Goal: Task Accomplishment & Management: Manage account settings

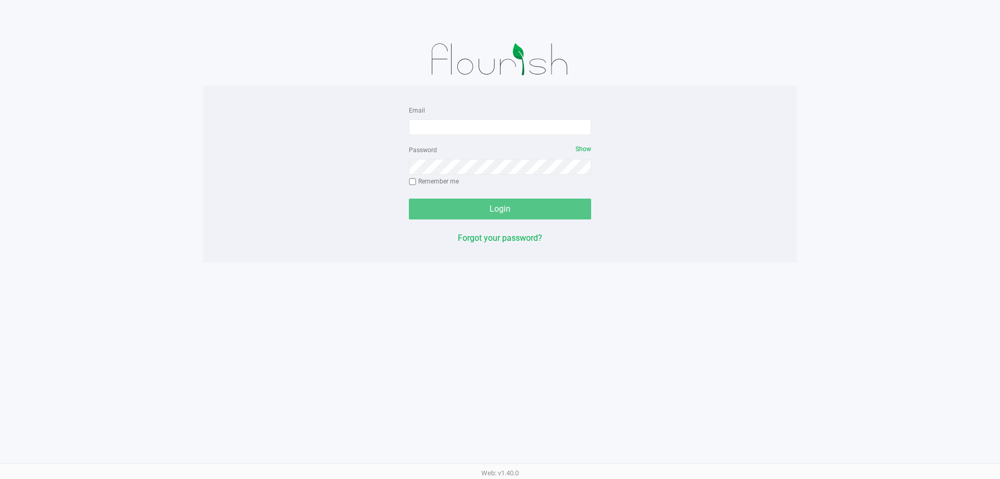
click at [503, 137] on form "Email Password Show Remember me Login" at bounding box center [500, 162] width 182 height 116
click at [502, 131] on input "Email" at bounding box center [500, 127] width 182 height 16
type input "ansmith@liveparallel.com"
click at [520, 177] on div "Password Show Remember me" at bounding box center [500, 166] width 182 height 47
click at [409, 198] on button "Login" at bounding box center [500, 208] width 182 height 21
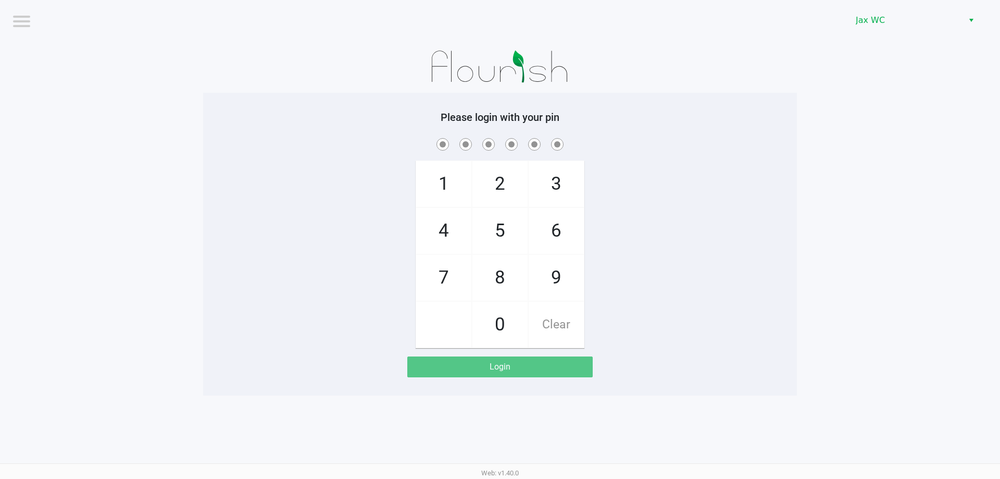
click at [514, 186] on span "2" at bounding box center [499, 184] width 55 height 46
checkbox input "true"
click at [514, 281] on span "8" at bounding box center [499, 278] width 55 height 46
checkbox input "true"
click at [458, 186] on span "1" at bounding box center [443, 184] width 55 height 46
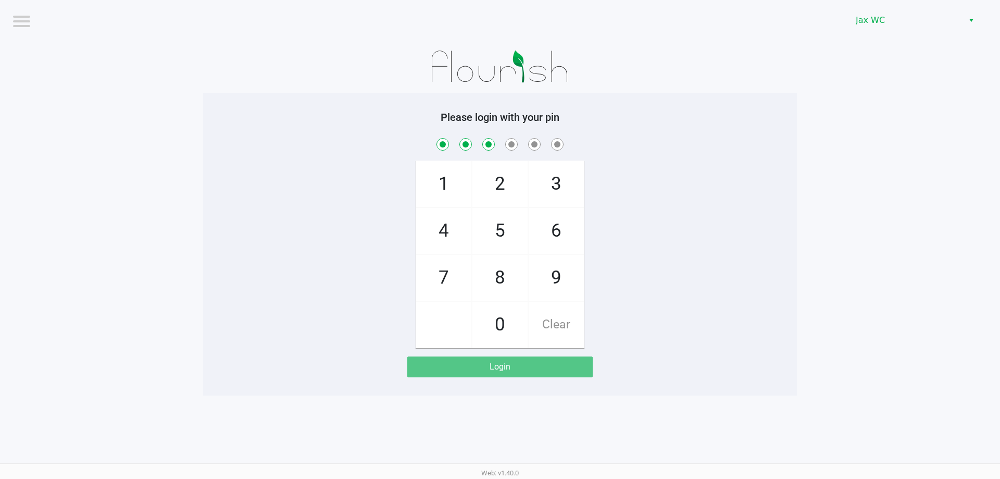
checkbox input "true"
click at [487, 320] on span "0" at bounding box center [499, 324] width 55 height 46
checkbox input "true"
click at [568, 273] on span "9" at bounding box center [556, 278] width 55 height 46
checkbox input "true"
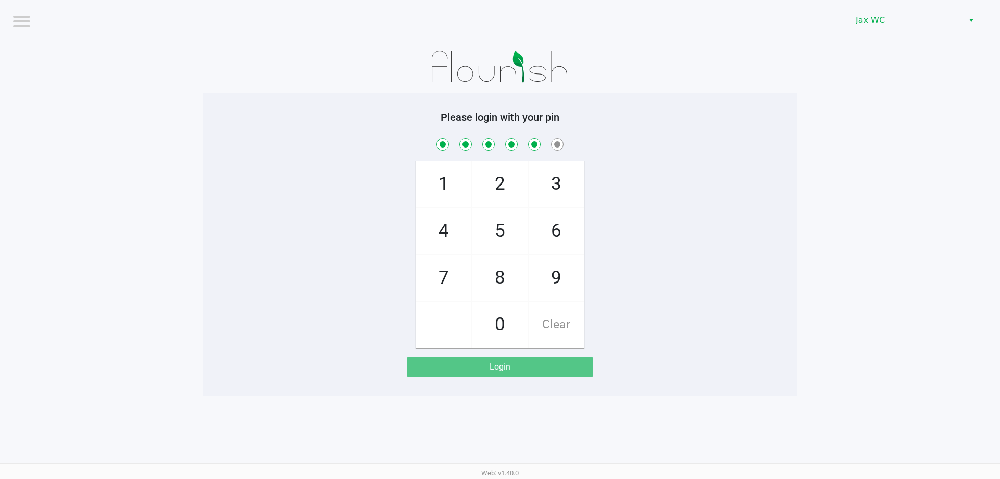
click at [493, 317] on span "0" at bounding box center [499, 324] width 55 height 46
checkbox input "true"
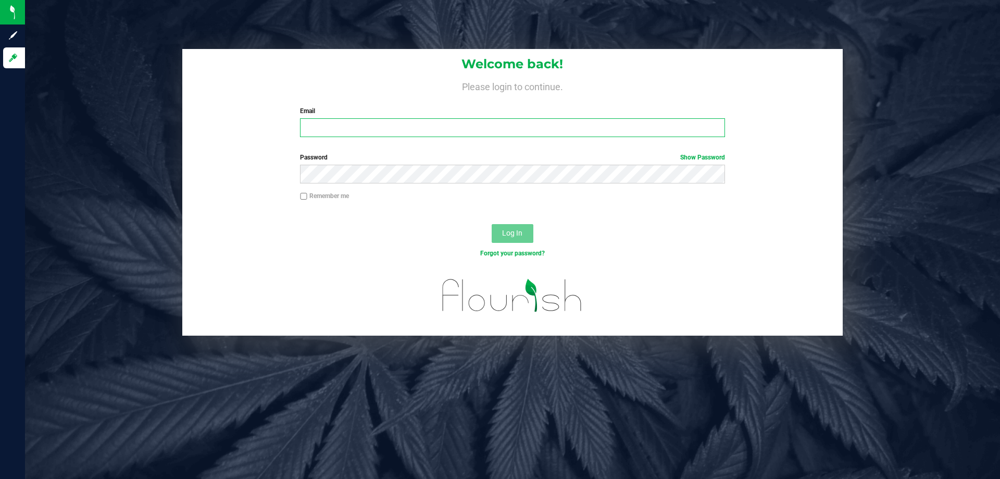
click at [328, 124] on input "Email" at bounding box center [512, 127] width 424 height 19
type input "[EMAIL_ADDRESS][DOMAIN_NAME]"
click at [317, 163] on div "Password Show Password" at bounding box center [512, 168] width 440 height 31
click at [492, 224] on button "Log In" at bounding box center [513, 233] width 42 height 19
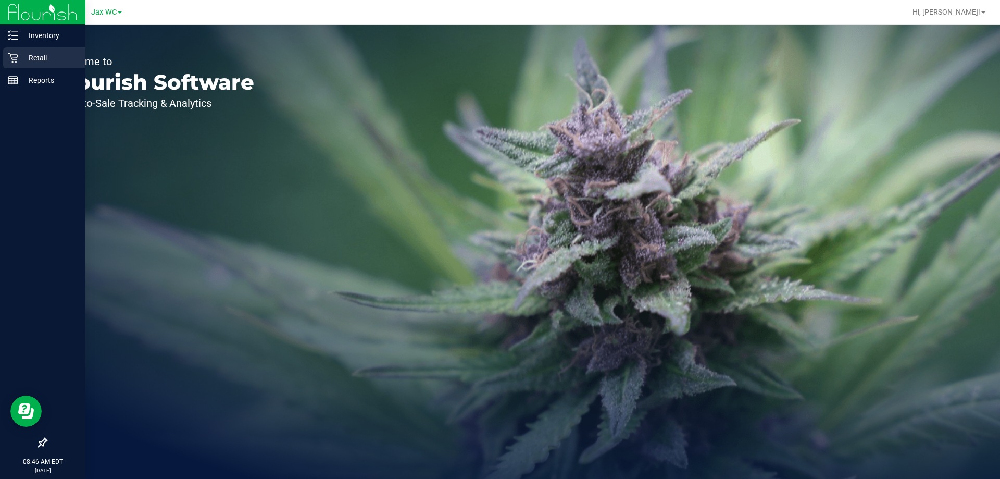
click at [34, 54] on p "Retail" at bounding box center [49, 58] width 62 height 12
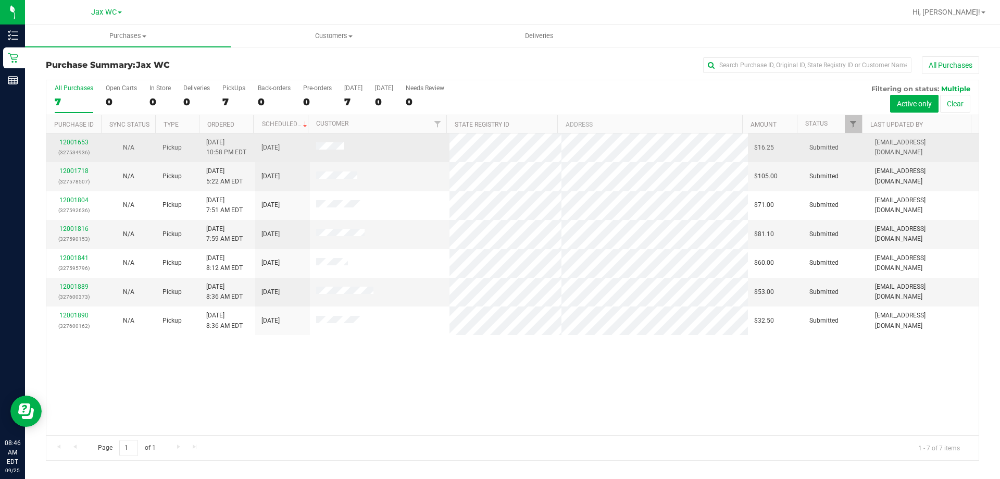
click at [66, 135] on td "12001653 (327534936)" at bounding box center [73, 147] width 55 height 29
click at [70, 139] on link "12001653" at bounding box center [73, 142] width 29 height 7
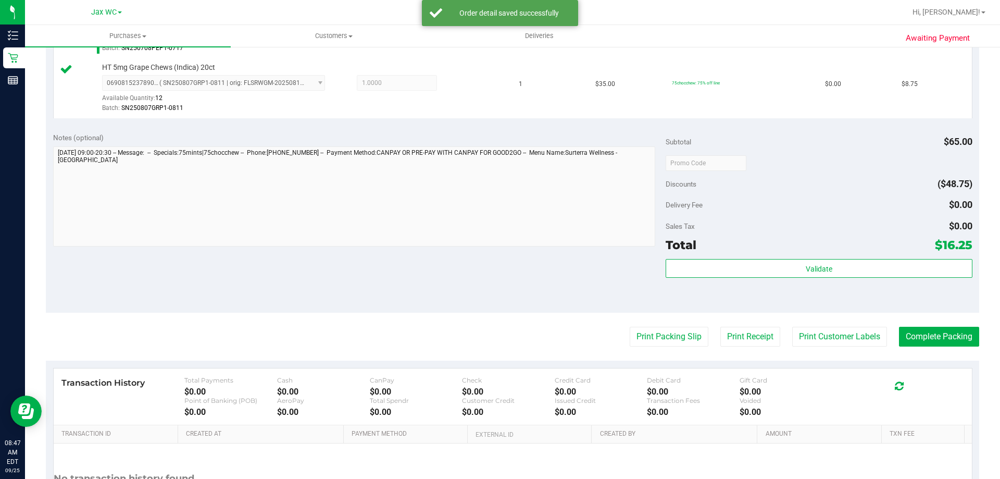
scroll to position [417, 0]
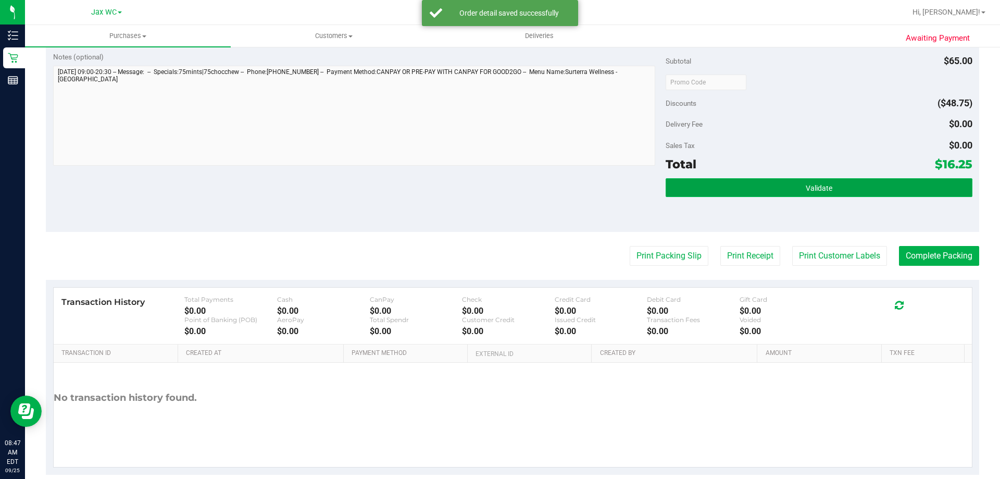
click at [781, 189] on button "Validate" at bounding box center [818, 187] width 306 height 19
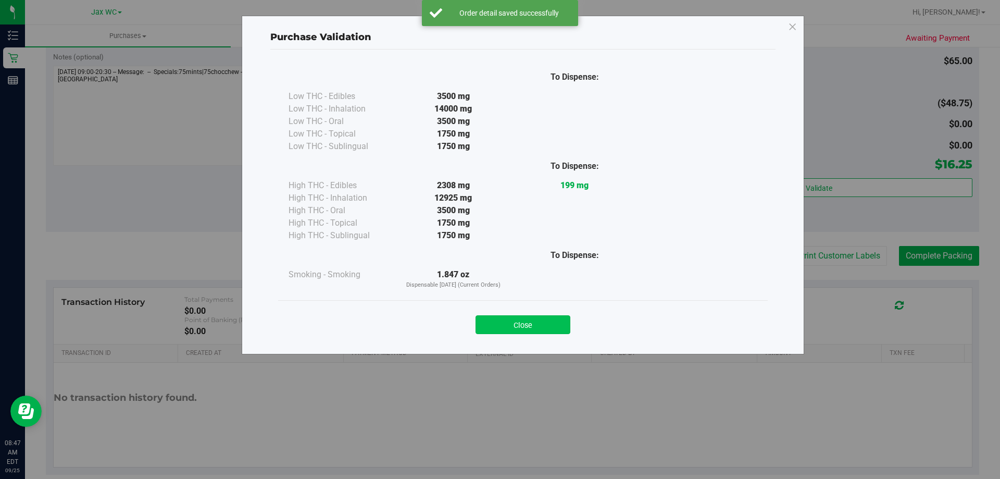
click at [531, 324] on button "Close" at bounding box center [522, 324] width 95 height 19
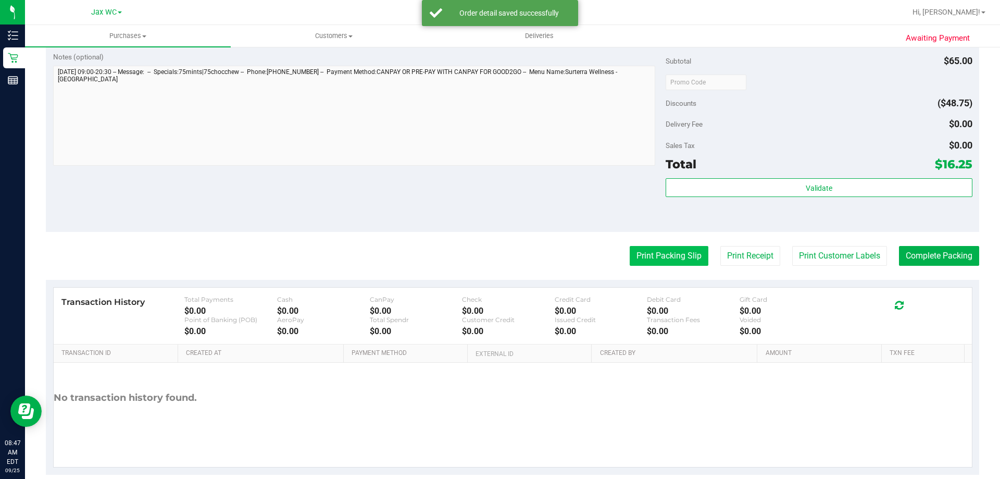
click at [665, 261] on button "Print Packing Slip" at bounding box center [669, 256] width 79 height 20
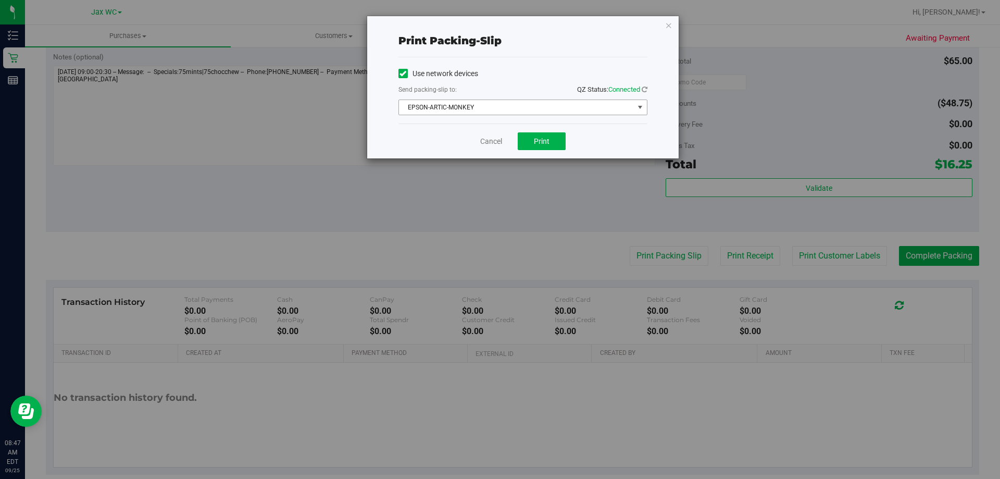
click at [495, 99] on span "EPSON-ARTIC-MONKEY" at bounding box center [522, 107] width 249 height 16
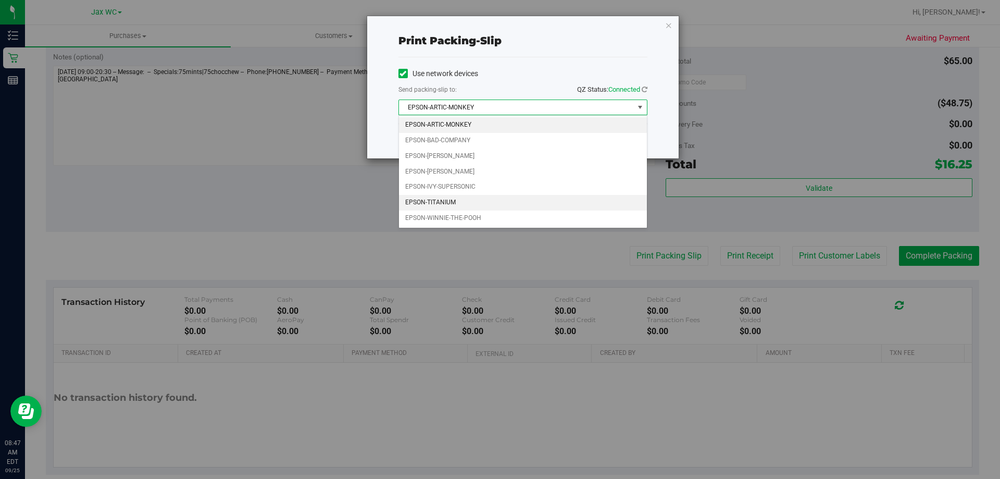
click at [462, 203] on li "EPSON-TITANIUM" at bounding box center [523, 203] width 248 height 16
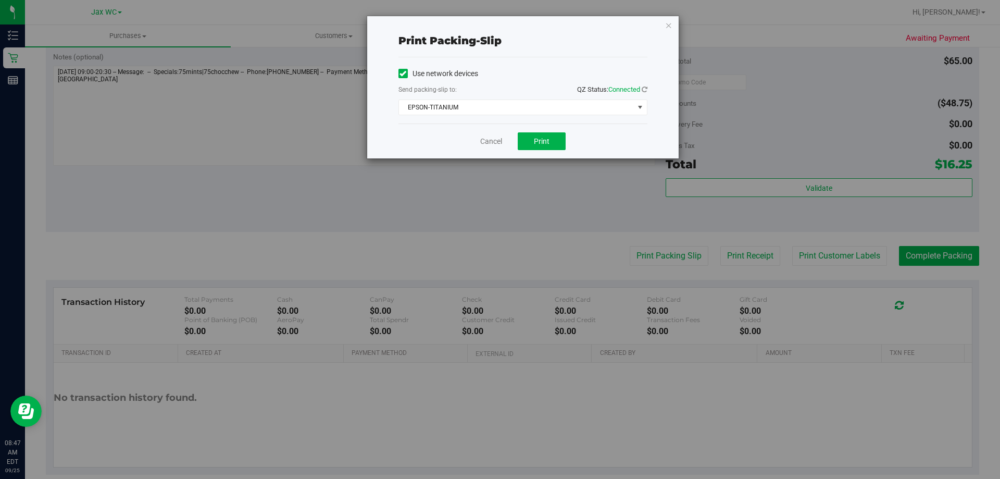
click at [418, 137] on div "Cancel Print" at bounding box center [522, 140] width 249 height 35
click at [493, 103] on span "EPSON-TITANIUM" at bounding box center [516, 107] width 235 height 15
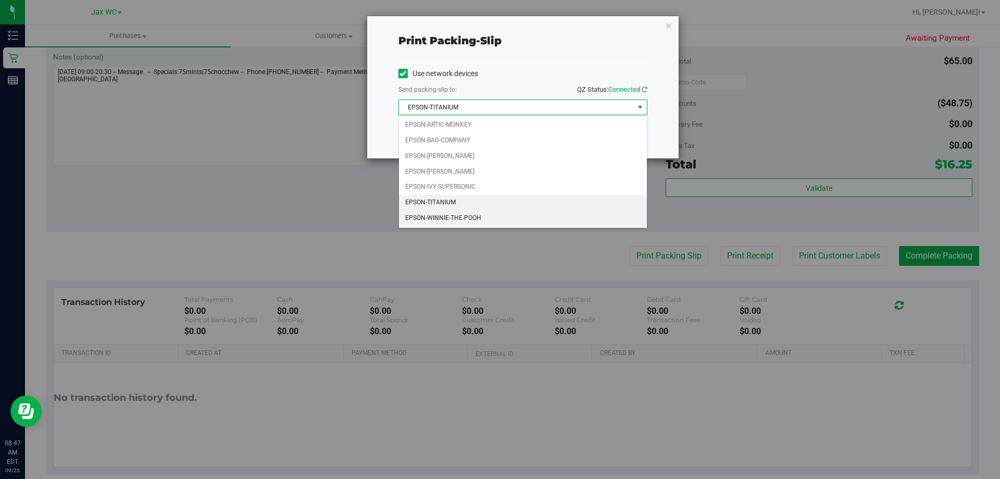
click at [458, 222] on li "EPSON-WINNIE-THE-POOH" at bounding box center [523, 218] width 248 height 16
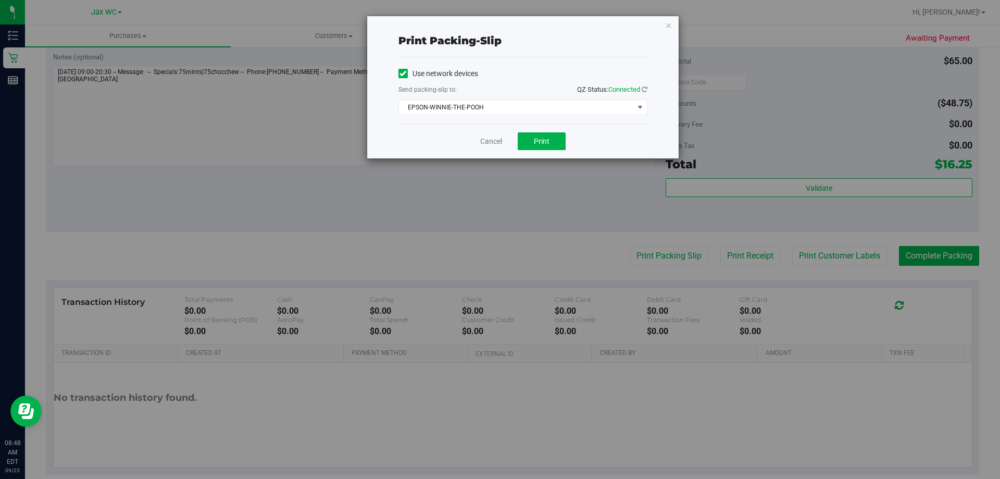
click at [409, 152] on div "Cancel Print" at bounding box center [522, 140] width 249 height 35
click at [529, 143] on button "Print" at bounding box center [542, 141] width 48 height 18
click at [664, 25] on div "Print packing-slip Use network devices Send packing-slip to: QZ Status: Connect…" at bounding box center [522, 87] width 311 height 142
click at [666, 22] on icon "button" at bounding box center [668, 25] width 7 height 12
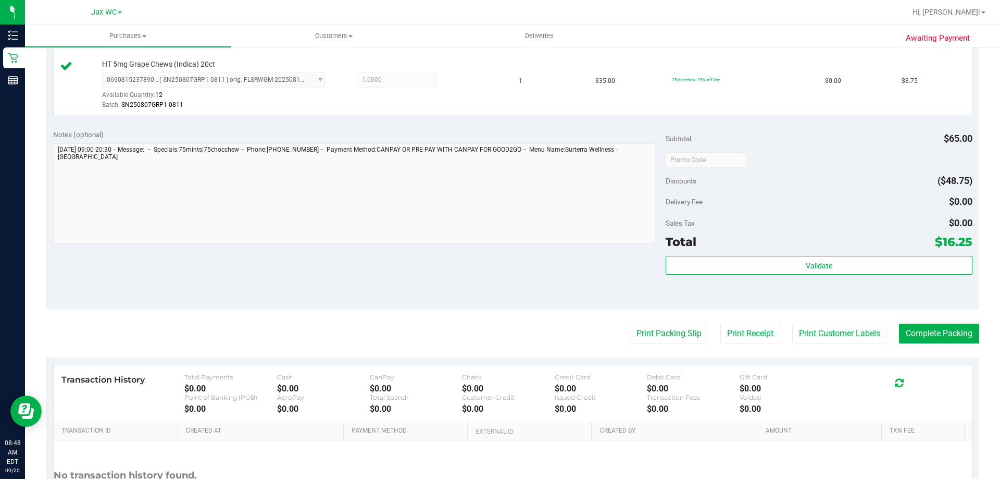
scroll to position [433, 0]
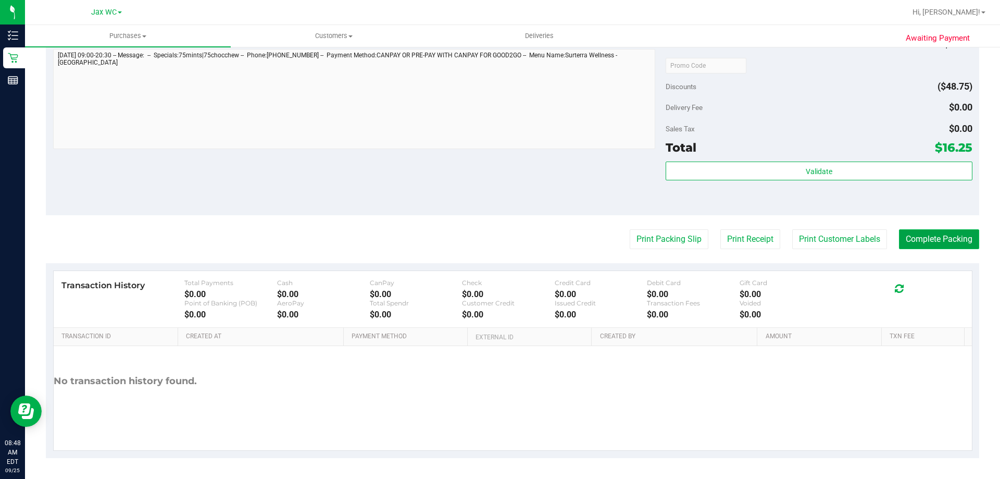
click at [927, 237] on button "Complete Packing" at bounding box center [939, 239] width 80 height 20
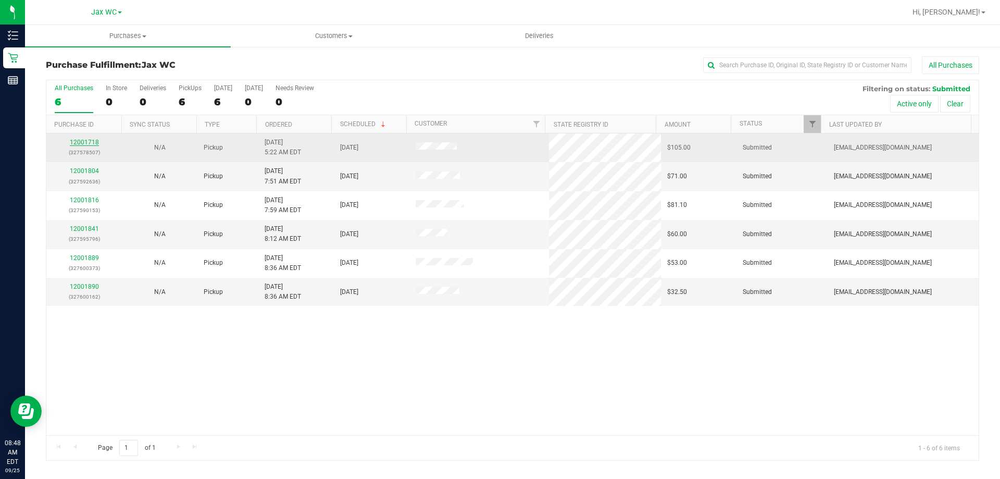
click at [84, 141] on link "12001718" at bounding box center [84, 142] width 29 height 7
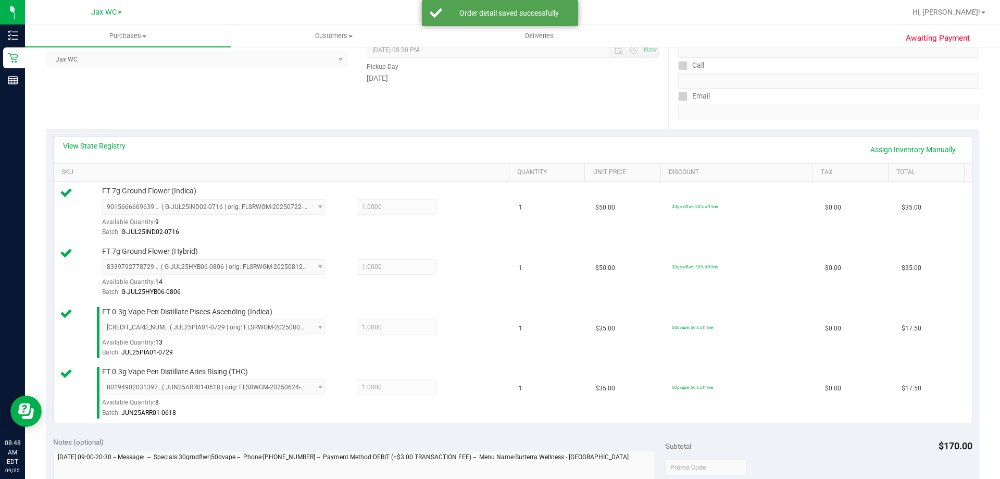
scroll to position [417, 0]
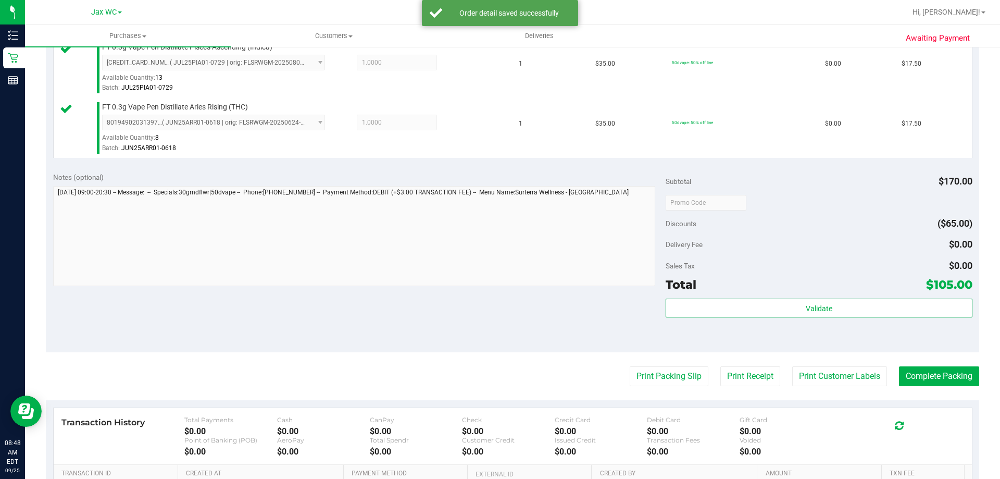
click at [757, 320] on div "Validate" at bounding box center [818, 321] width 306 height 47
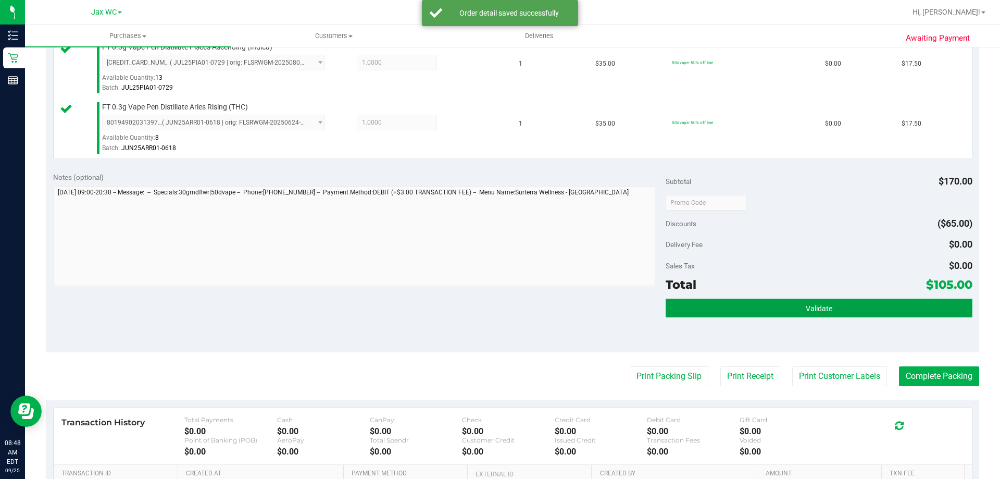
click at [753, 306] on button "Validate" at bounding box center [818, 307] width 306 height 19
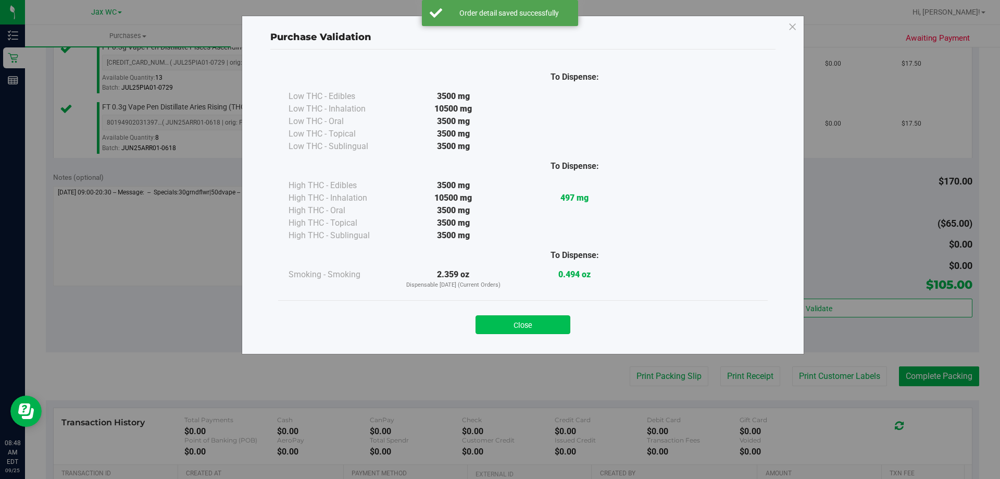
click at [541, 319] on button "Close" at bounding box center [522, 324] width 95 height 19
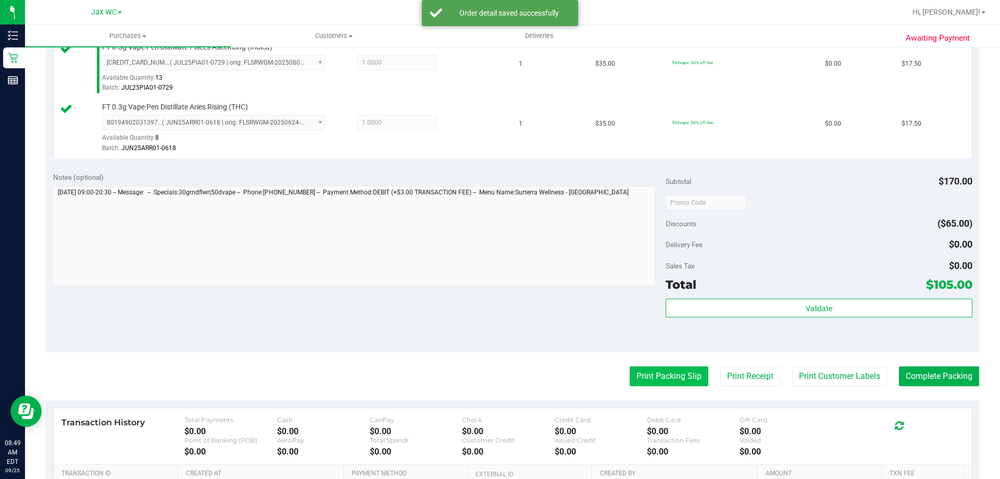
click at [640, 373] on button "Print Packing Slip" at bounding box center [669, 376] width 79 height 20
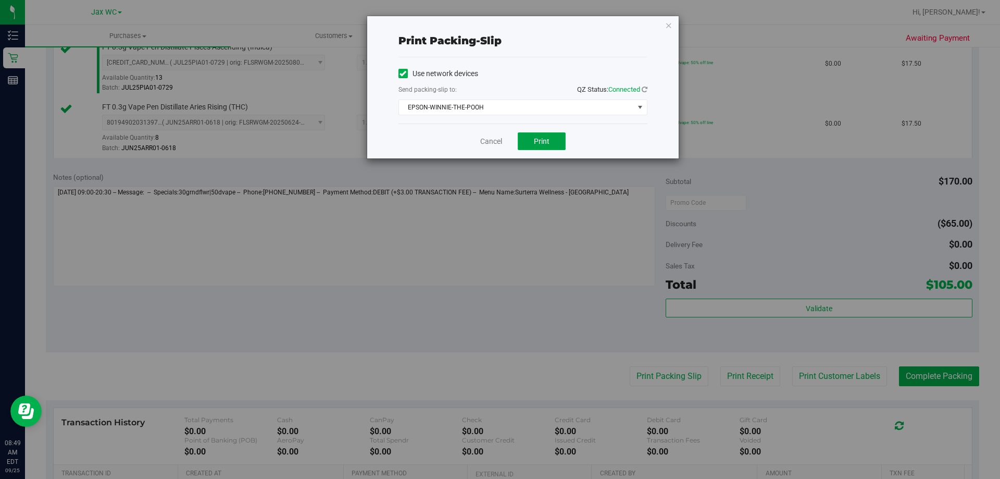
click at [522, 136] on button "Print" at bounding box center [542, 141] width 48 height 18
click at [666, 30] on icon "button" at bounding box center [668, 25] width 7 height 12
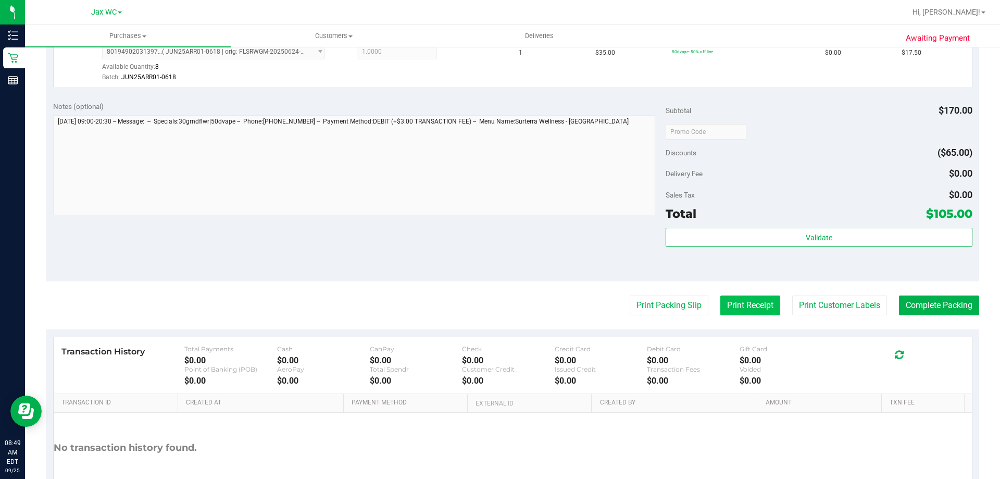
scroll to position [554, 0]
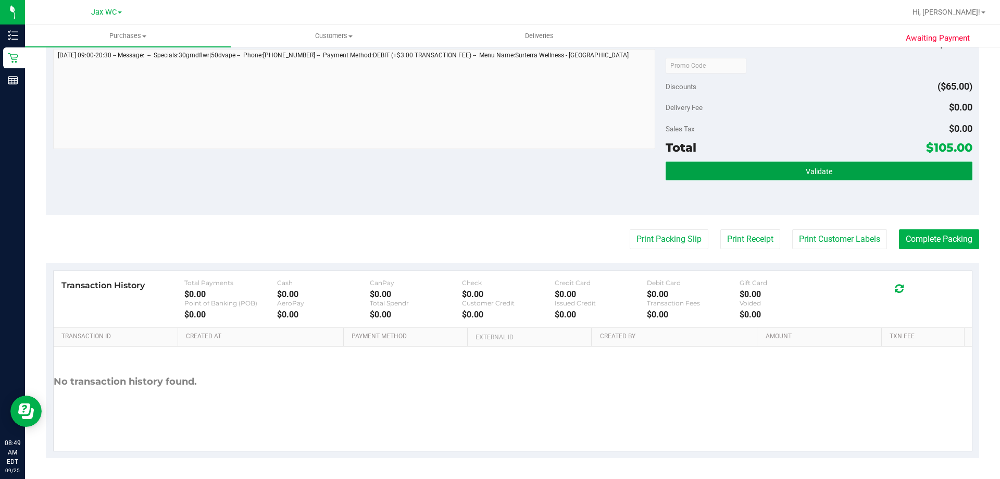
click at [782, 170] on button "Validate" at bounding box center [818, 170] width 306 height 19
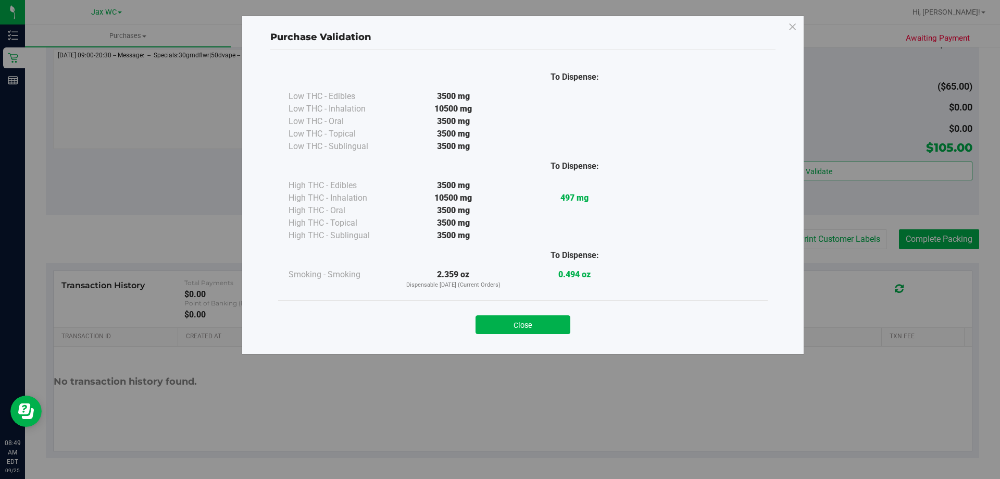
click at [541, 340] on div "Close" at bounding box center [522, 321] width 489 height 42
click at [541, 330] on button "Close" at bounding box center [522, 324] width 95 height 19
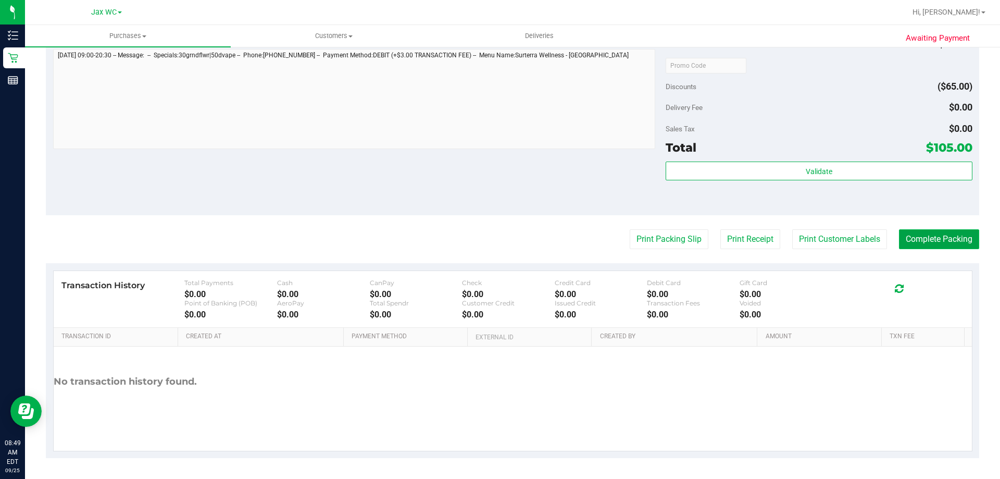
click at [960, 246] on button "Complete Packing" at bounding box center [939, 239] width 80 height 20
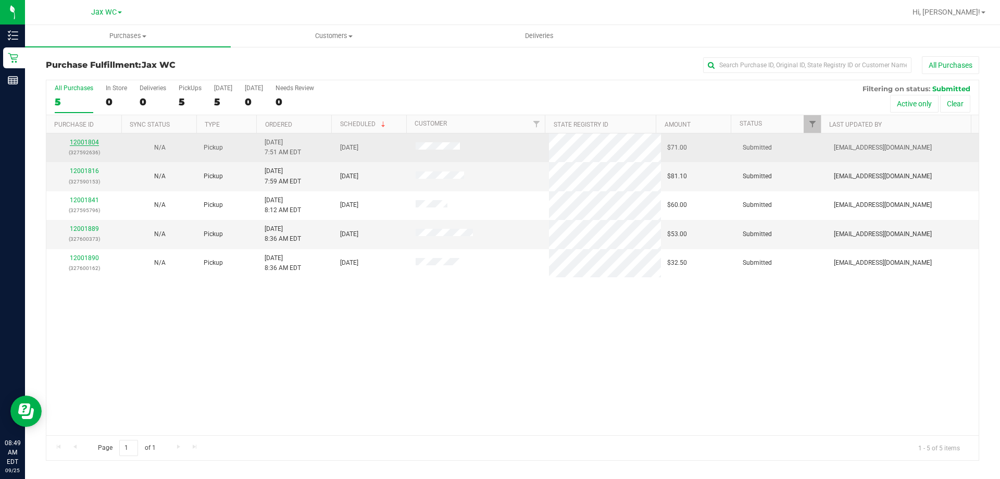
click at [91, 141] on link "12001804" at bounding box center [84, 142] width 29 height 7
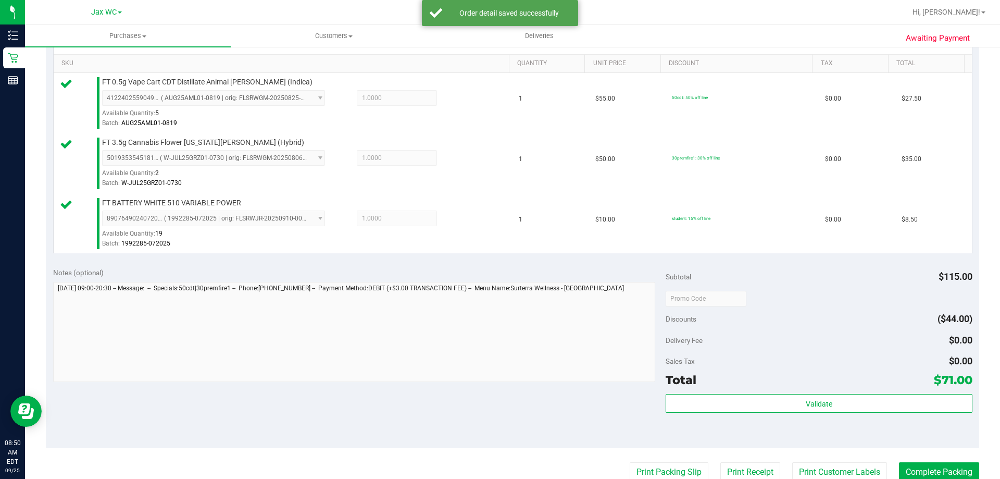
scroll to position [417, 0]
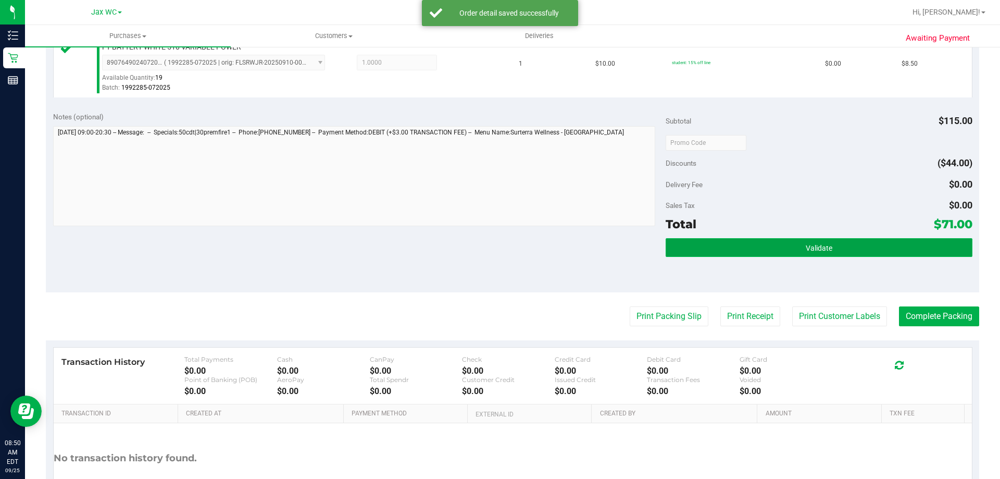
click at [709, 243] on button "Validate" at bounding box center [818, 247] width 306 height 19
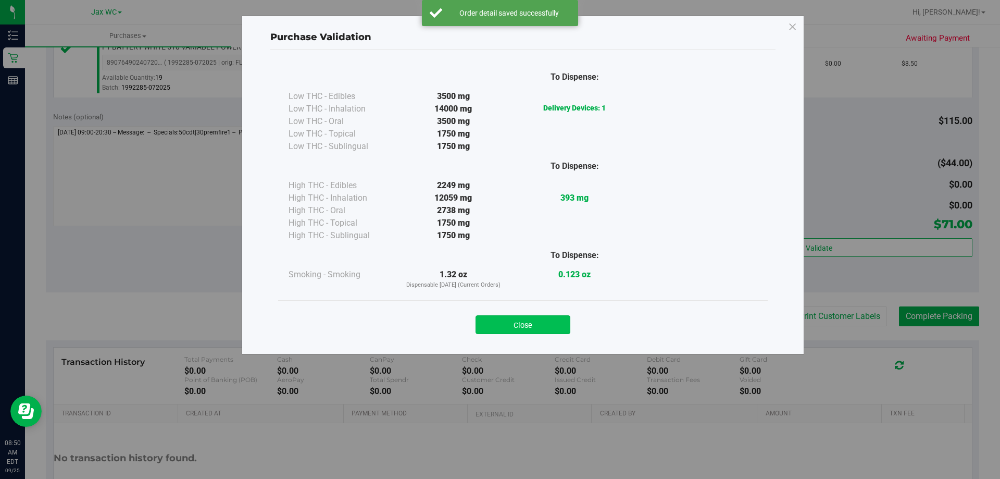
click at [538, 321] on button "Close" at bounding box center [522, 324] width 95 height 19
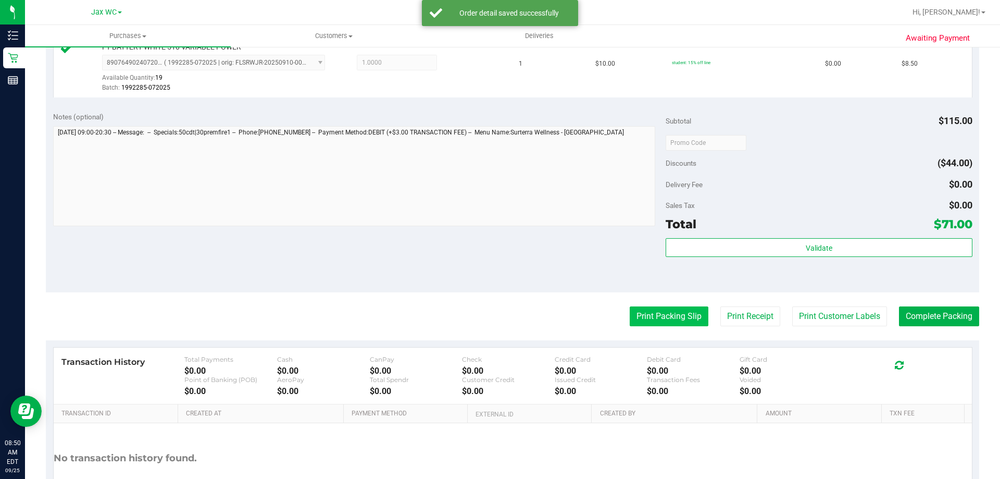
click at [659, 317] on button "Print Packing Slip" at bounding box center [669, 316] width 79 height 20
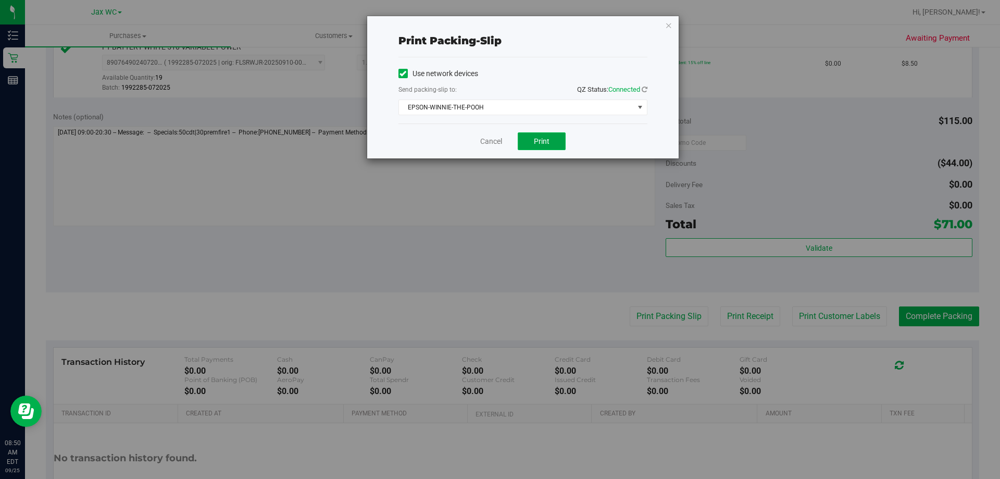
click at [520, 142] on button "Print" at bounding box center [542, 141] width 48 height 18
click at [667, 29] on icon "button" at bounding box center [668, 25] width 7 height 12
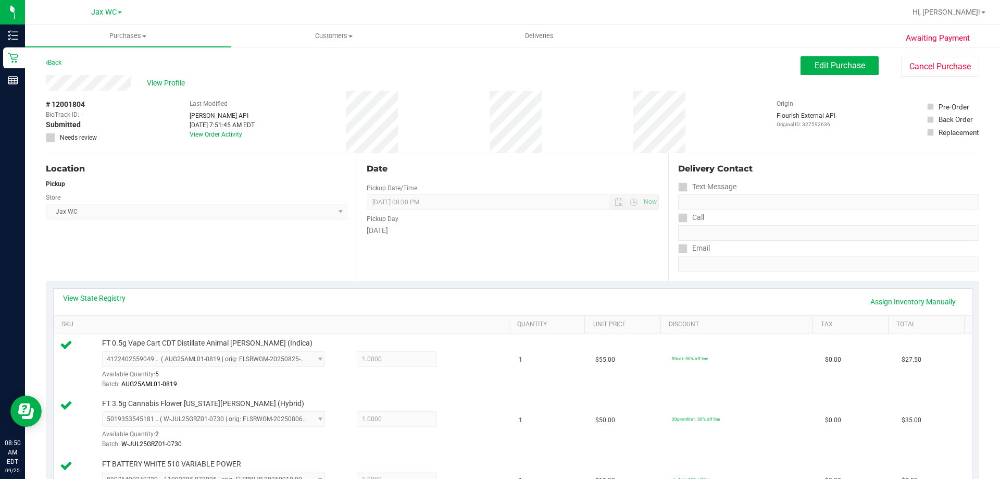
scroll to position [312, 0]
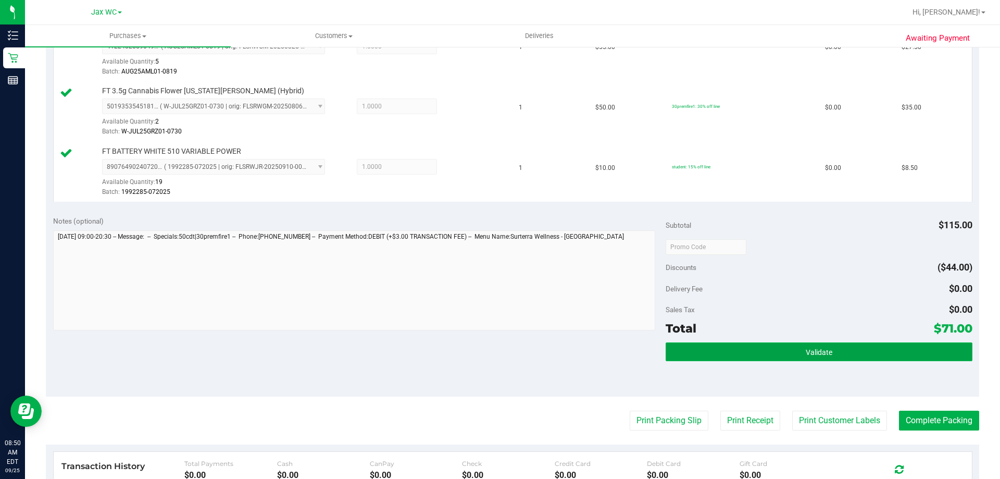
click at [878, 351] on button "Validate" at bounding box center [818, 351] width 306 height 19
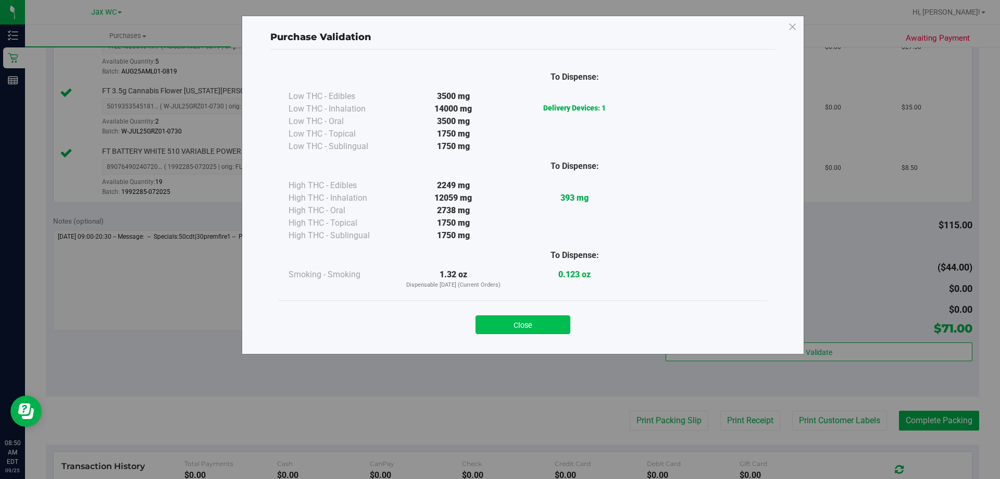
click at [565, 319] on button "Close" at bounding box center [522, 324] width 95 height 19
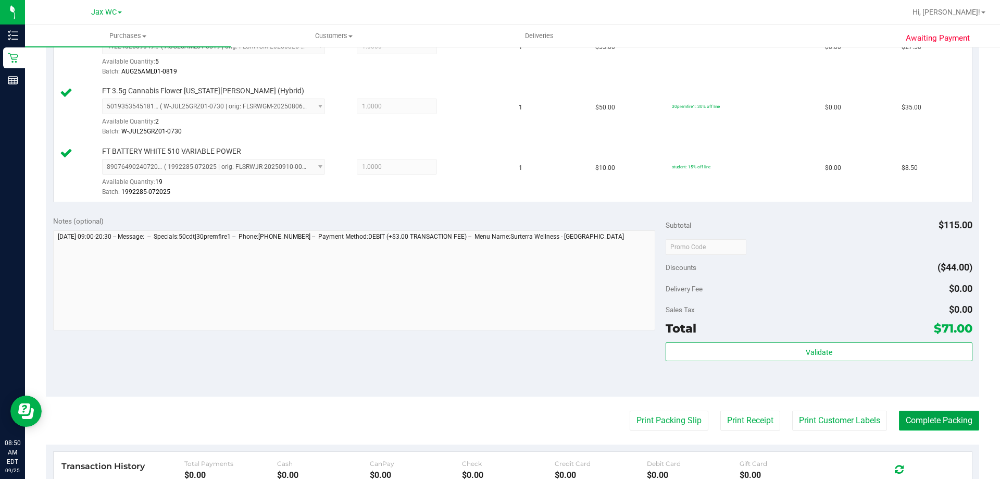
click at [899, 419] on button "Complete Packing" at bounding box center [939, 420] width 80 height 20
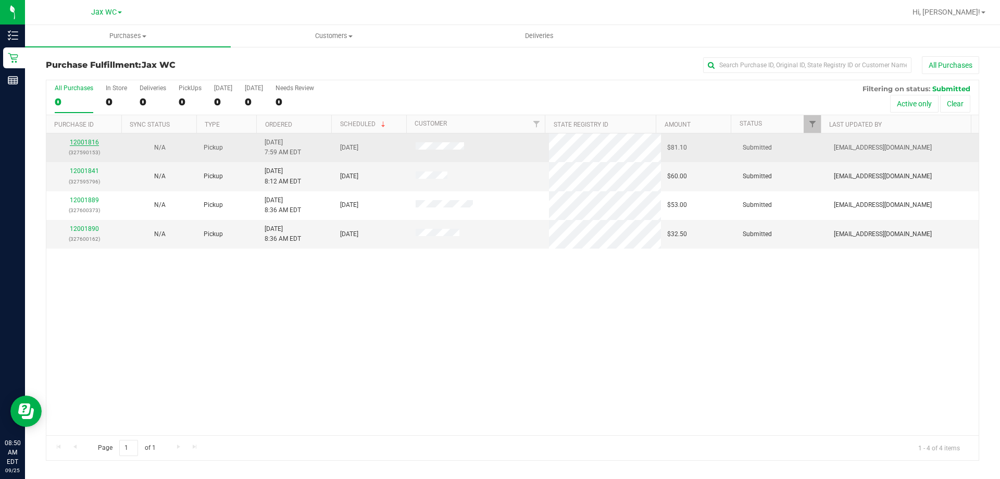
click at [84, 143] on link "12001816" at bounding box center [84, 142] width 29 height 7
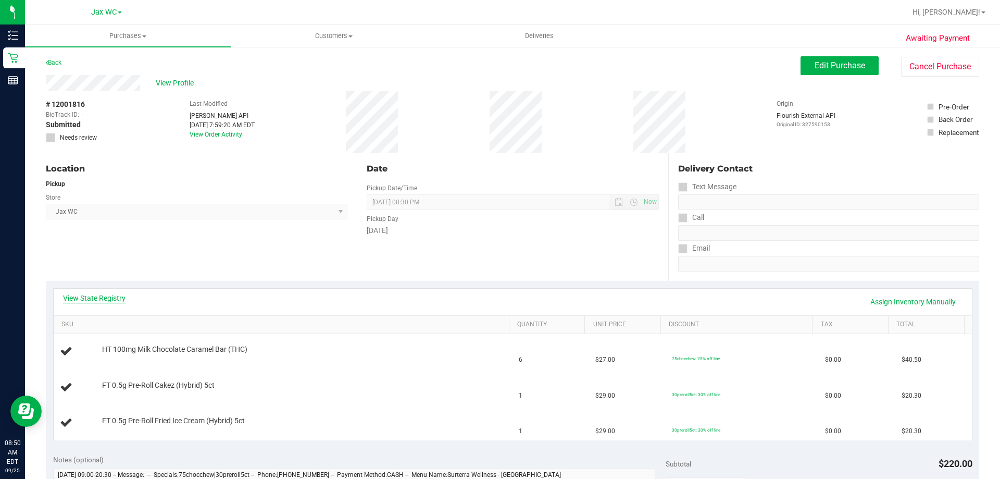
click at [109, 299] on link "View State Registry" at bounding box center [94, 298] width 62 height 10
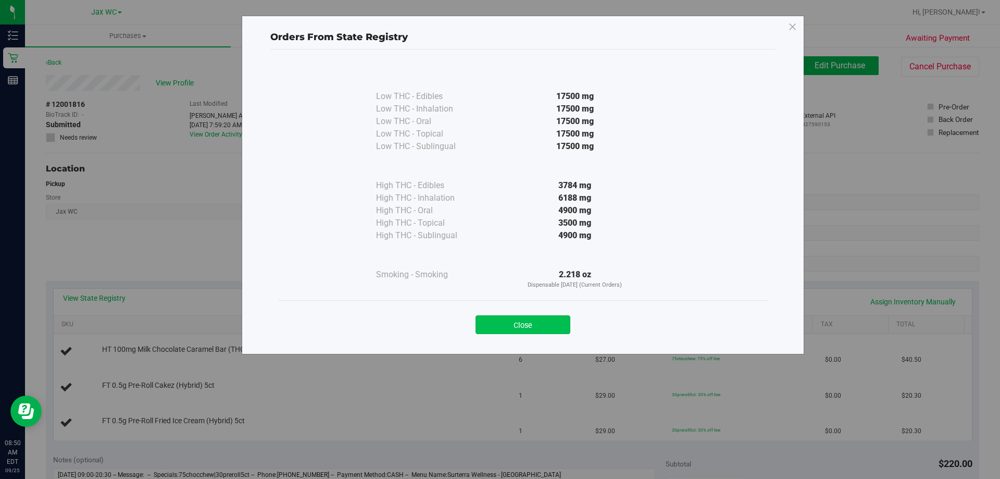
click at [531, 323] on button "Close" at bounding box center [522, 324] width 95 height 19
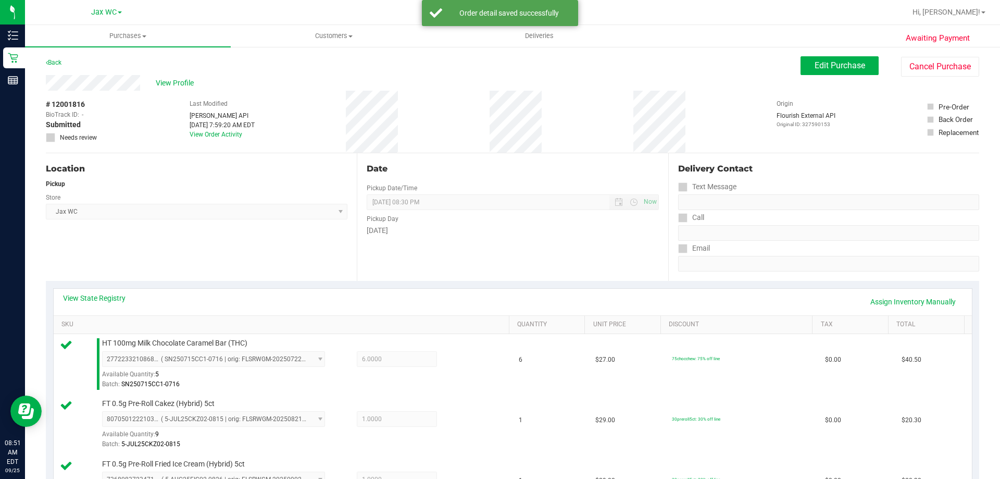
scroll to position [417, 0]
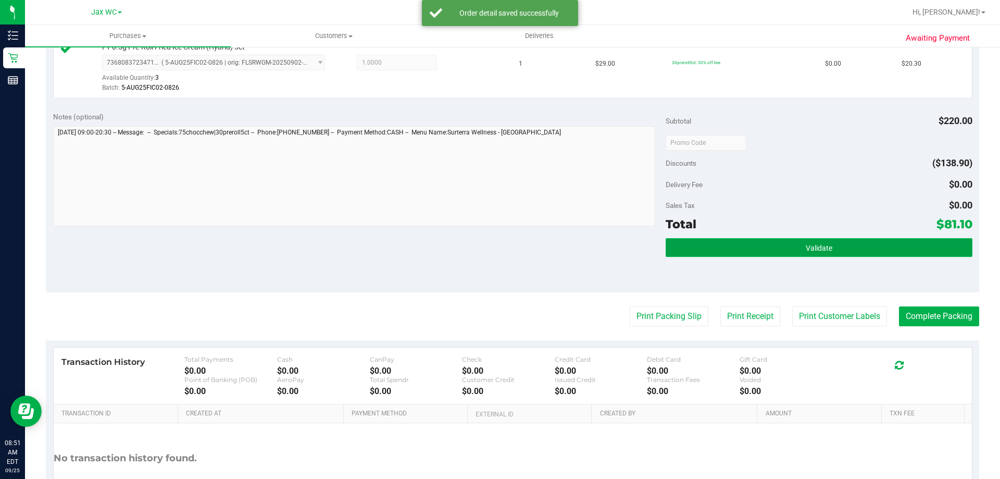
click at [704, 254] on button "Validate" at bounding box center [818, 247] width 306 height 19
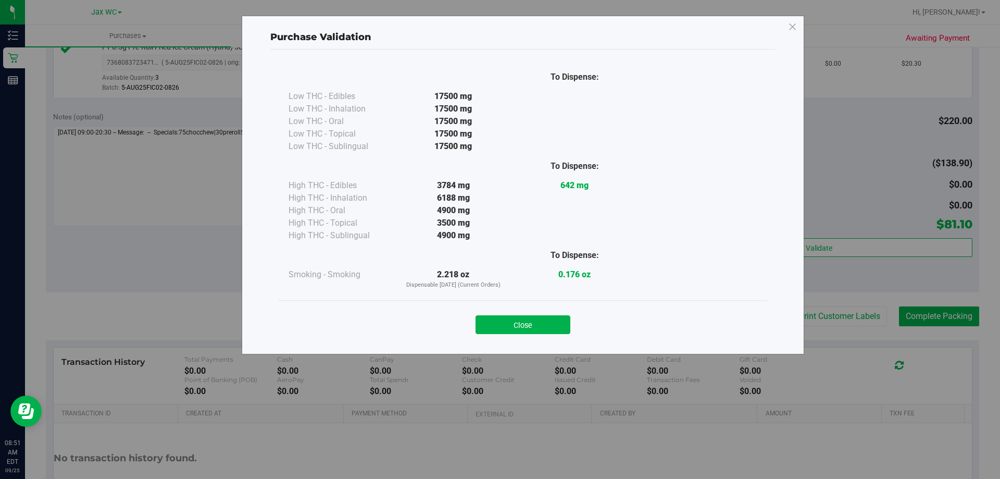
click at [546, 335] on div "Close" at bounding box center [522, 321] width 489 height 42
click at [545, 335] on div "Close" at bounding box center [522, 321] width 489 height 42
click at [545, 326] on button "Close" at bounding box center [522, 324] width 95 height 19
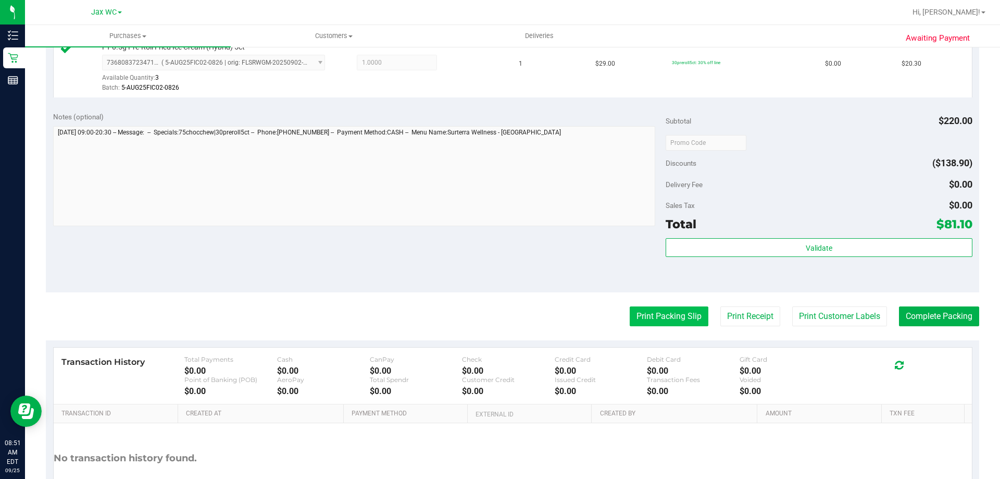
click at [641, 311] on button "Print Packing Slip" at bounding box center [669, 316] width 79 height 20
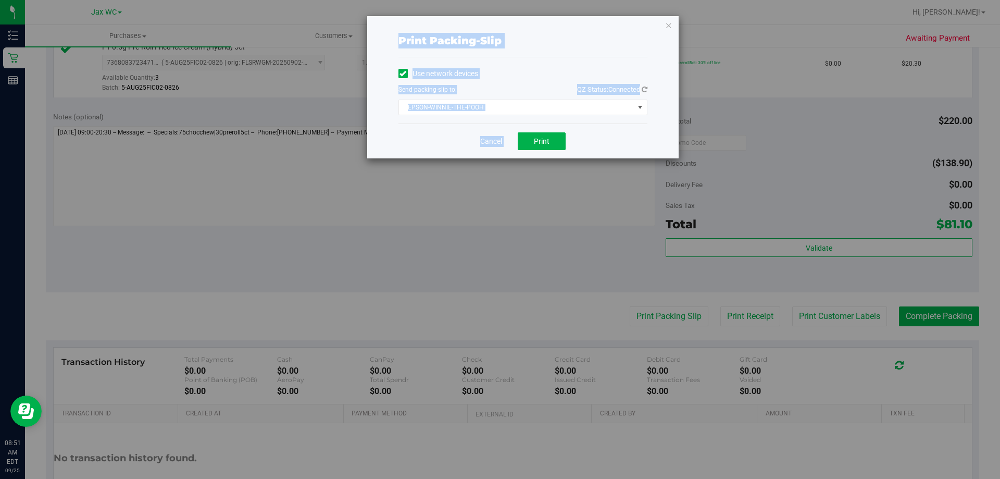
click at [599, 116] on div "Use network devices Send packing-slip to: QZ Status: Connected EPSON-WINNIE-THE…" at bounding box center [522, 90] width 249 height 66
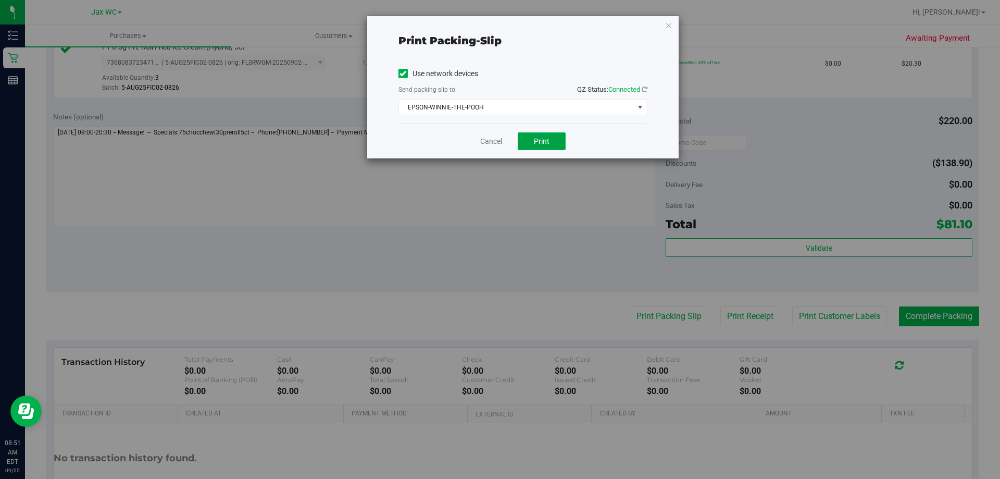
click at [560, 137] on button "Print" at bounding box center [542, 141] width 48 height 18
click at [666, 23] on icon "button" at bounding box center [668, 25] width 7 height 12
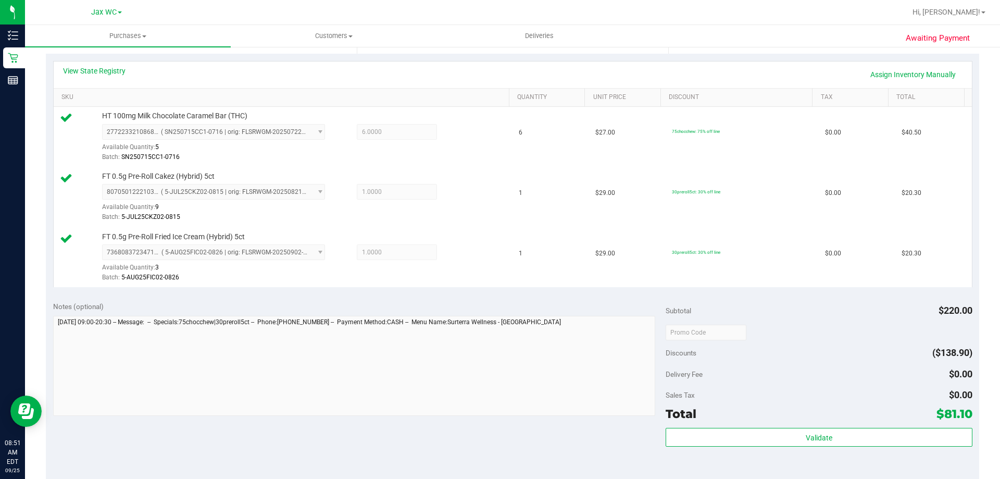
scroll to position [312, 0]
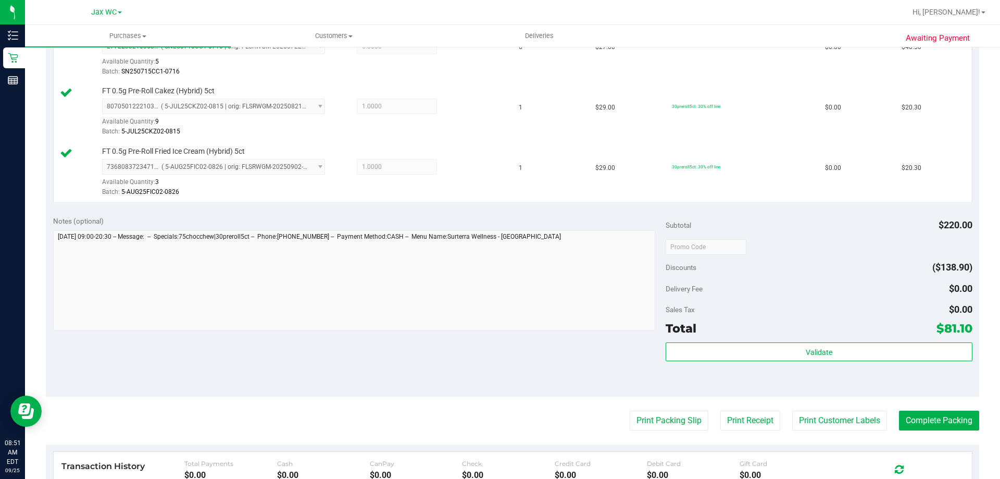
click at [736, 338] on div "Subtotal $220.00 Discounts ($138.90) Delivery Fee $0.00 Sales Tax $0.00 Total $…" at bounding box center [818, 302] width 306 height 173
click at [734, 342] on div "Subtotal $220.00 Discounts ($138.90) Delivery Fee $0.00 Sales Tax $0.00 Total $…" at bounding box center [818, 302] width 306 height 173
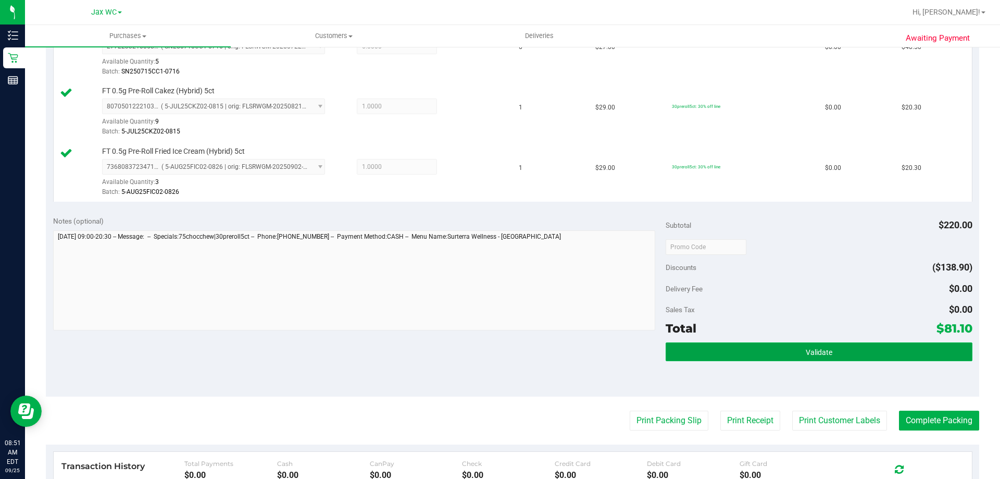
click at [735, 348] on button "Validate" at bounding box center [818, 351] width 306 height 19
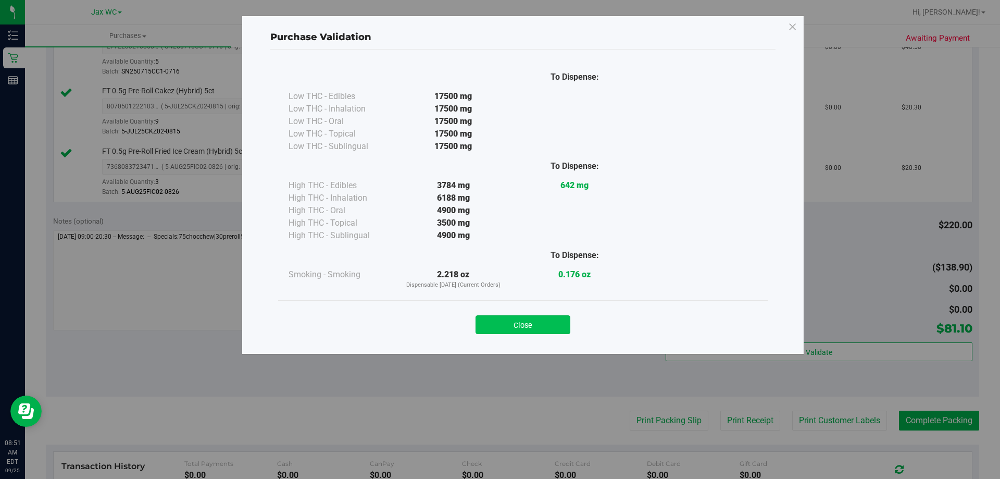
click at [556, 325] on button "Close" at bounding box center [522, 324] width 95 height 19
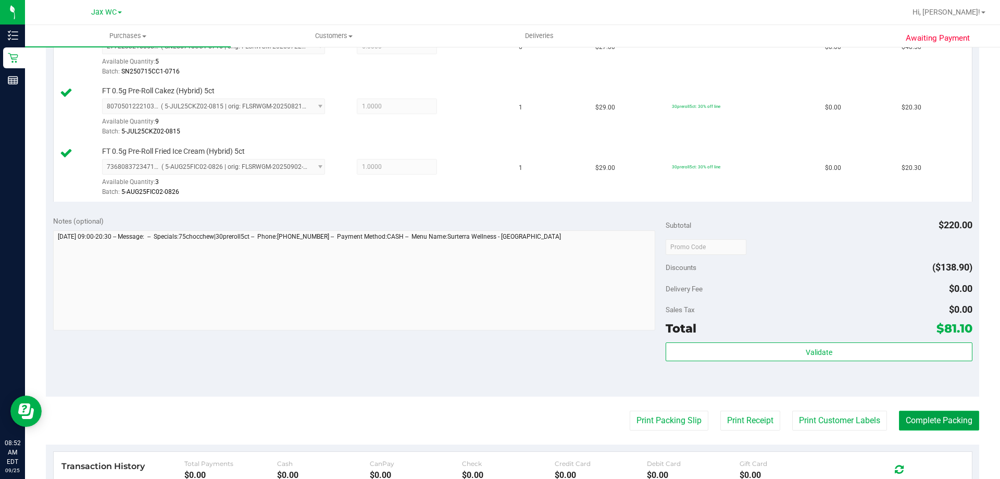
click at [926, 419] on button "Complete Packing" at bounding box center [939, 420] width 80 height 20
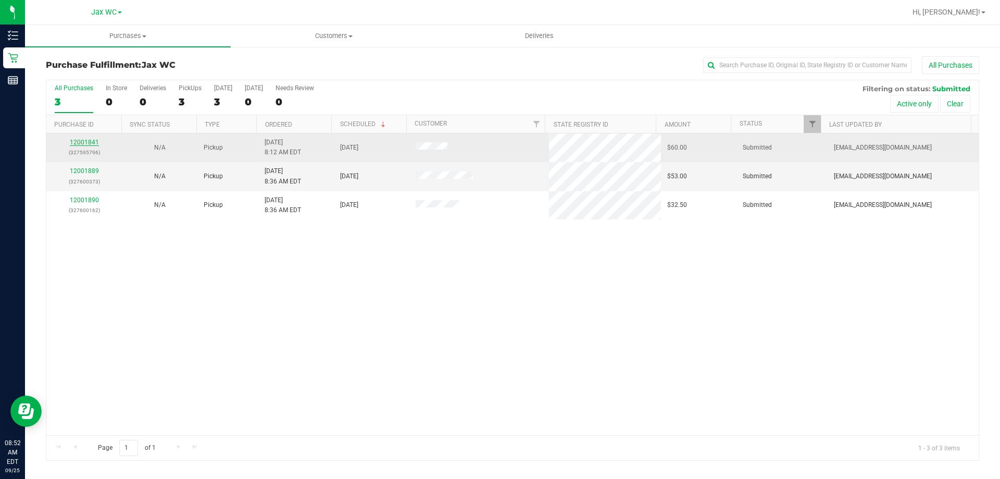
click at [74, 145] on link "12001841" at bounding box center [84, 142] width 29 height 7
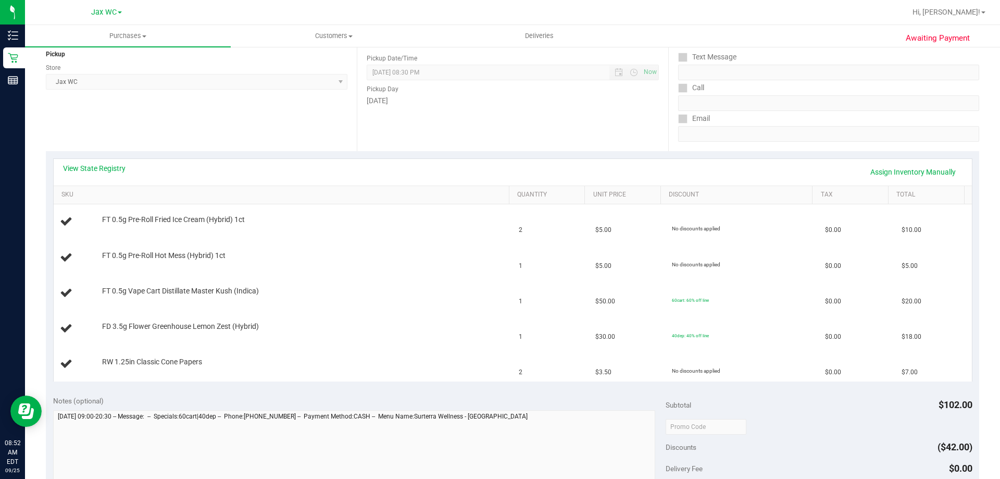
scroll to position [104, 0]
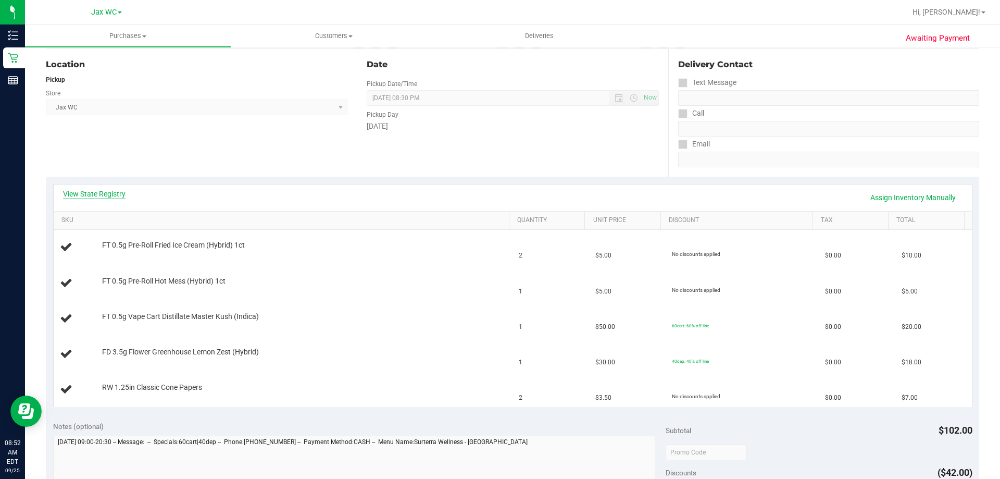
click at [97, 192] on link "View State Registry" at bounding box center [94, 194] width 62 height 10
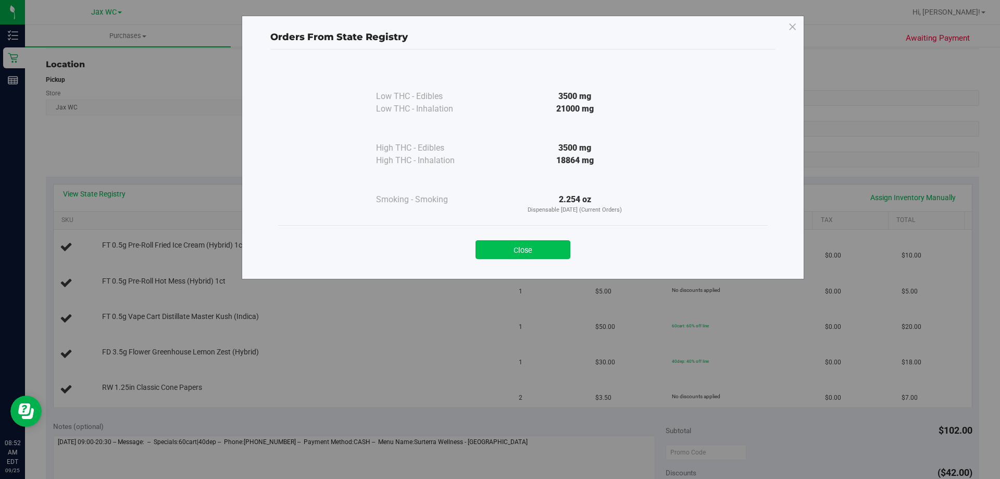
click at [495, 250] on button "Close" at bounding box center [522, 249] width 95 height 19
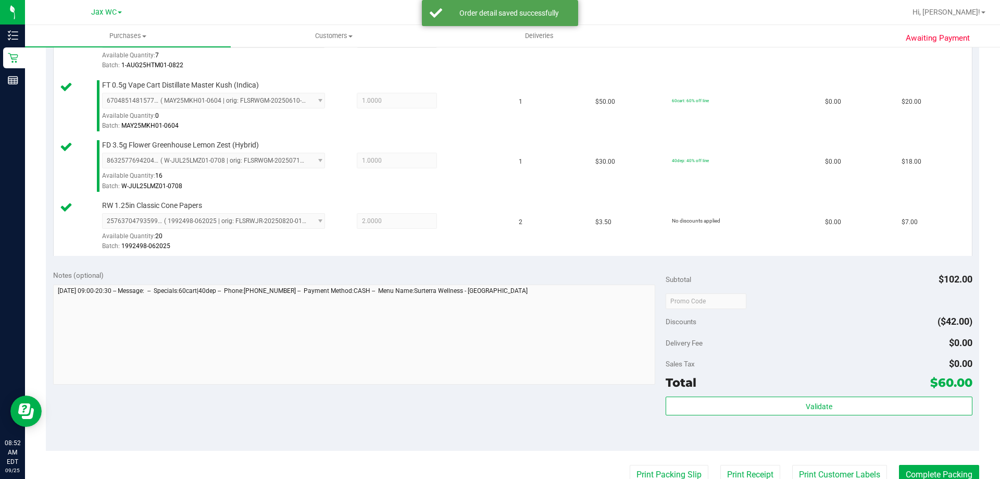
scroll to position [417, 0]
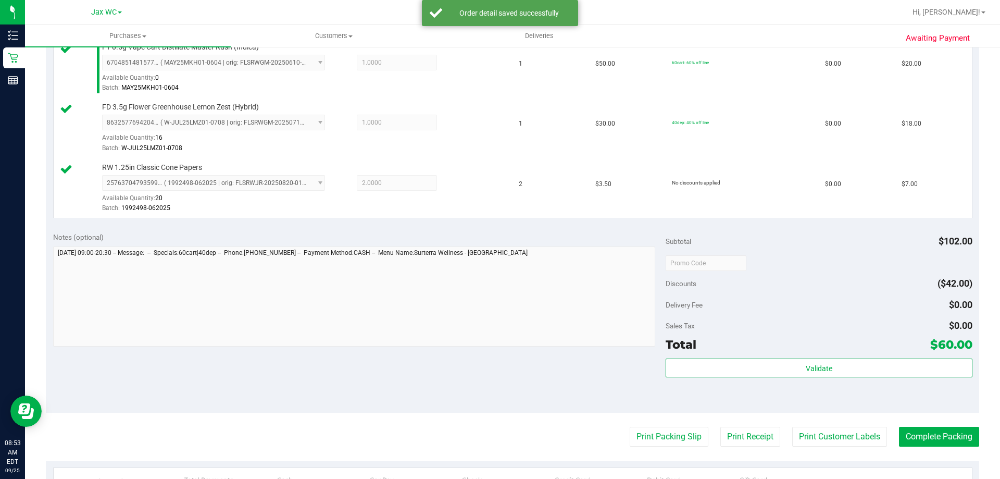
click at [708, 385] on div "Validate" at bounding box center [818, 381] width 306 height 47
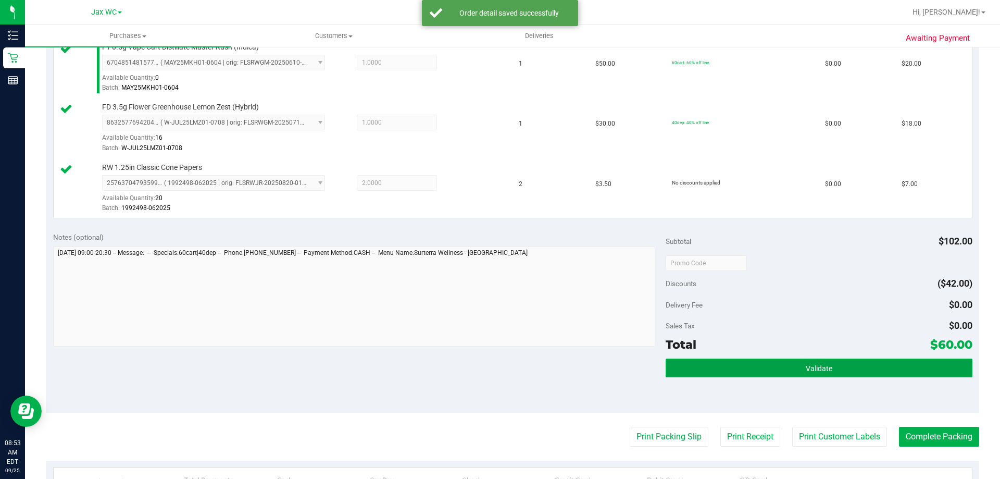
click at [711, 373] on button "Validate" at bounding box center [818, 367] width 306 height 19
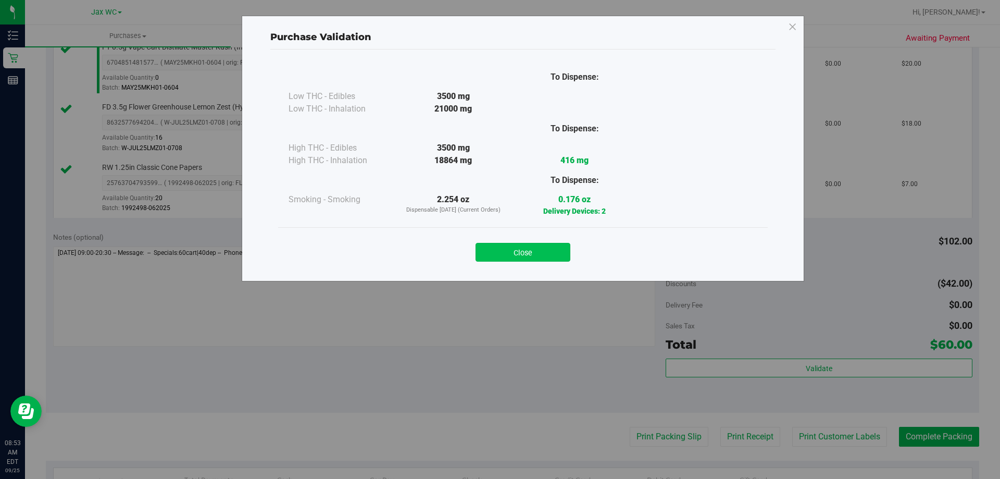
click at [548, 250] on button "Close" at bounding box center [522, 252] width 95 height 19
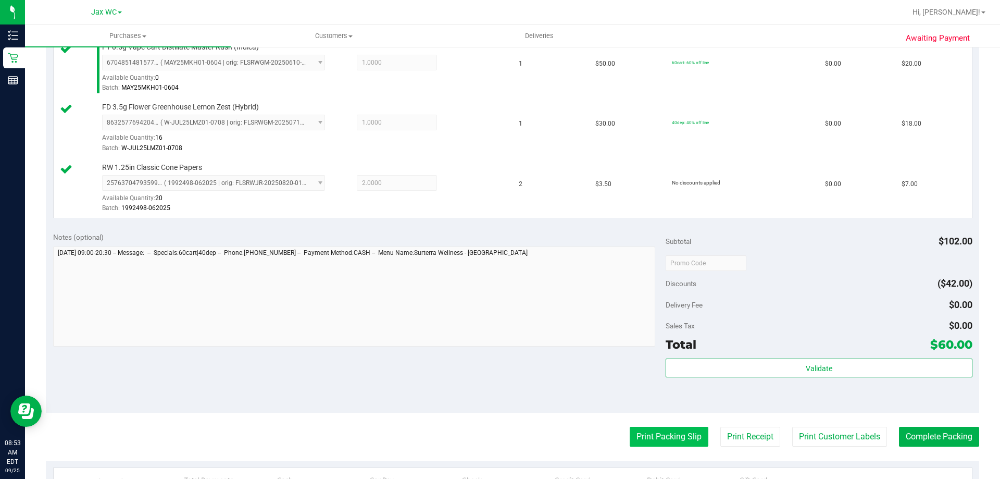
click at [660, 430] on button "Print Packing Slip" at bounding box center [669, 436] width 79 height 20
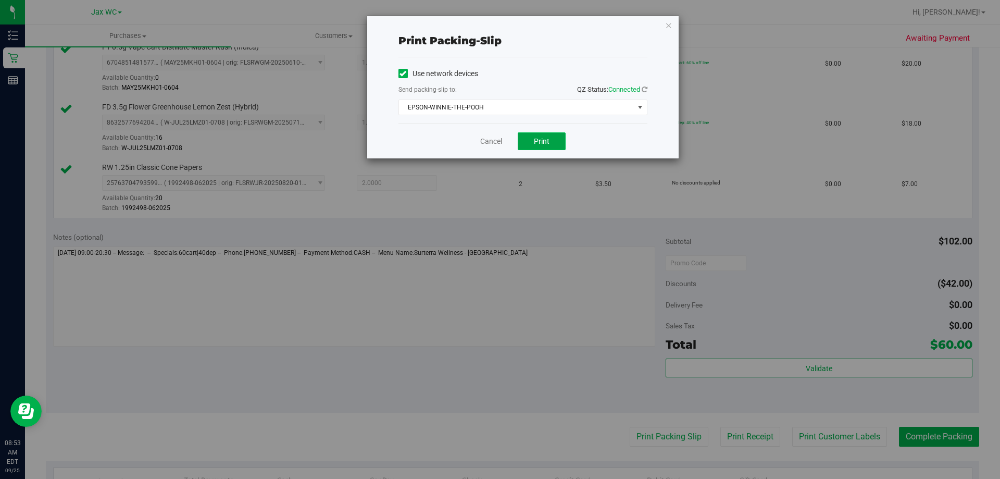
click at [547, 145] on span "Print" at bounding box center [542, 141] width 16 height 8
click at [669, 24] on icon "button" at bounding box center [668, 25] width 7 height 12
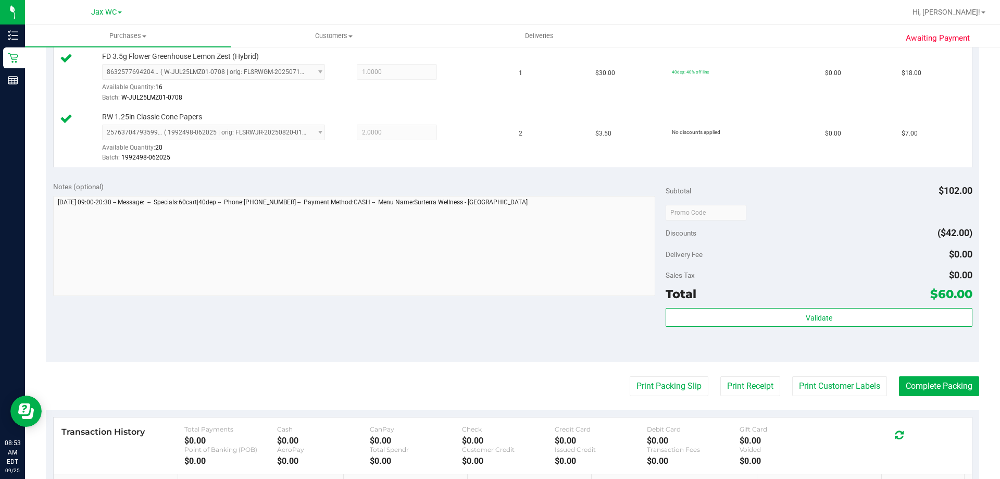
scroll to position [614, 0]
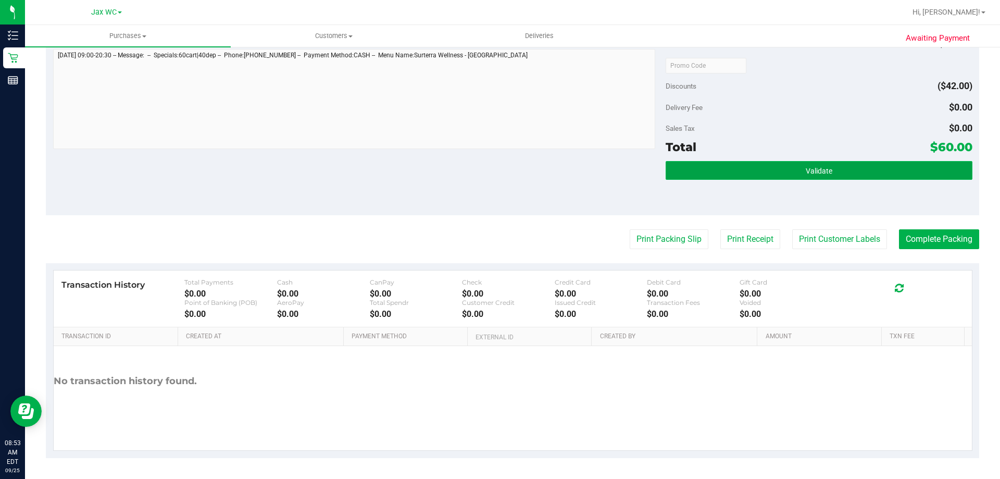
click at [800, 164] on button "Validate" at bounding box center [818, 170] width 306 height 19
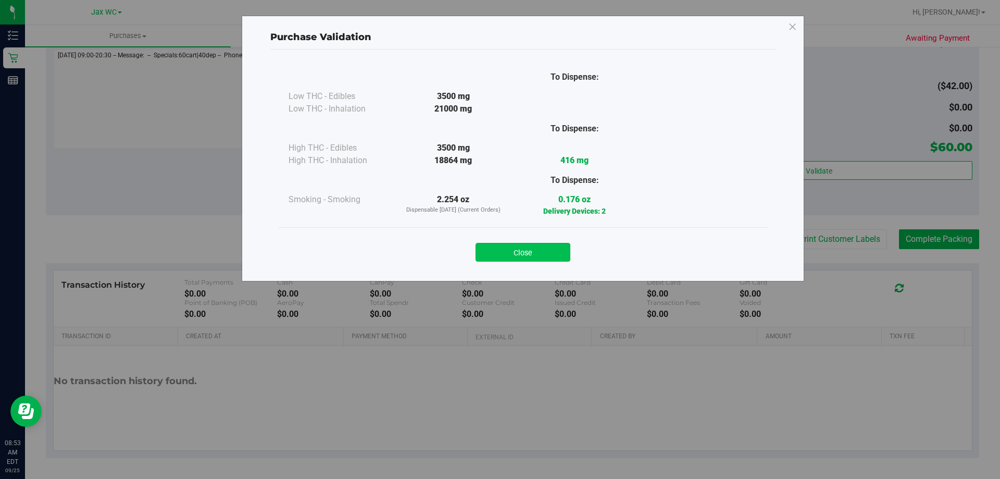
click at [511, 256] on button "Close" at bounding box center [522, 252] width 95 height 19
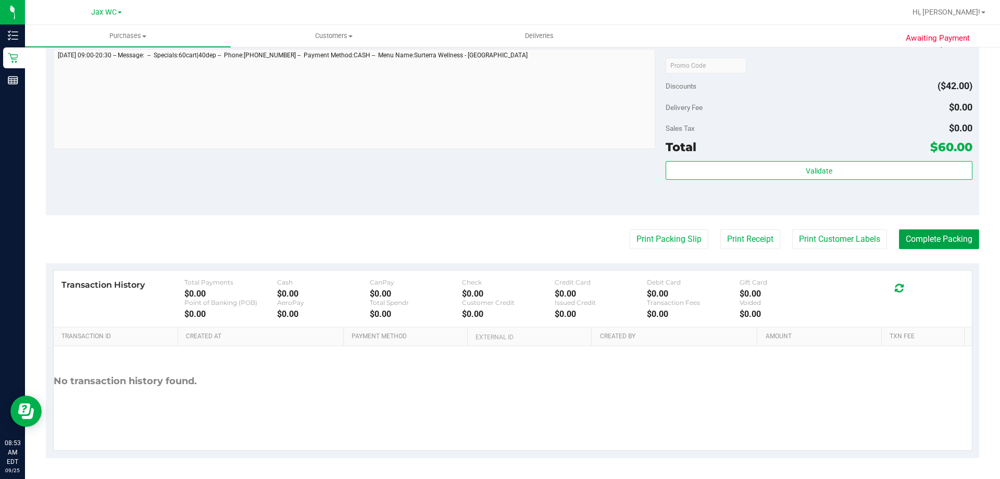
click at [939, 237] on button "Complete Packing" at bounding box center [939, 239] width 80 height 20
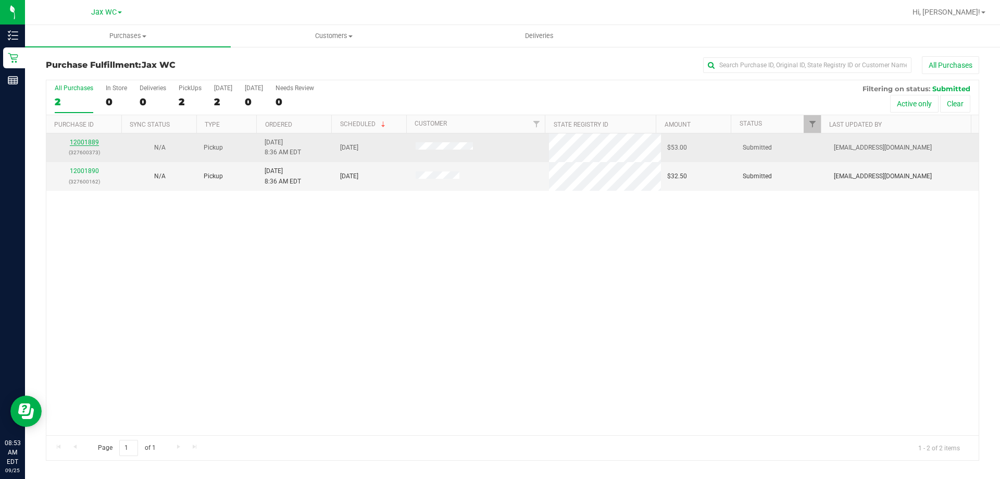
click at [82, 139] on link "12001889" at bounding box center [84, 142] width 29 height 7
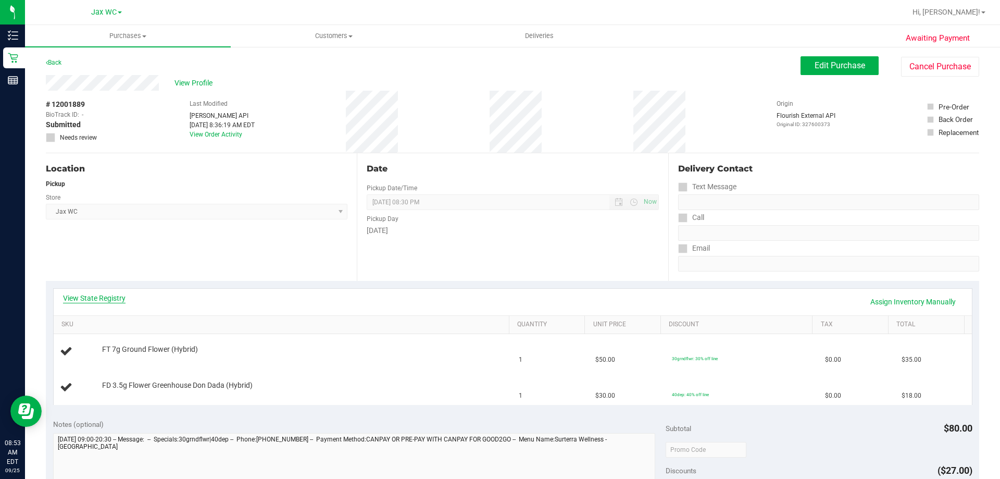
click at [117, 297] on link "View State Registry" at bounding box center [94, 298] width 62 height 10
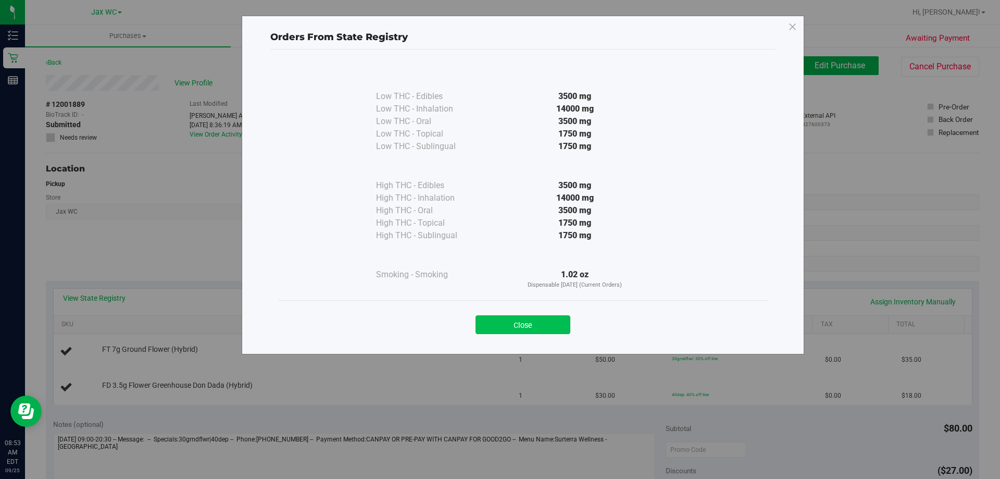
click at [520, 329] on button "Close" at bounding box center [522, 324] width 95 height 19
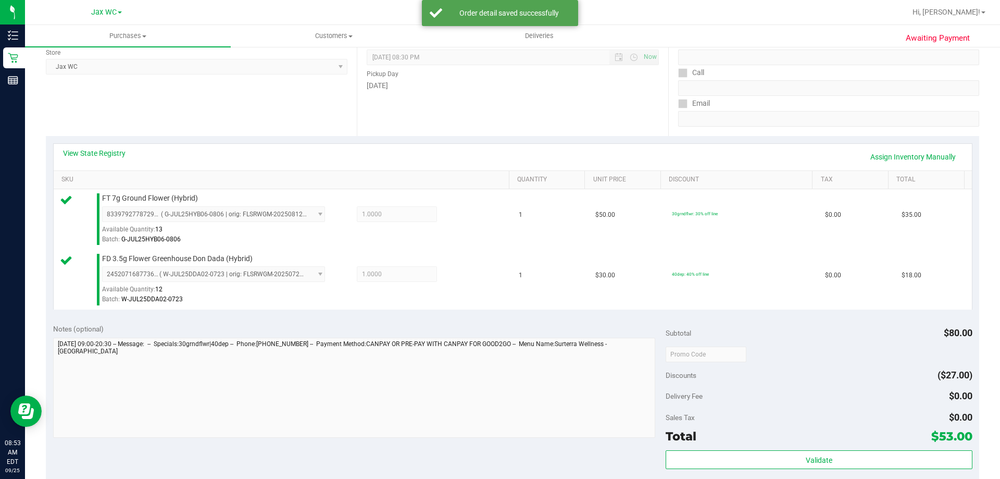
scroll to position [208, 0]
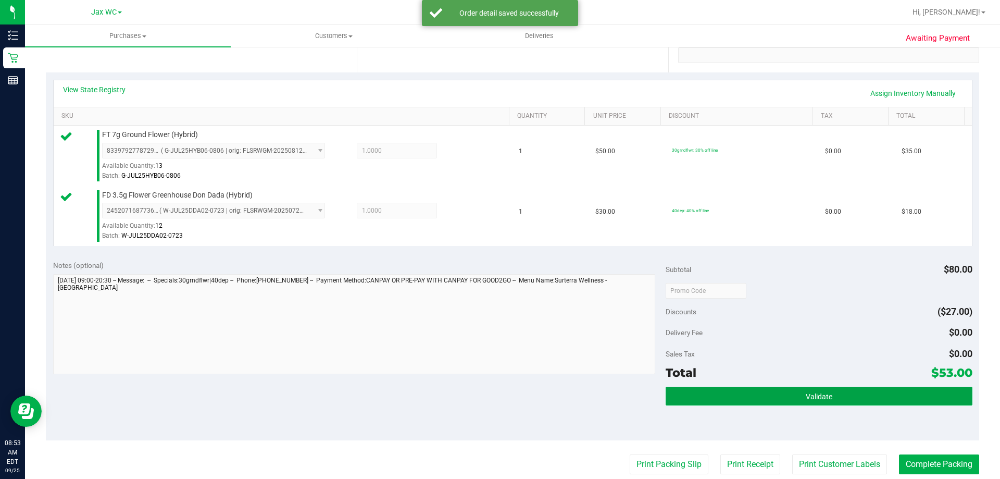
click at [872, 393] on button "Validate" at bounding box center [818, 395] width 306 height 19
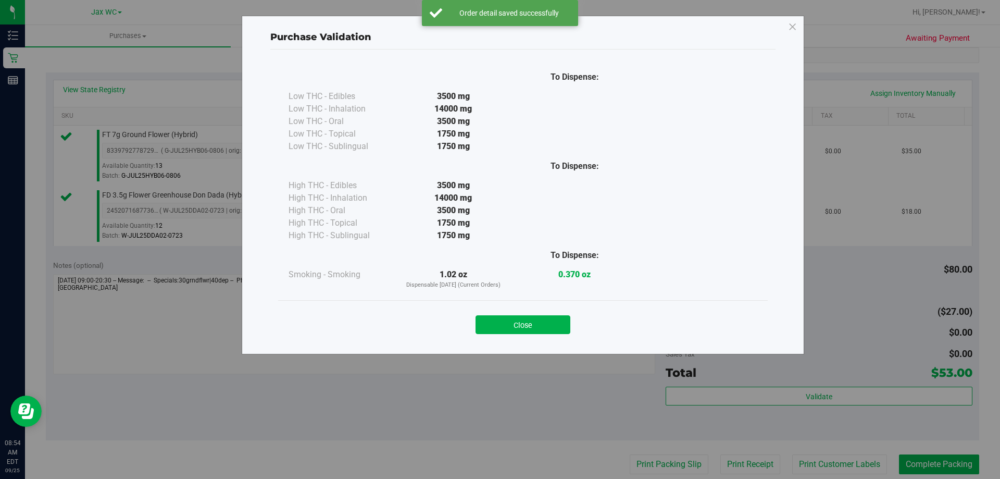
click at [573, 321] on div "Close" at bounding box center [523, 321] width 474 height 26
click at [555, 326] on button "Close" at bounding box center [522, 324] width 95 height 19
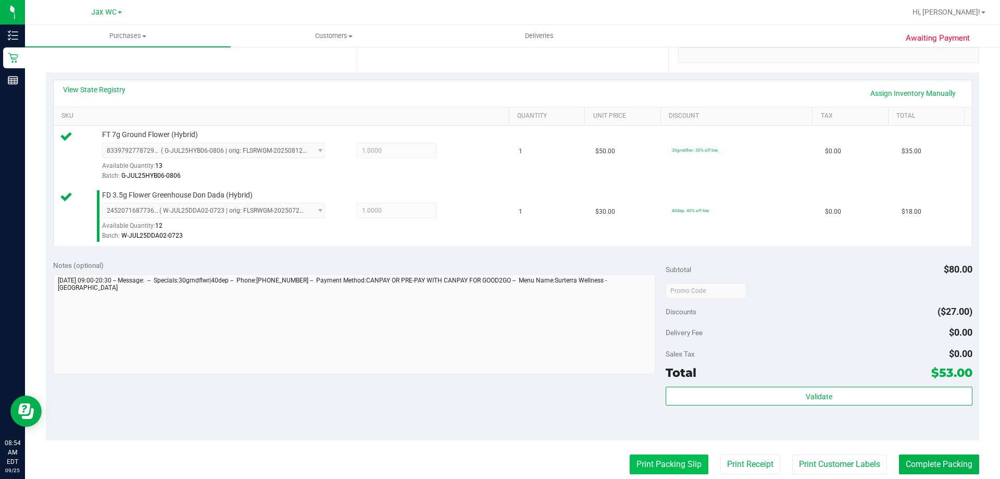
click at [648, 469] on button "Print Packing Slip" at bounding box center [669, 464] width 79 height 20
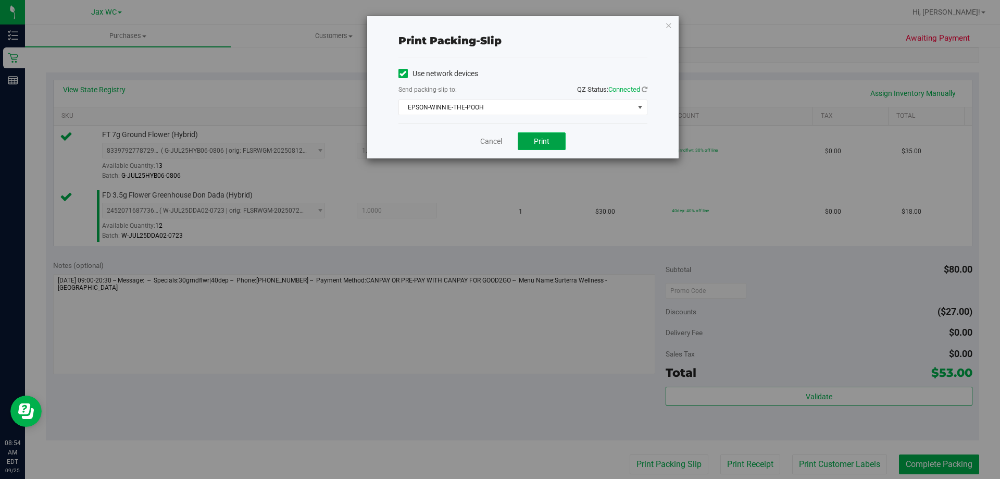
click at [551, 138] on button "Print" at bounding box center [542, 141] width 48 height 18
click at [669, 25] on icon "button" at bounding box center [668, 25] width 7 height 12
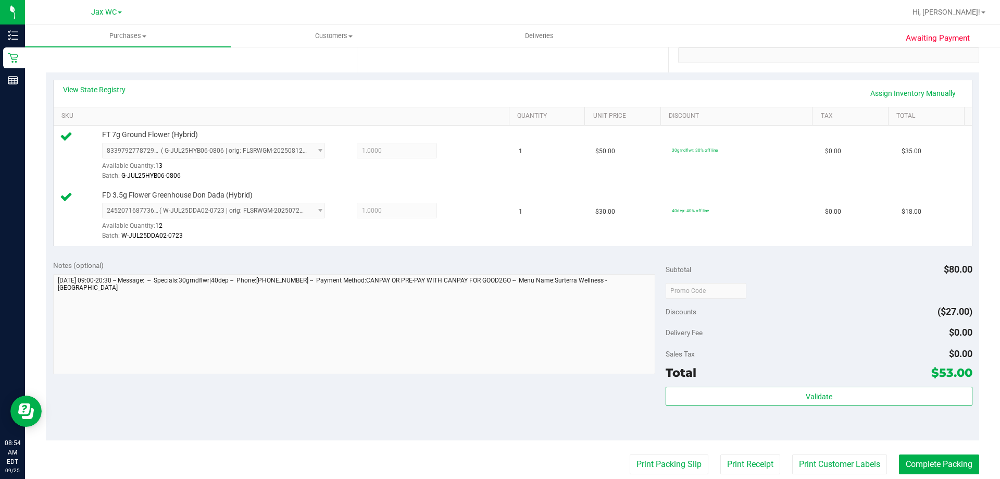
scroll to position [433, 0]
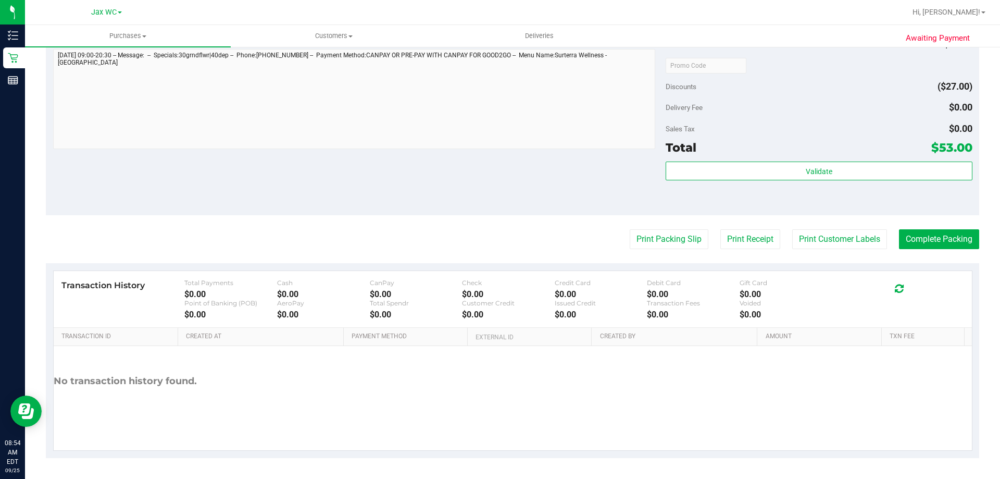
click at [796, 192] on div "Validate" at bounding box center [818, 184] width 306 height 47
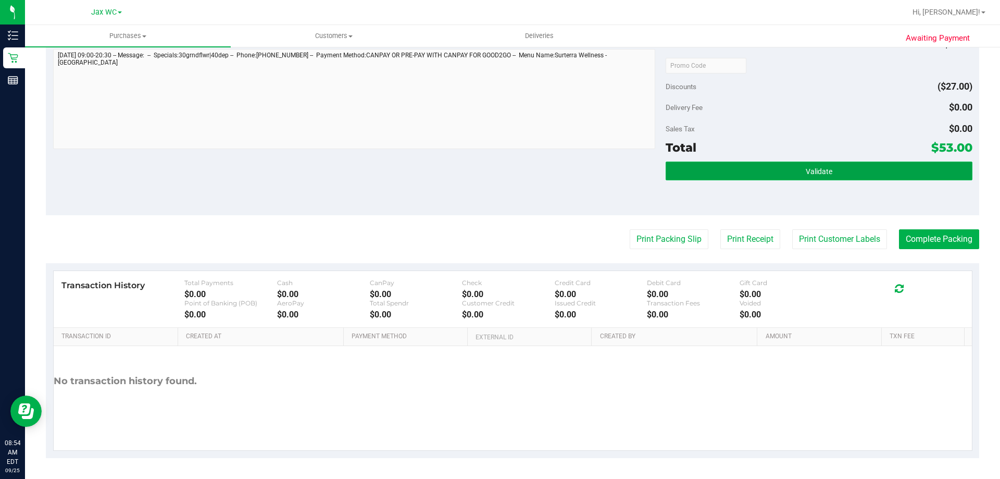
click at [794, 174] on button "Validate" at bounding box center [818, 170] width 306 height 19
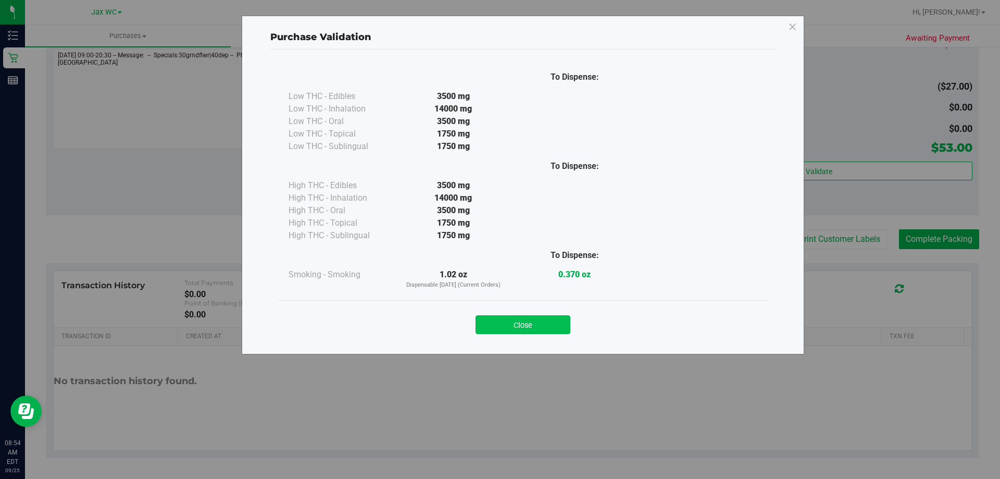
click at [545, 330] on button "Close" at bounding box center [522, 324] width 95 height 19
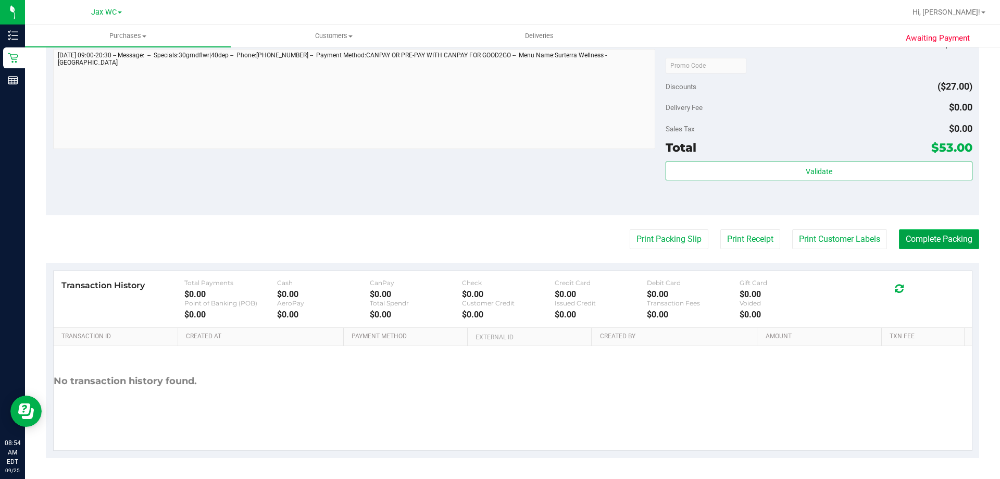
click at [955, 237] on button "Complete Packing" at bounding box center [939, 239] width 80 height 20
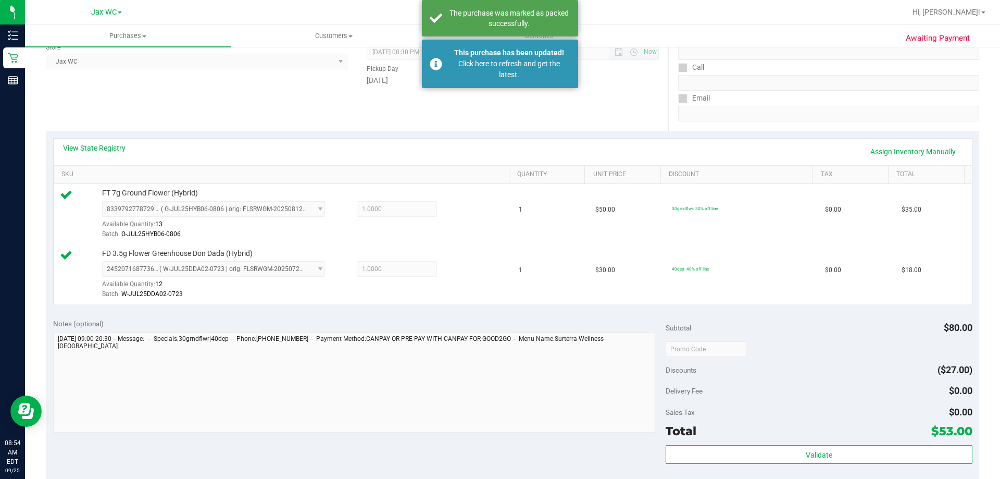
scroll to position [17, 0]
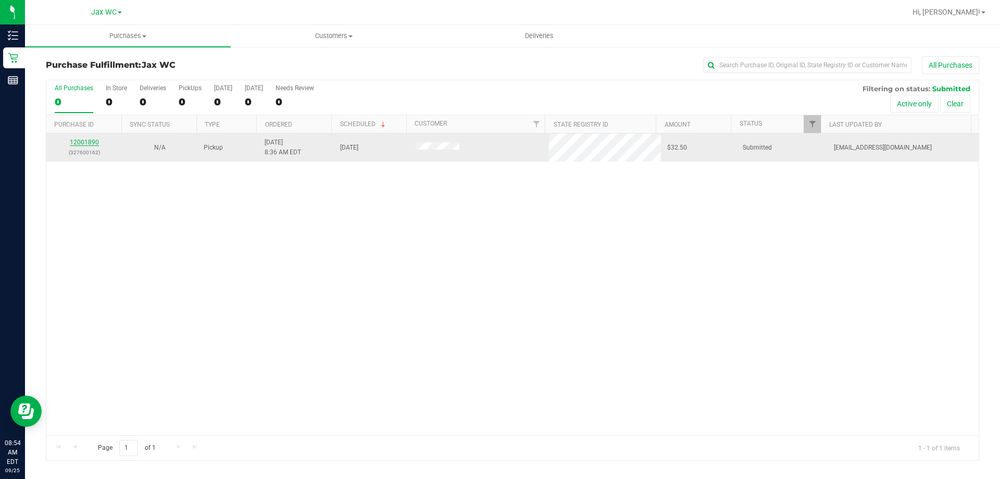
click at [84, 145] on link "12001890" at bounding box center [84, 142] width 29 height 7
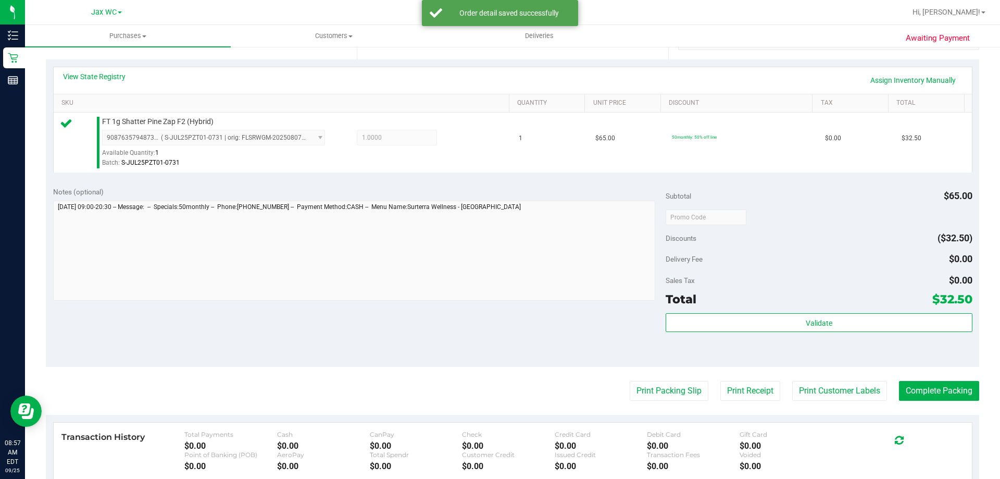
scroll to position [312, 0]
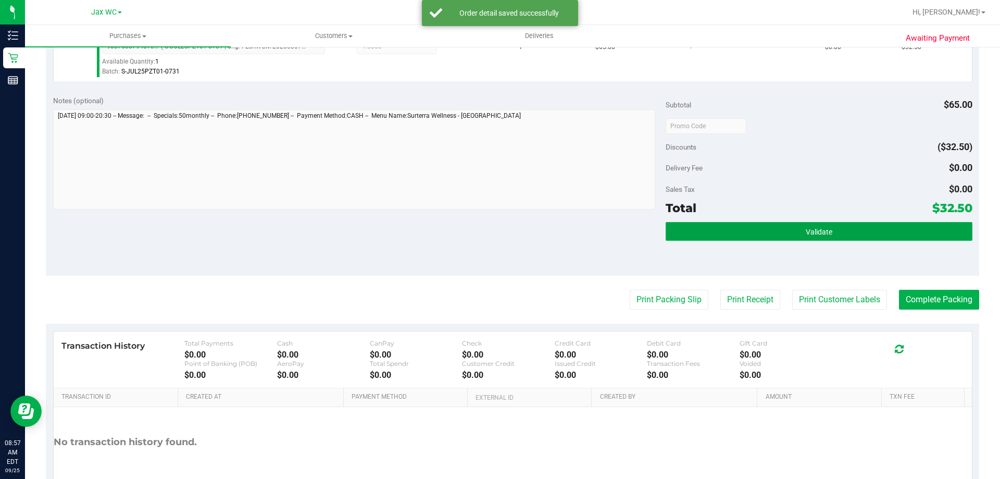
click at [744, 225] on button "Validate" at bounding box center [818, 231] width 306 height 19
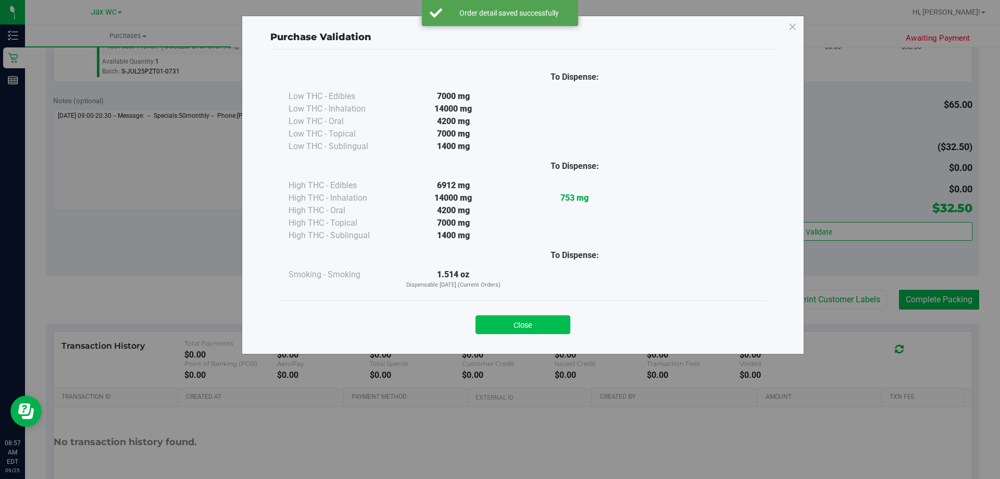
click at [517, 321] on button "Close" at bounding box center [522, 324] width 95 height 19
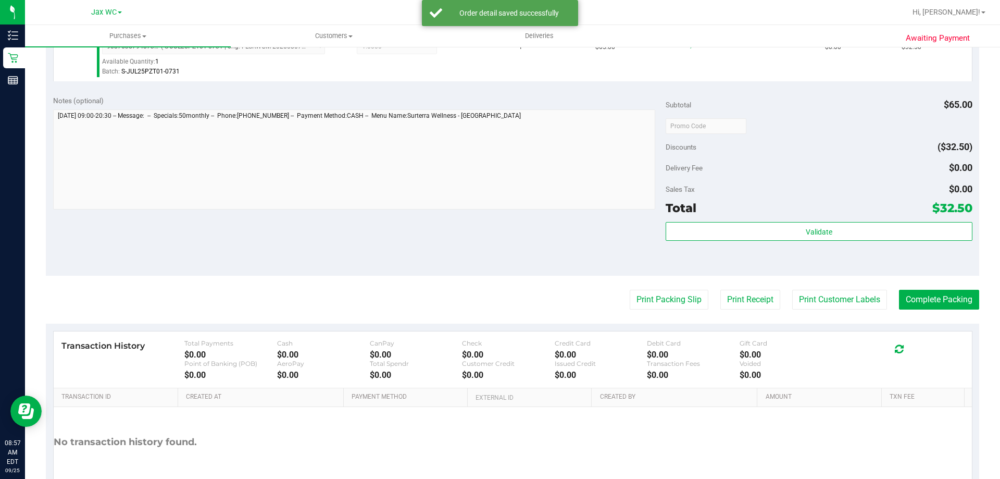
click at [618, 292] on div "Print Packing Slip Print Receipt Print Customer Labels Complete Packing" at bounding box center [512, 300] width 933 height 20
click at [631, 293] on button "Print Packing Slip" at bounding box center [669, 300] width 79 height 20
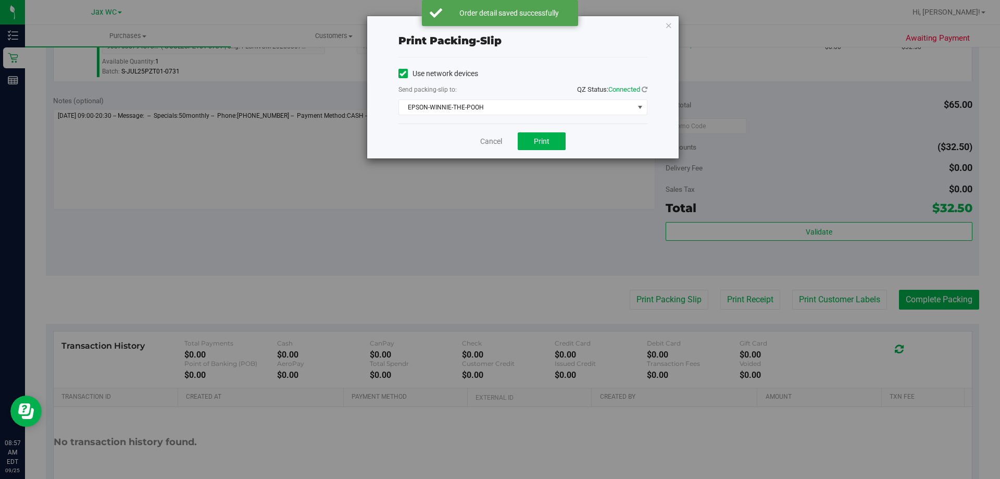
click at [539, 152] on div "Cancel Print" at bounding box center [522, 140] width 249 height 35
click at [544, 133] on button "Print" at bounding box center [542, 141] width 48 height 18
click at [668, 25] on icon "button" at bounding box center [668, 25] width 7 height 12
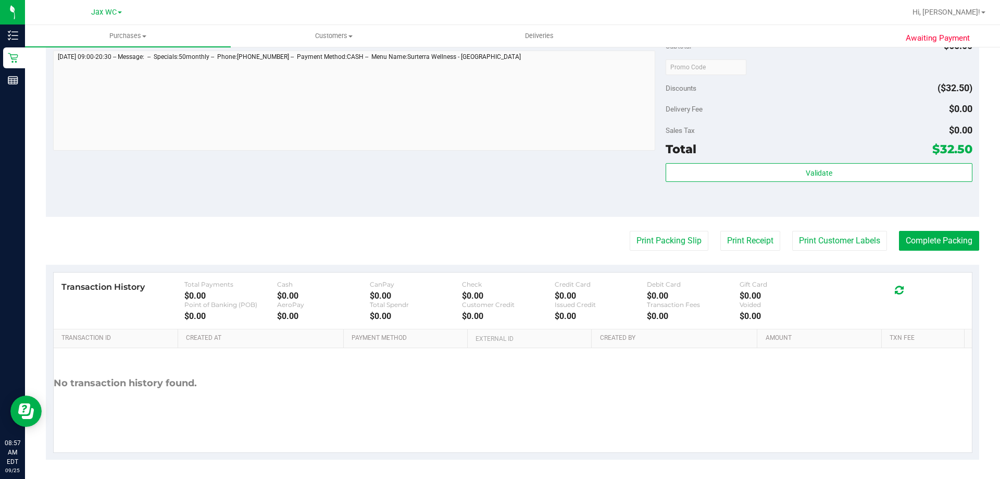
scroll to position [373, 0]
click at [797, 183] on div "Validate" at bounding box center [818, 184] width 306 height 47
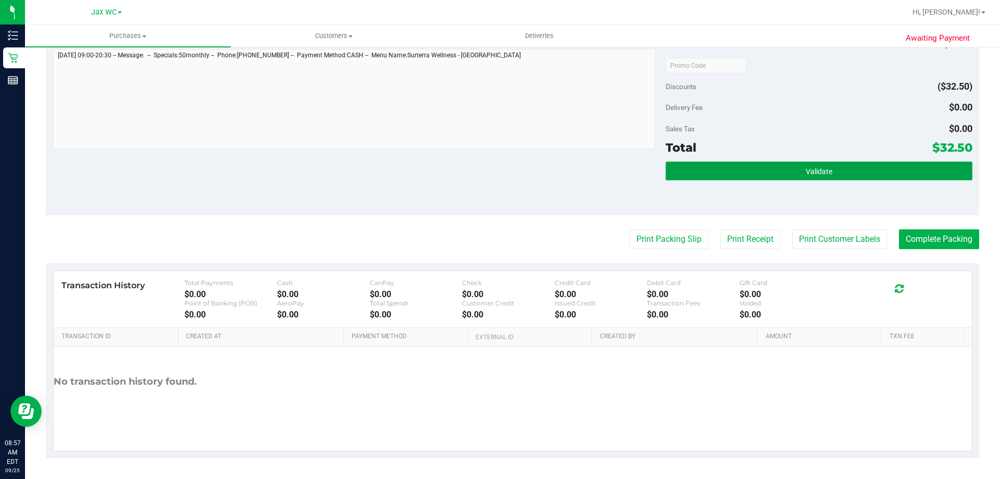
click at [797, 167] on button "Validate" at bounding box center [818, 170] width 306 height 19
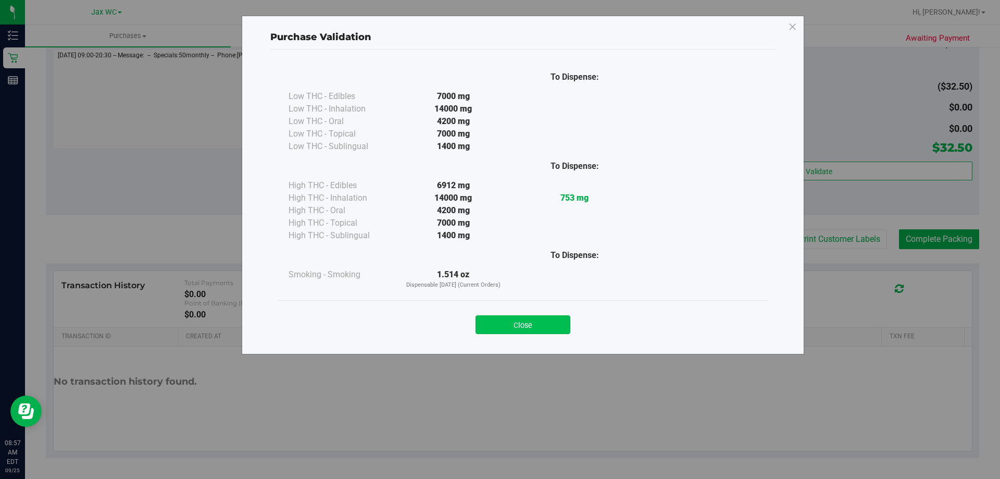
click at [525, 326] on button "Close" at bounding box center [522, 324] width 95 height 19
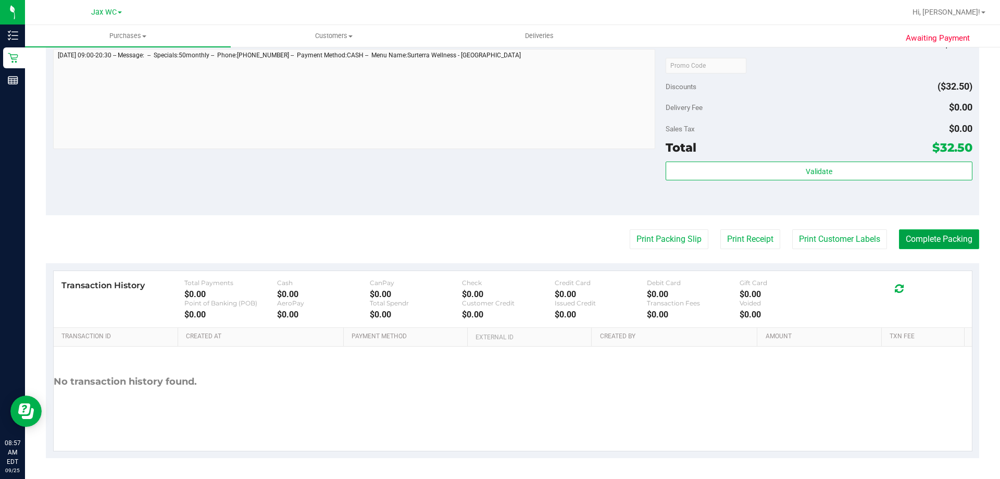
click at [944, 237] on button "Complete Packing" at bounding box center [939, 239] width 80 height 20
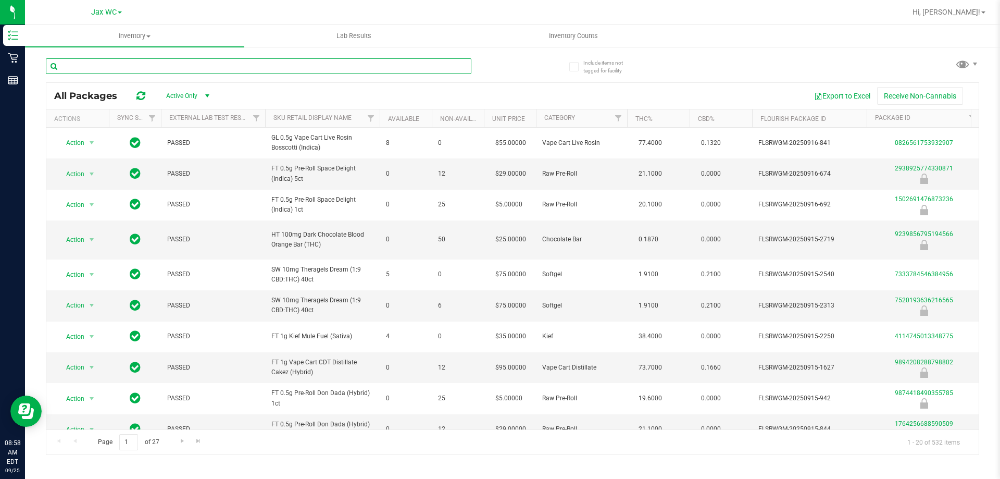
click at [184, 64] on input "text" at bounding box center [258, 66] width 425 height 16
type input "double stuffed"
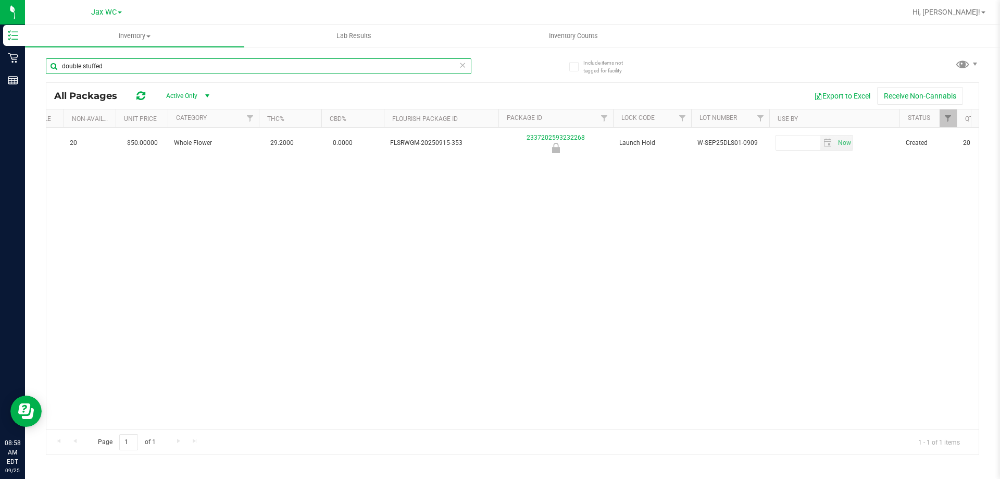
scroll to position [0, 378]
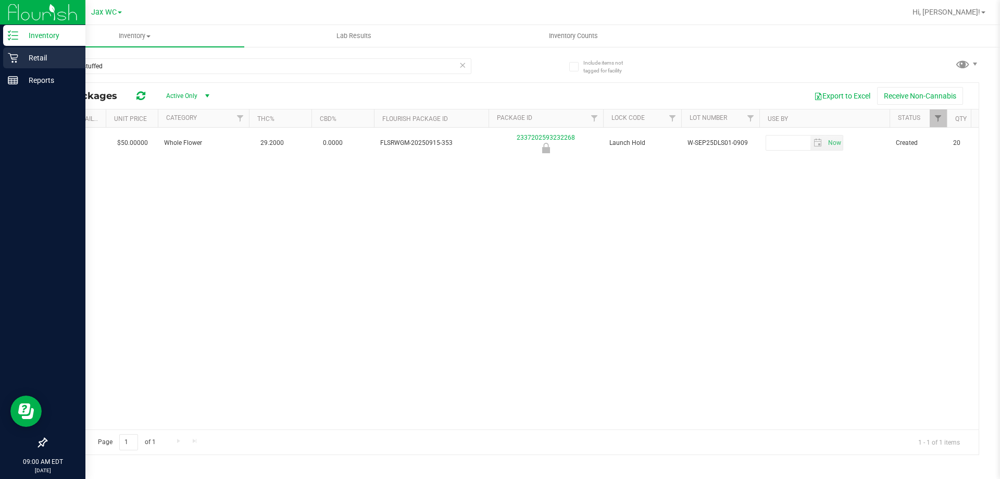
click at [49, 54] on p "Retail" at bounding box center [49, 58] width 62 height 12
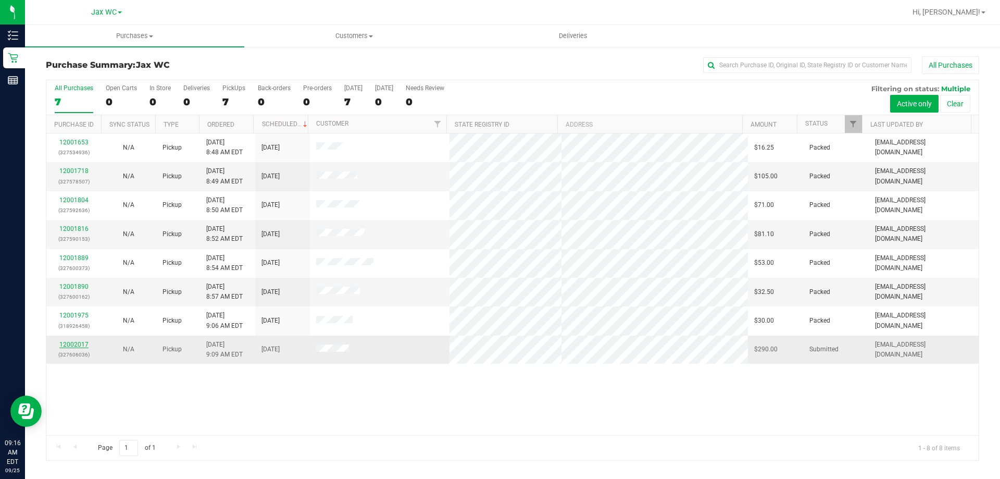
click at [80, 347] on link "12002017" at bounding box center [73, 344] width 29 height 7
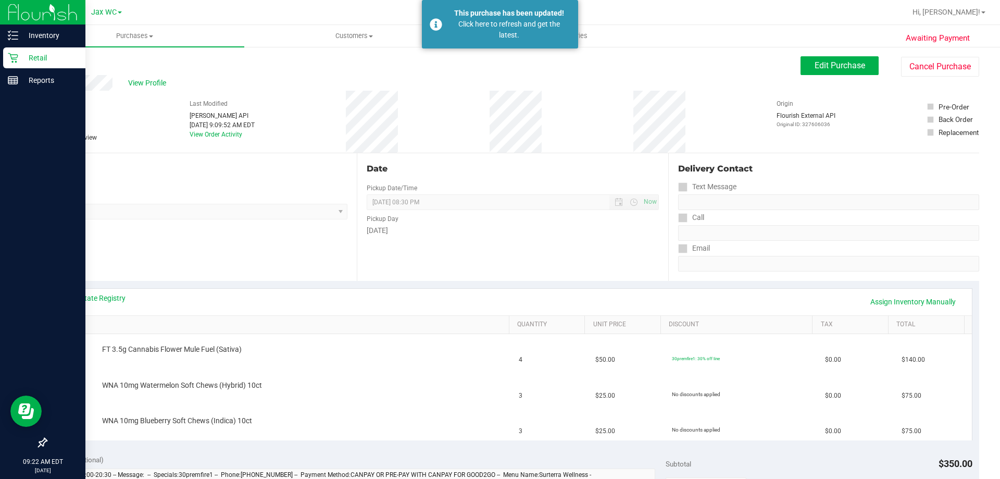
click at [19, 62] on p "Retail" at bounding box center [49, 58] width 62 height 12
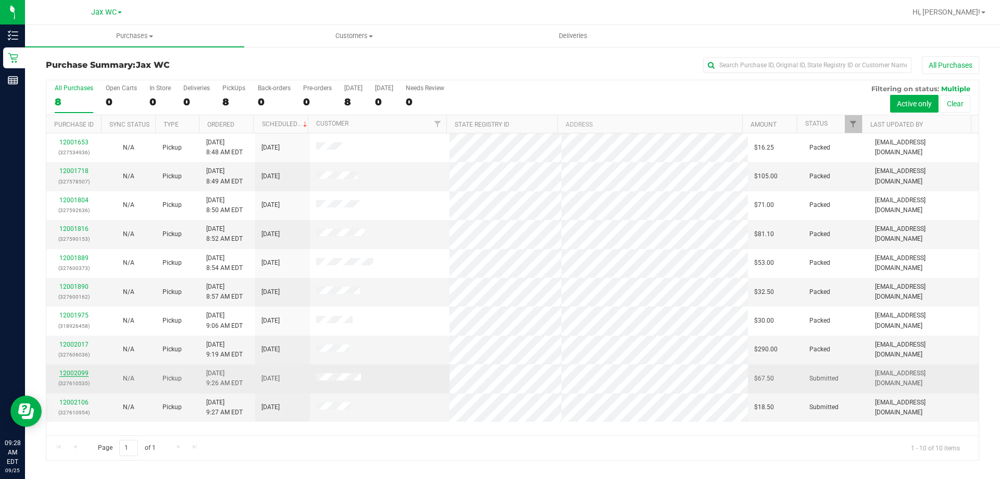
click at [71, 371] on link "12002099" at bounding box center [73, 372] width 29 height 7
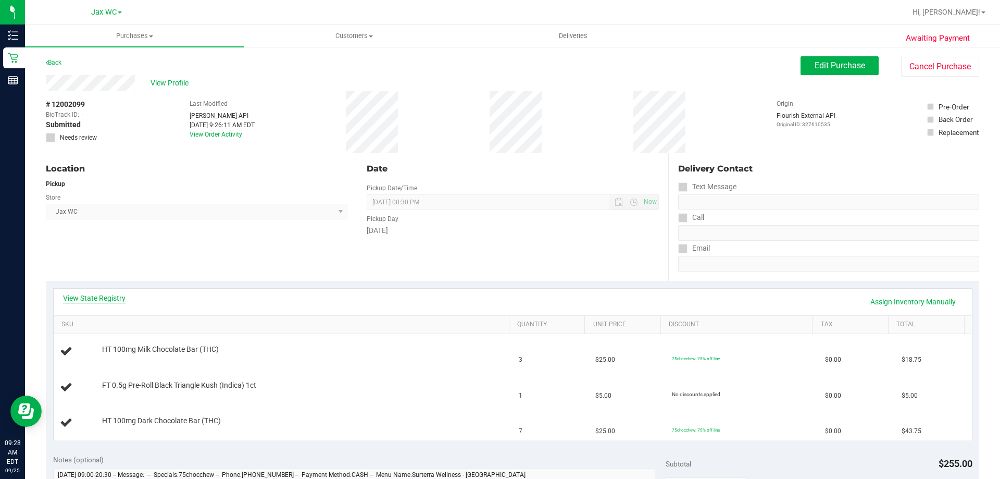
click at [116, 303] on link "View State Registry" at bounding box center [94, 298] width 62 height 10
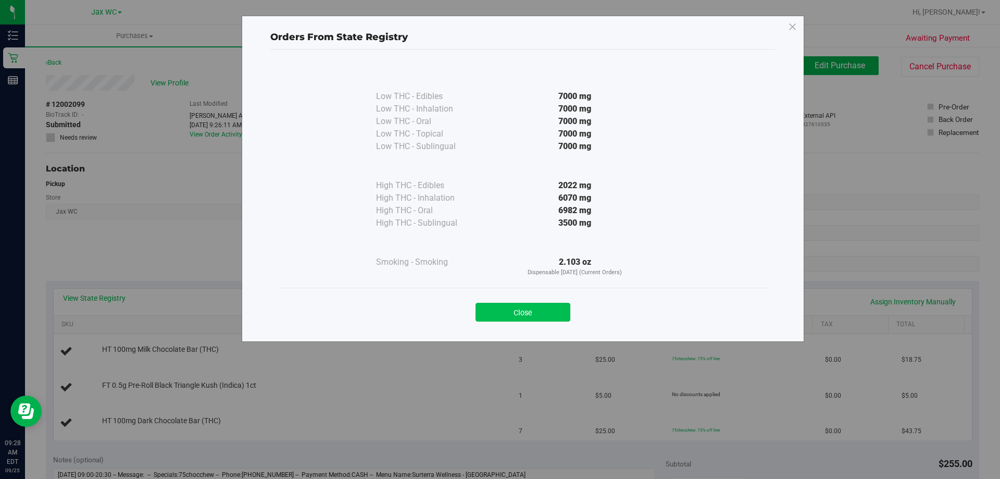
click at [501, 317] on button "Close" at bounding box center [522, 312] width 95 height 19
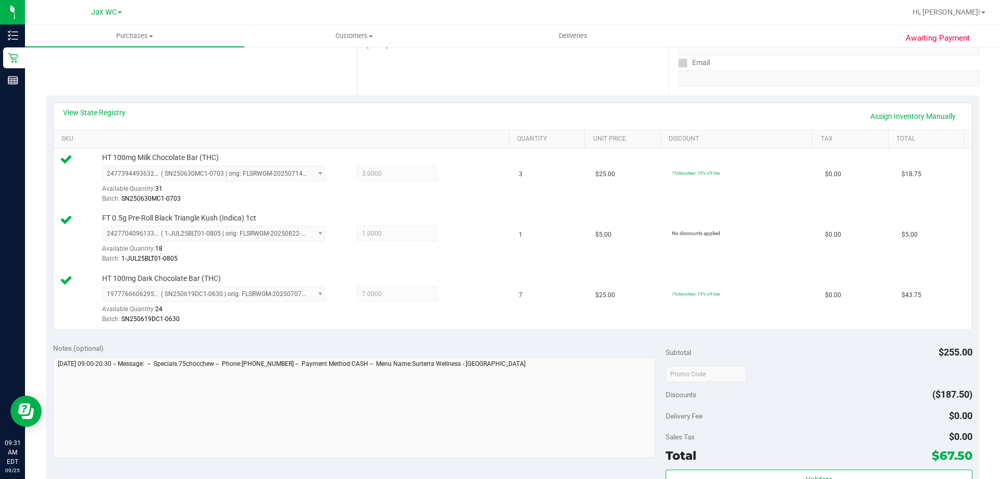
scroll to position [208, 0]
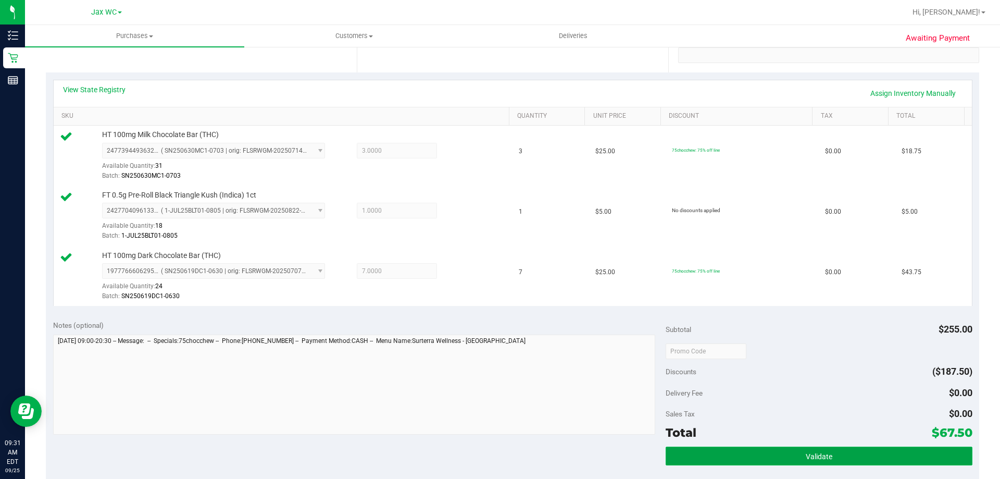
click at [791, 457] on button "Validate" at bounding box center [818, 455] width 306 height 19
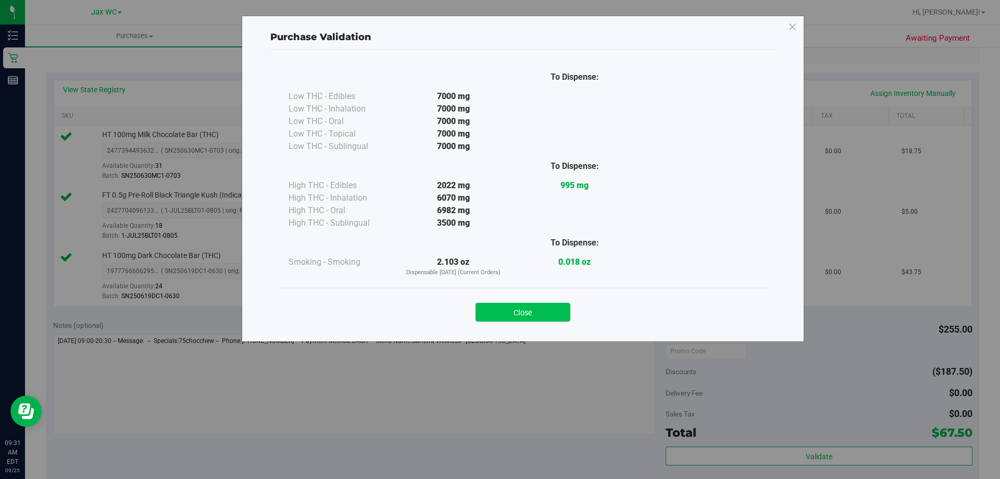
click at [520, 311] on button "Close" at bounding box center [522, 312] width 95 height 19
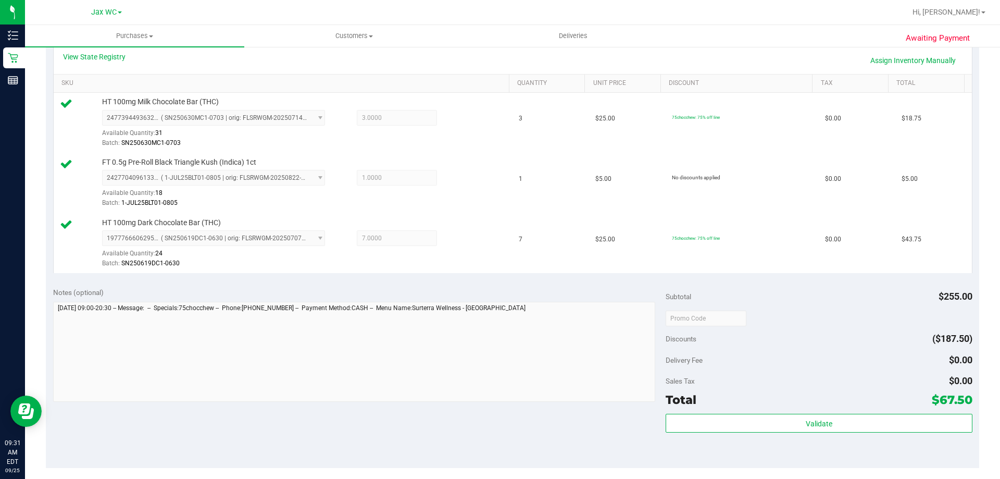
scroll to position [312, 0]
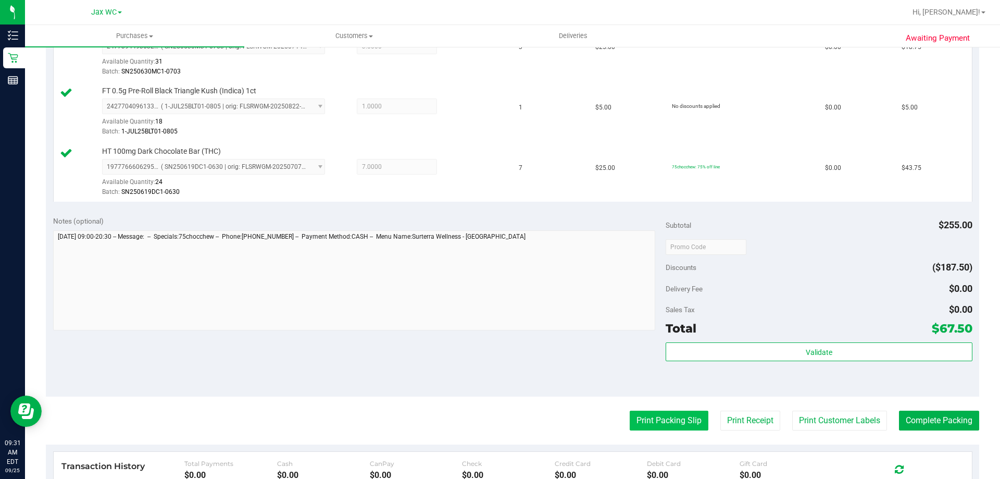
click at [656, 419] on button "Print Packing Slip" at bounding box center [669, 420] width 79 height 20
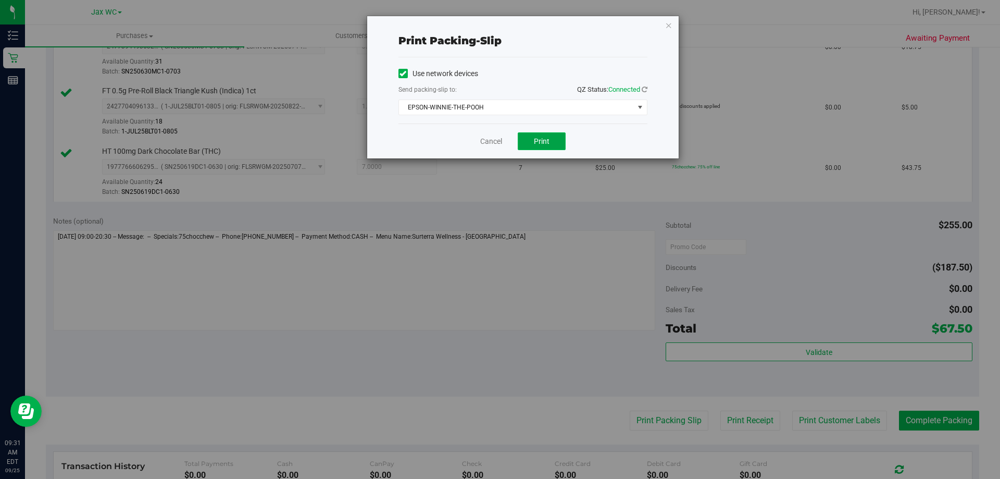
click at [542, 148] on button "Print" at bounding box center [542, 141] width 48 height 18
click at [667, 23] on icon "button" at bounding box center [668, 25] width 7 height 12
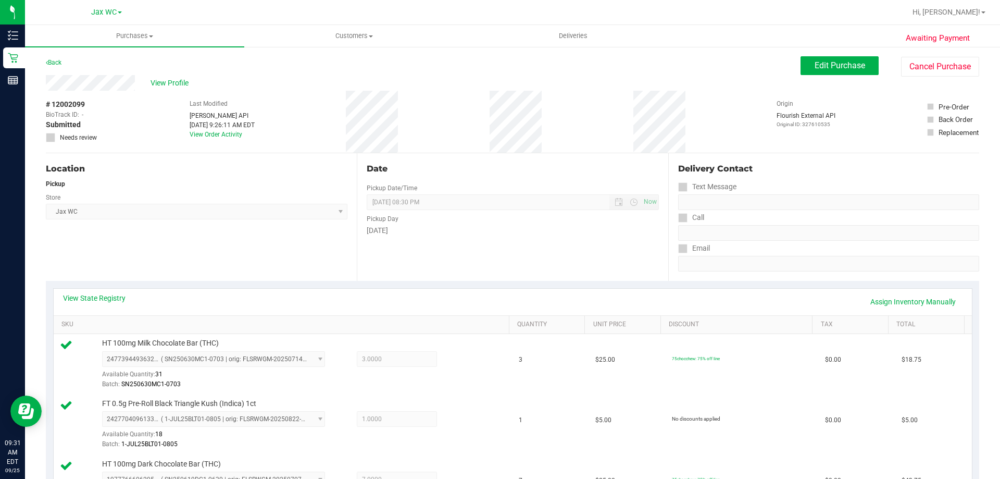
scroll to position [417, 0]
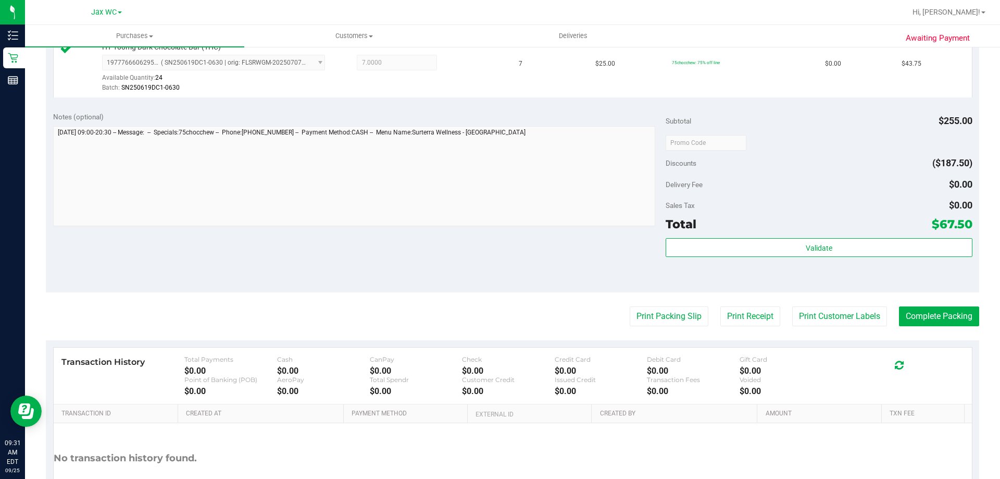
click at [796, 236] on div "Subtotal $255.00 Discounts ($187.50) Delivery Fee $0.00 Sales Tax $0.00 Total $…" at bounding box center [818, 197] width 306 height 173
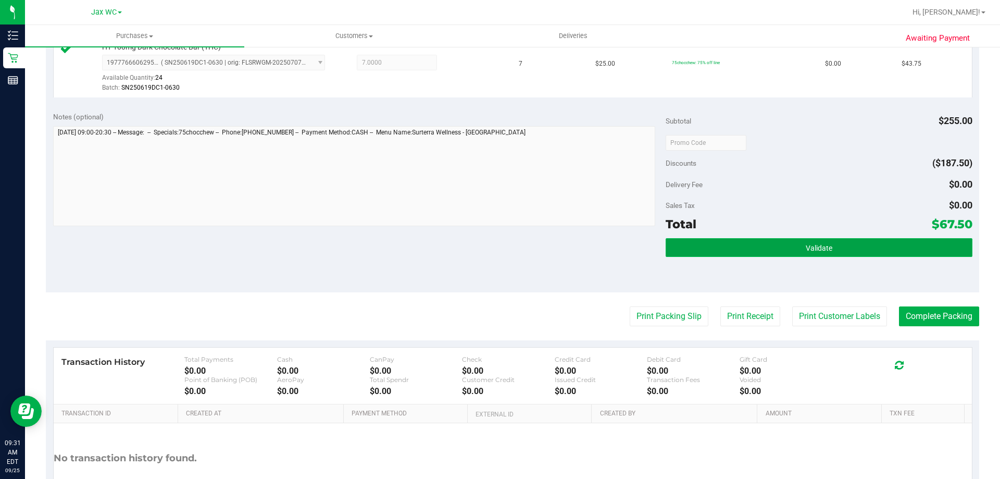
click at [796, 252] on button "Validate" at bounding box center [818, 247] width 306 height 19
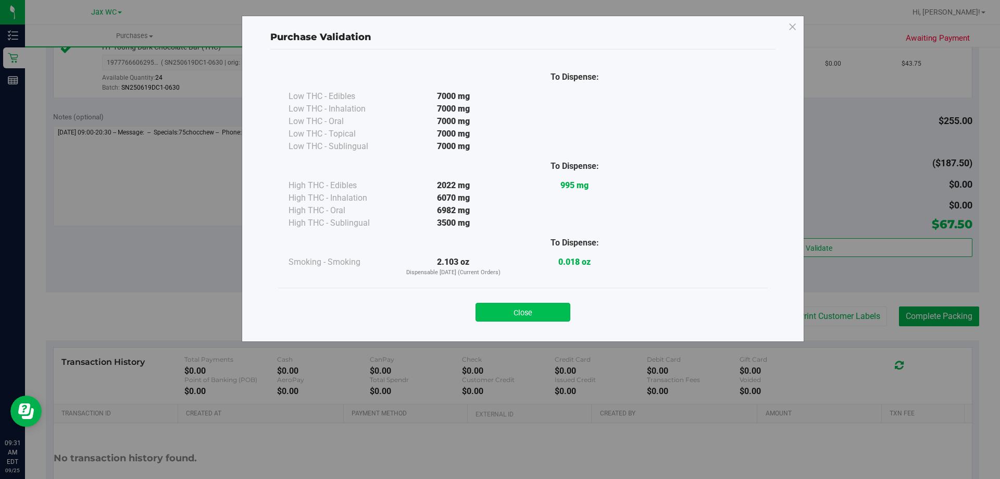
click at [531, 321] on button "Close" at bounding box center [522, 312] width 95 height 19
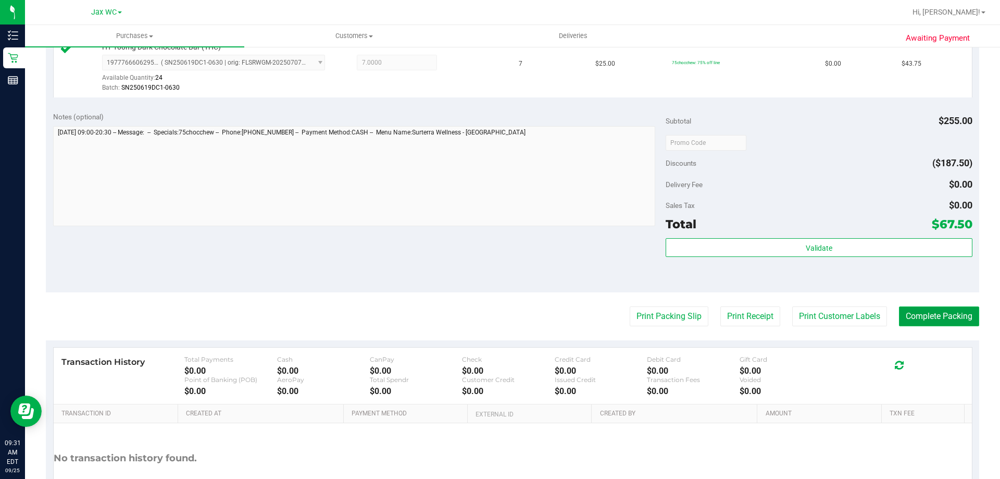
click at [939, 310] on button "Complete Packing" at bounding box center [939, 316] width 80 height 20
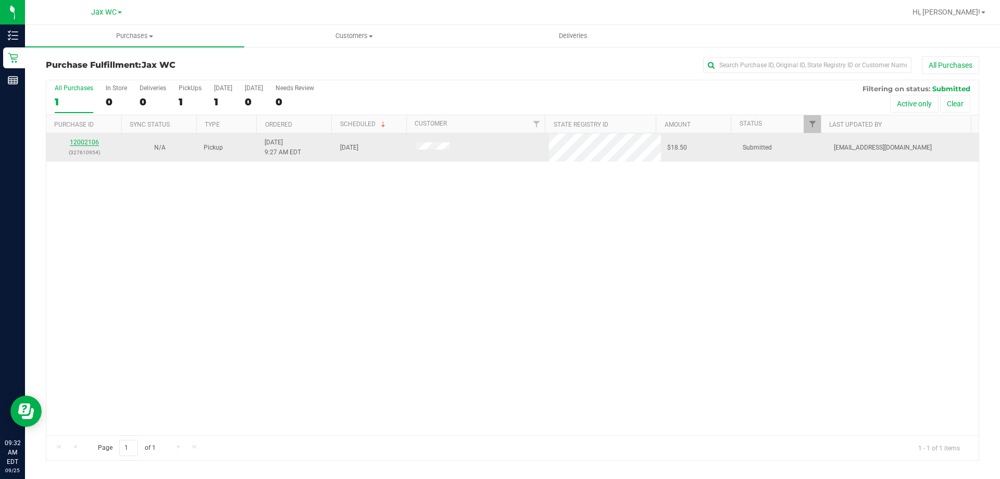
click at [90, 145] on link "12002106" at bounding box center [84, 142] width 29 height 7
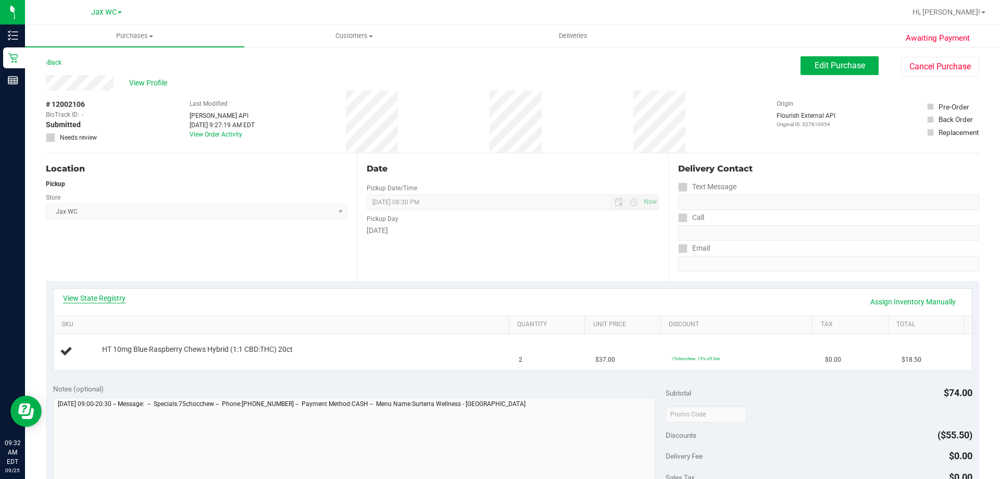
click at [103, 296] on link "View State Registry" at bounding box center [94, 298] width 62 height 10
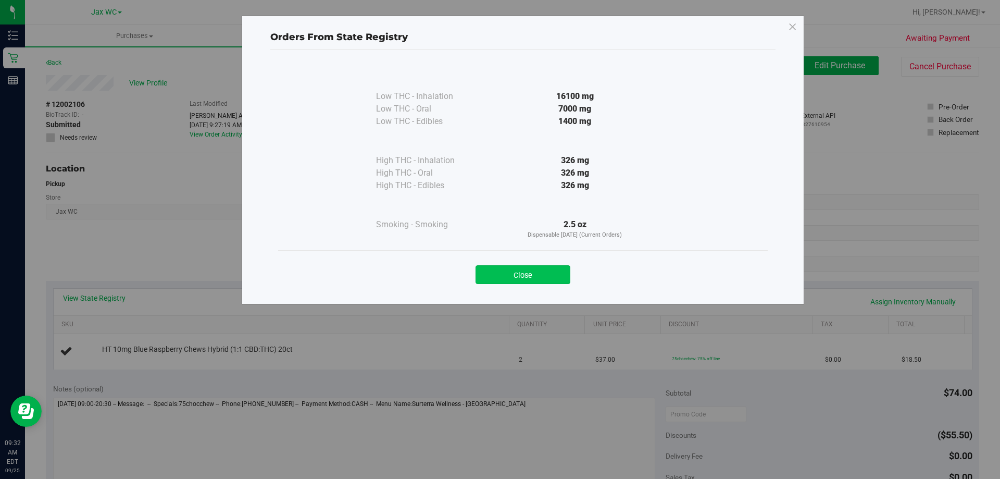
click at [526, 283] on button "Close" at bounding box center [522, 274] width 95 height 19
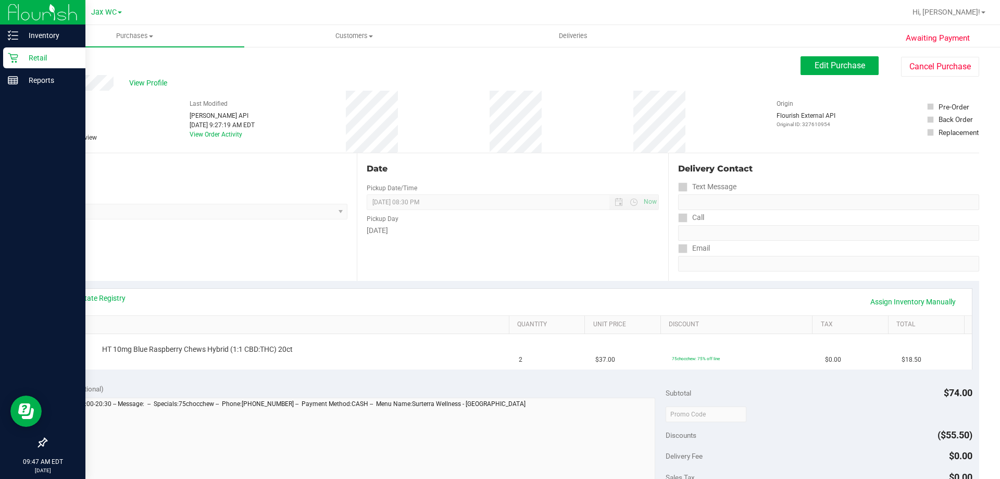
click at [17, 56] on icon at bounding box center [13, 58] width 10 height 10
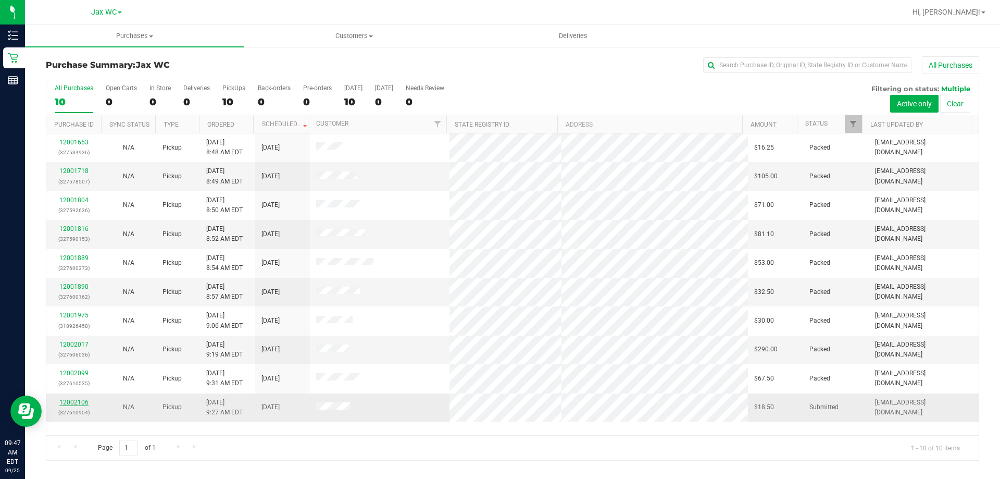
click at [81, 403] on link "12002106" at bounding box center [73, 401] width 29 height 7
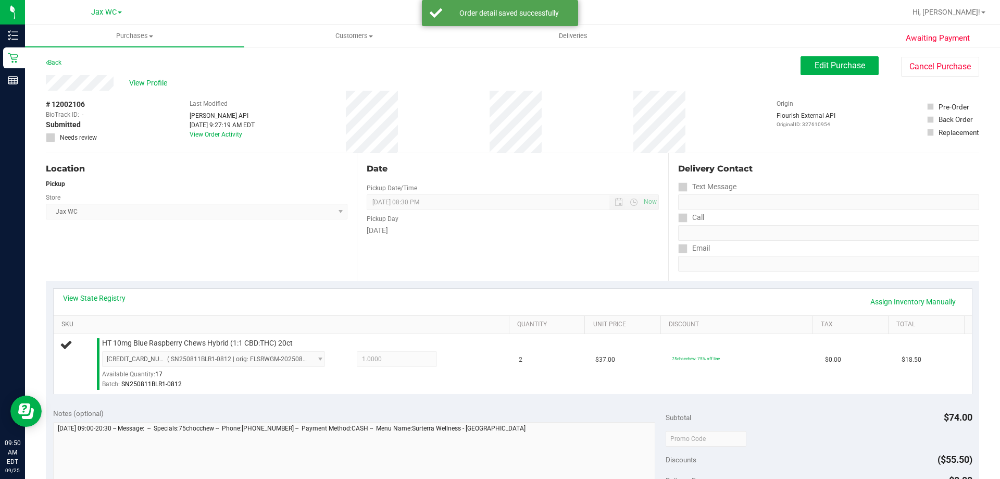
click at [418, 328] on link "SKU" at bounding box center [282, 324] width 443 height 8
click at [427, 288] on div "View State Registry Assign Inventory Manually" at bounding box center [513, 301] width 918 height 27
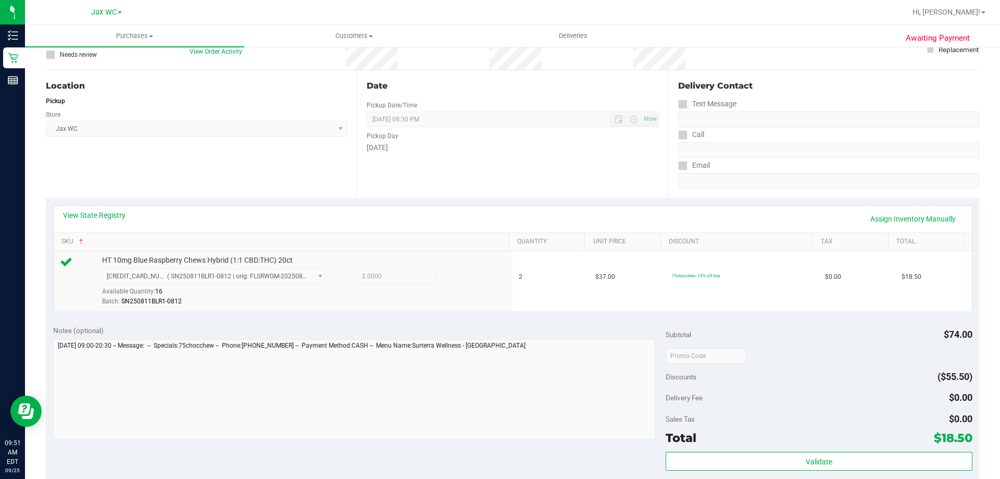
scroll to position [104, 0]
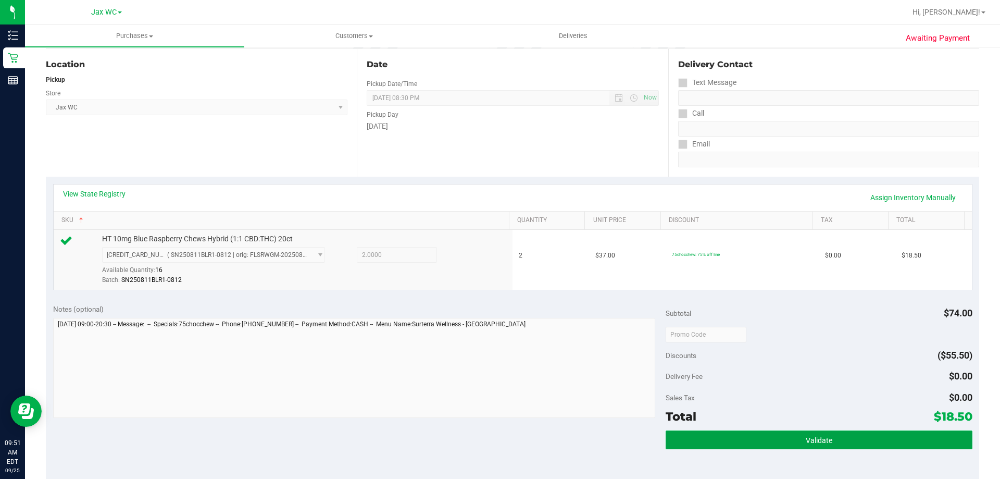
click at [813, 439] on span "Validate" at bounding box center [819, 440] width 27 height 8
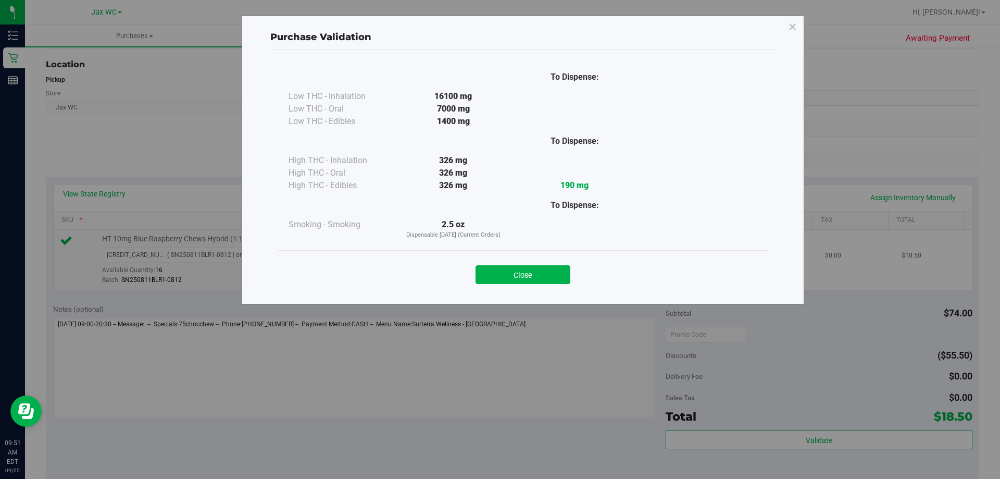
click at [516, 279] on button "Close" at bounding box center [522, 274] width 95 height 19
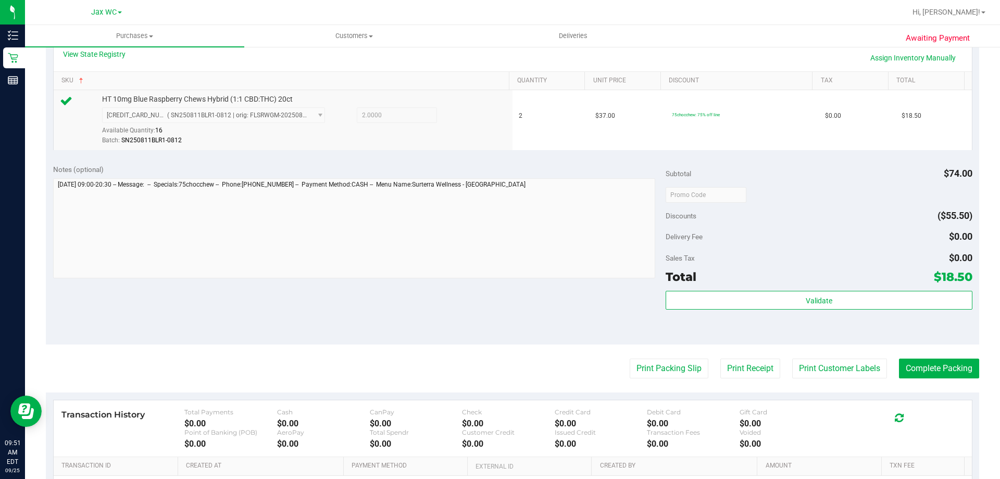
scroll to position [312, 0]
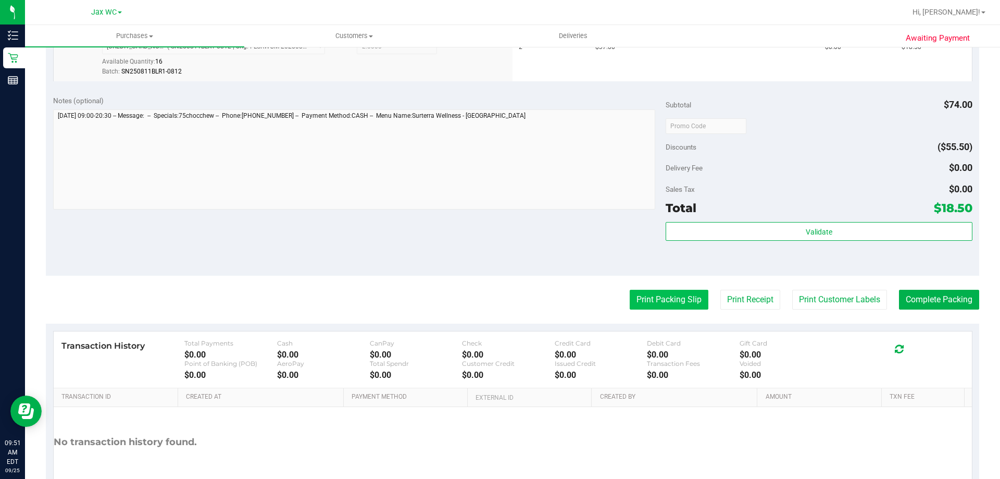
click at [644, 300] on button "Print Packing Slip" at bounding box center [669, 300] width 79 height 20
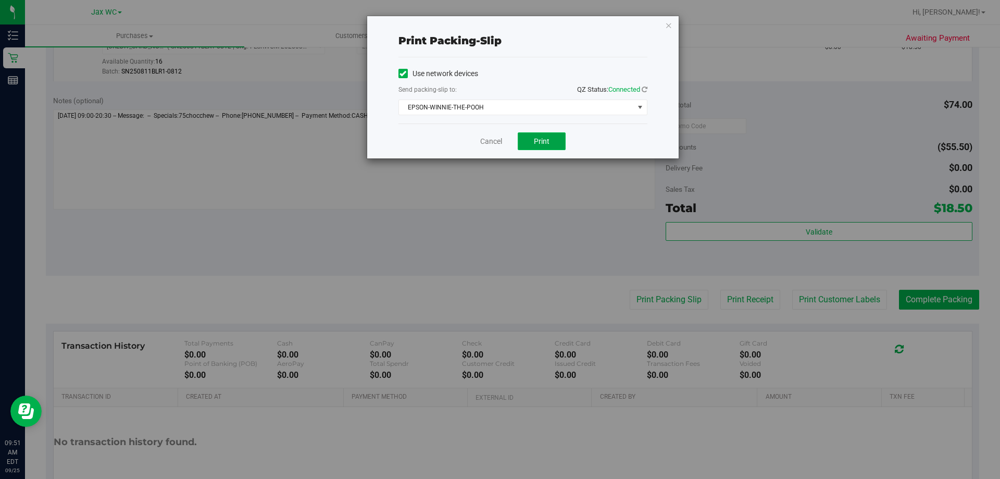
click at [526, 144] on button "Print" at bounding box center [542, 141] width 48 height 18
click at [670, 26] on icon "button" at bounding box center [668, 25] width 7 height 12
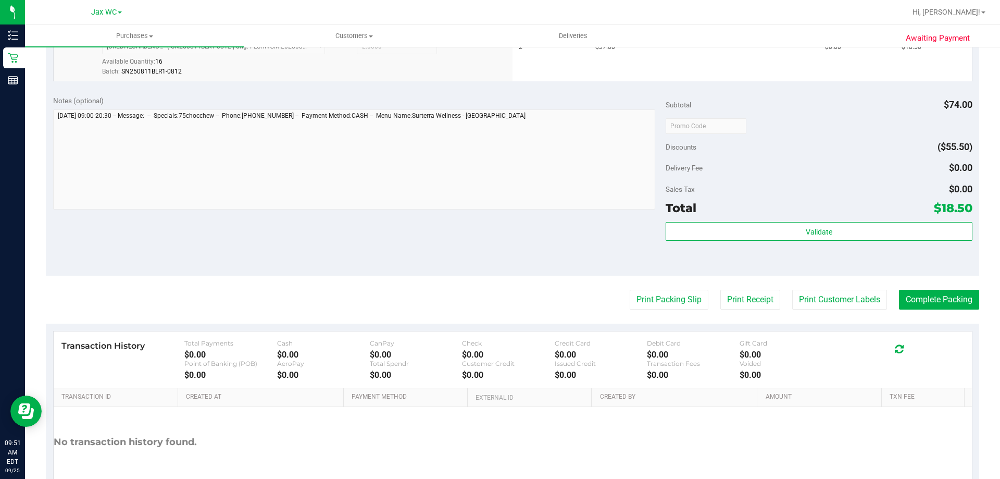
scroll to position [0, 0]
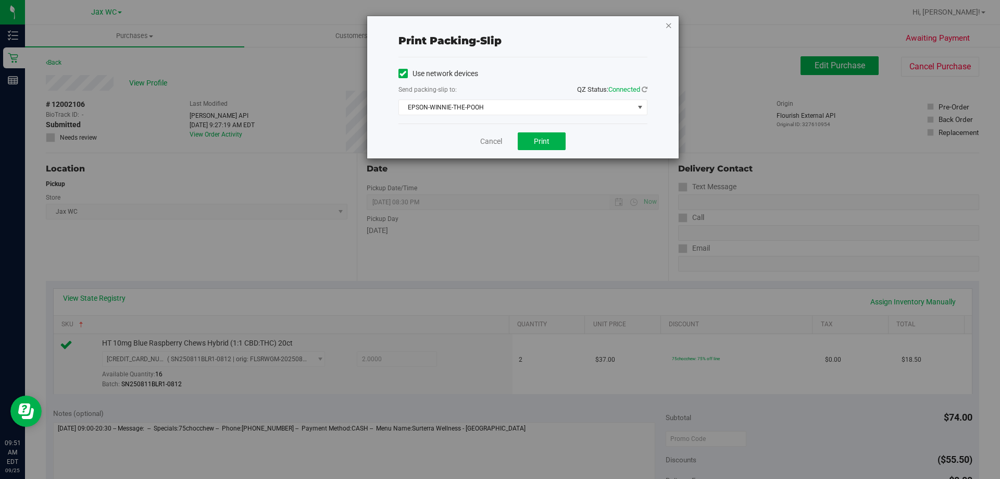
click at [667, 30] on icon "button" at bounding box center [668, 25] width 7 height 12
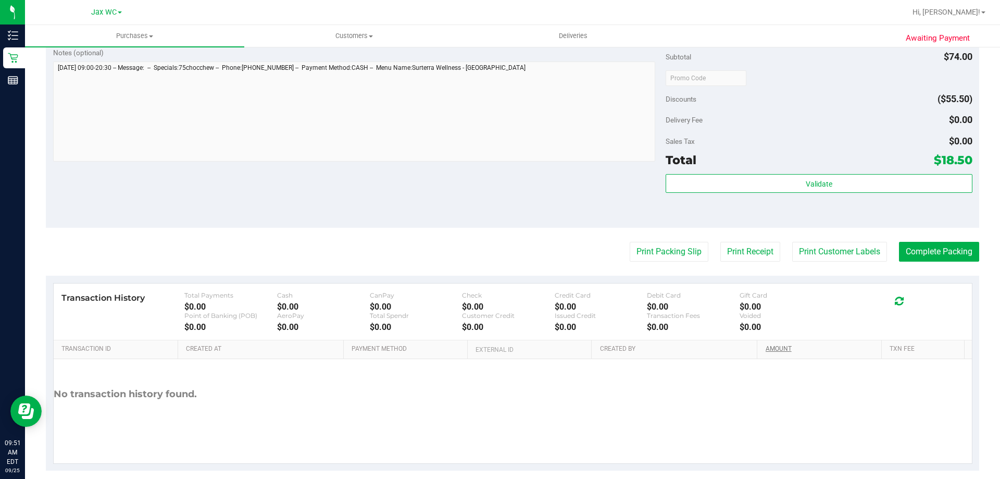
scroll to position [373, 0]
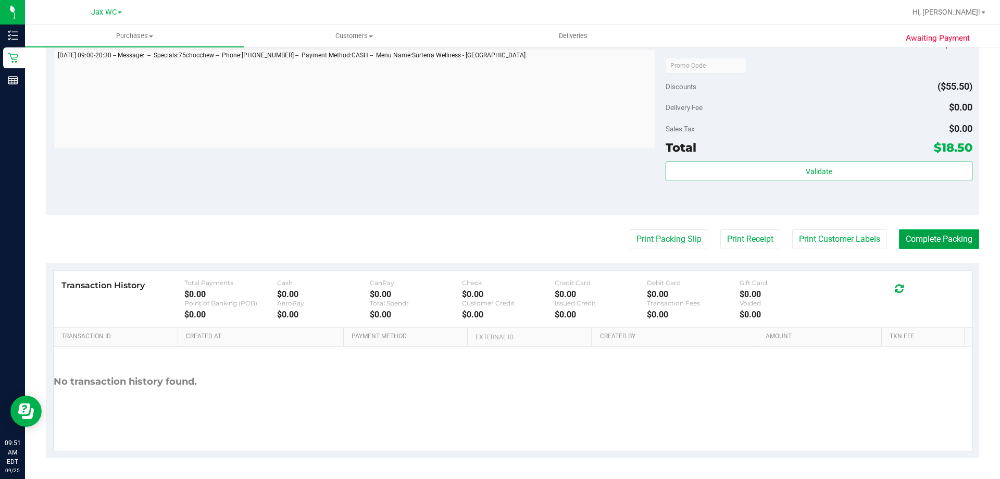
click at [911, 247] on button "Complete Packing" at bounding box center [939, 239] width 80 height 20
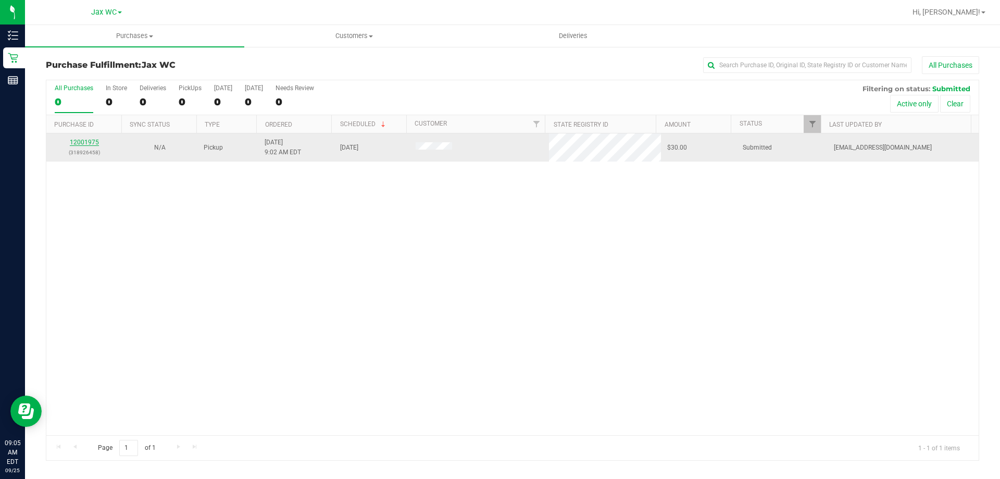
click at [86, 139] on link "12001975" at bounding box center [84, 142] width 29 height 7
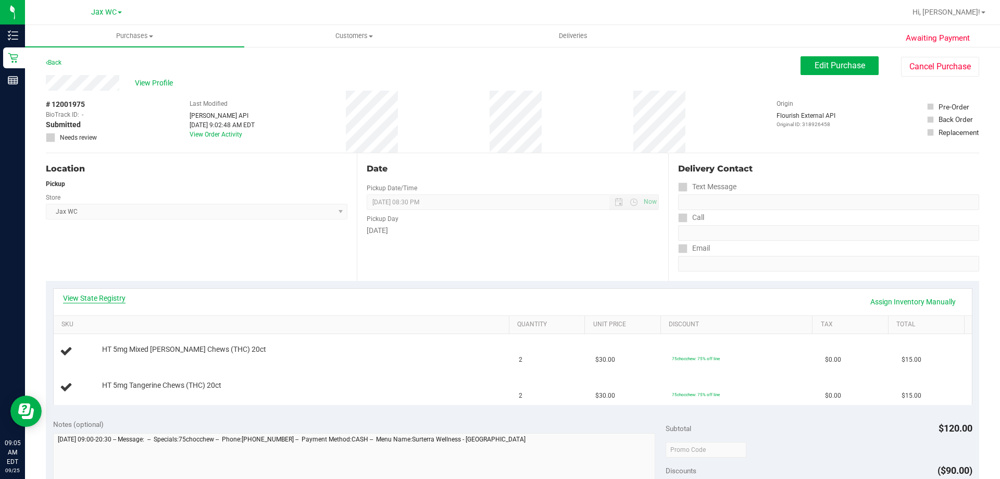
click at [92, 296] on link "View State Registry" at bounding box center [94, 298] width 62 height 10
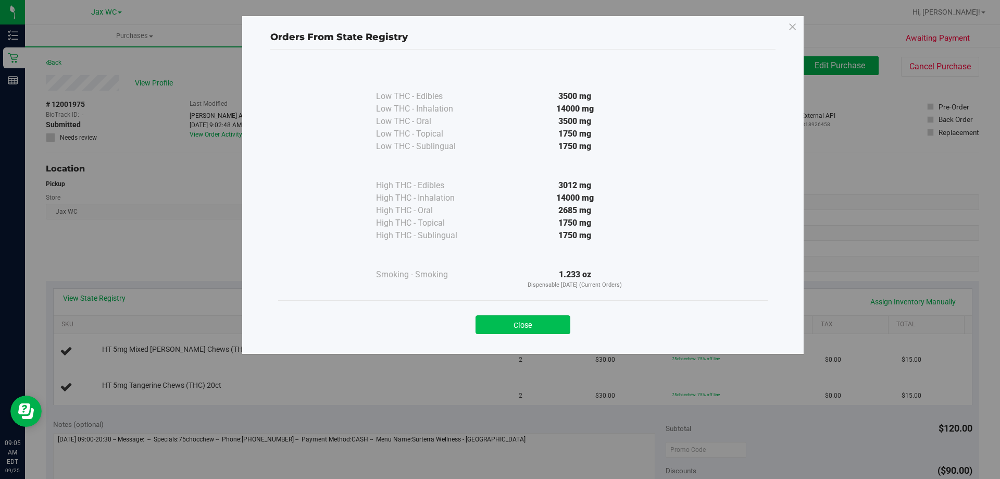
click at [501, 321] on button "Close" at bounding box center [522, 324] width 95 height 19
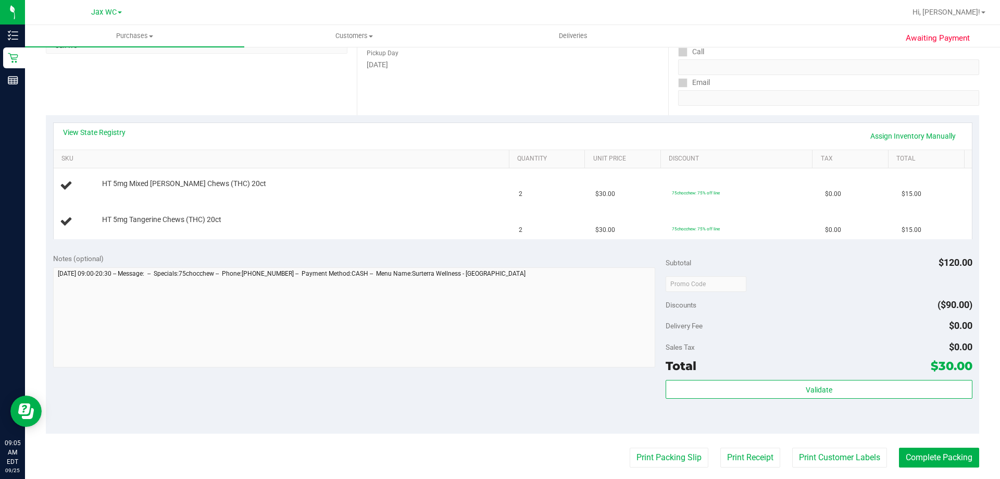
scroll to position [208, 0]
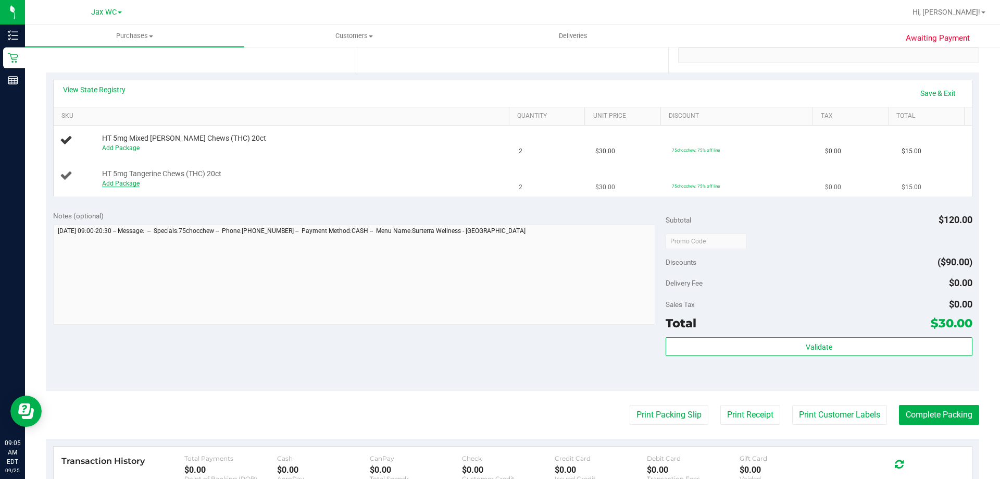
click at [116, 181] on link "Add Package" at bounding box center [120, 183] width 37 height 7
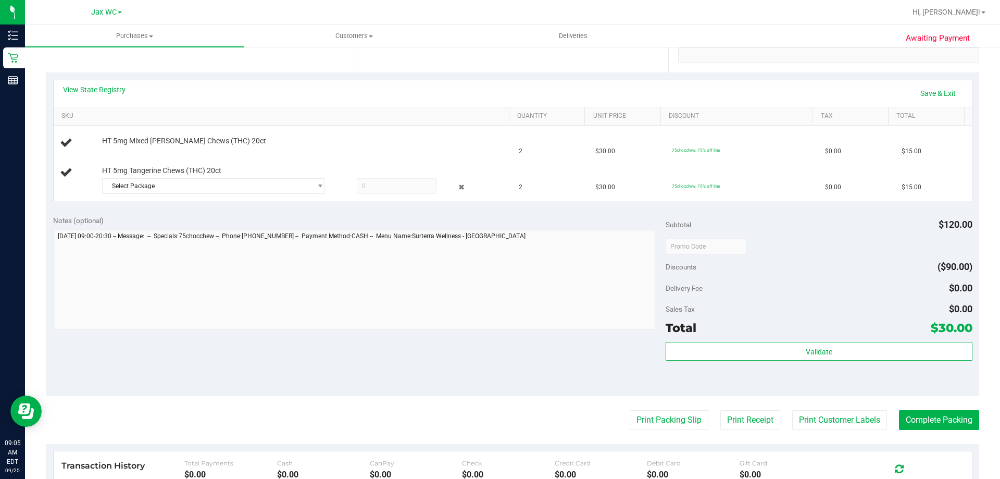
click at [203, 202] on div "View State Registry Save & Exit SKU Quantity Unit Price Discount Tax Total HT 5…" at bounding box center [512, 140] width 933 height 136
click at [202, 183] on span "Select Package" at bounding box center [207, 186] width 209 height 15
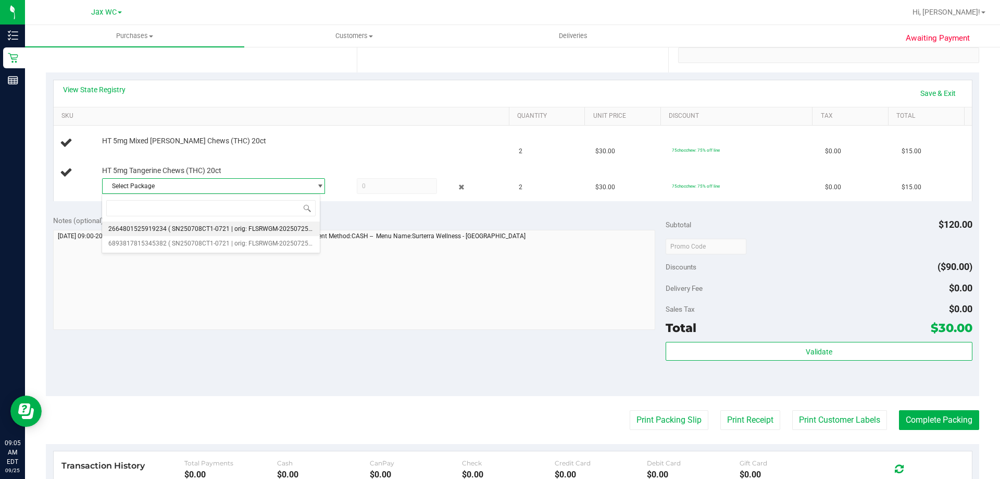
click at [204, 231] on span "( SN250708CT1-0721 | orig: FLSRWGM-20250725-797 )" at bounding box center [246, 228] width 156 height 7
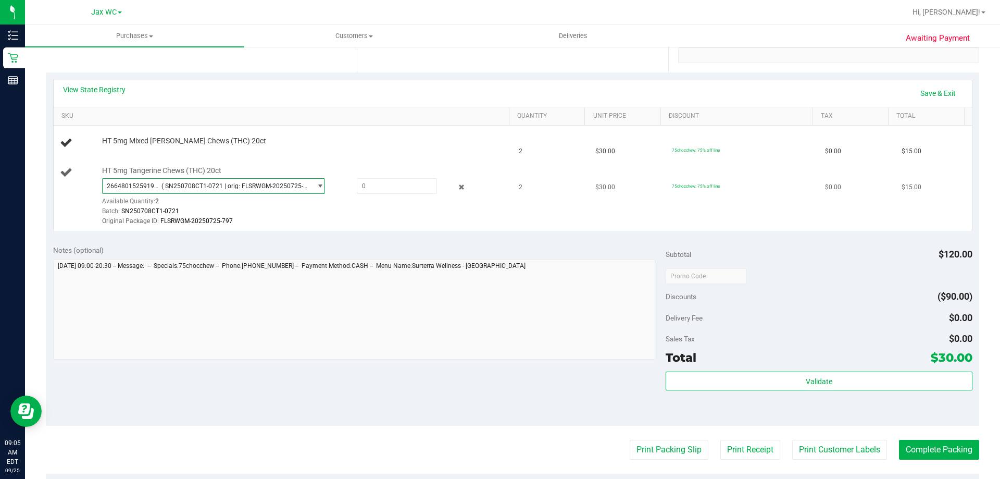
click at [186, 183] on span "( SN250708CT1-0721 | orig: FLSRWGM-20250725-797 )" at bounding box center [234, 185] width 146 height 7
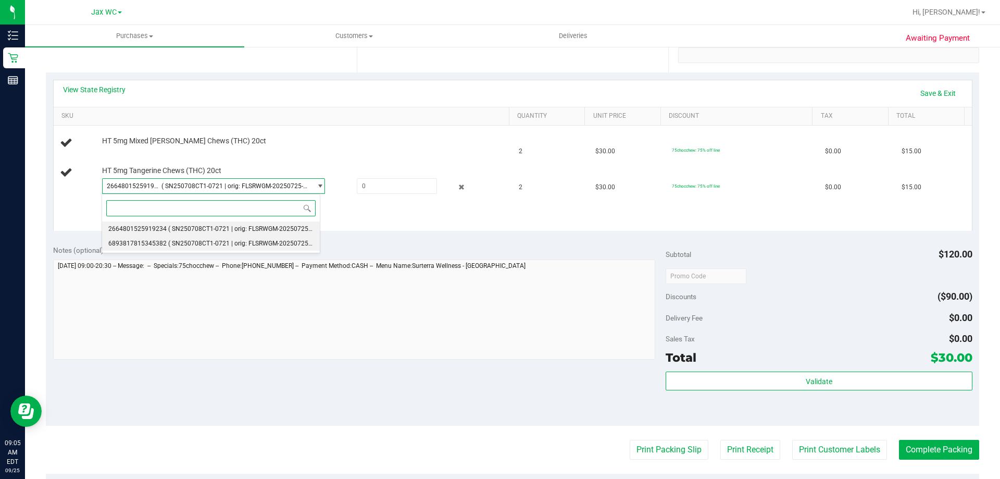
click at [207, 247] on span "( SN250708CT1-0721 | orig: FLSRWGM-20250725-741 )" at bounding box center [246, 243] width 156 height 7
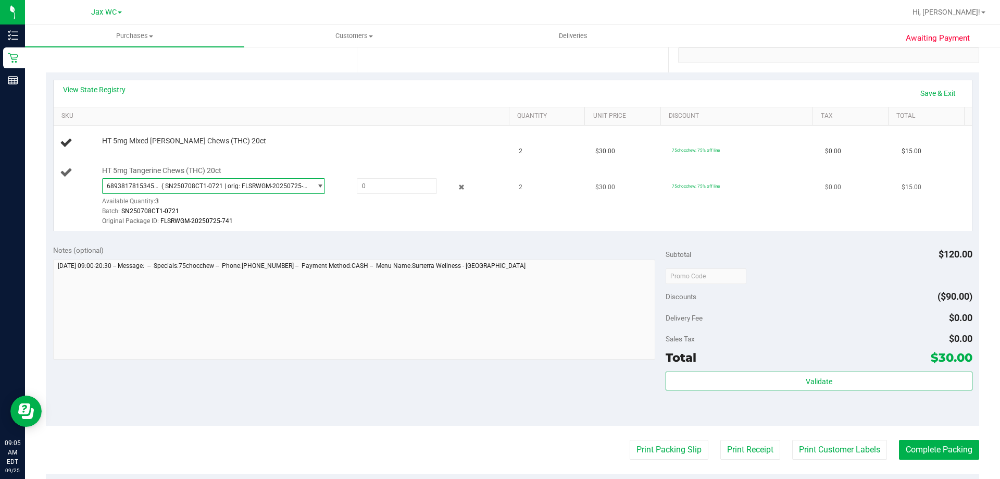
click at [222, 183] on span "( SN250708CT1-0721 | orig: FLSRWGM-20250725-741 )" at bounding box center [234, 185] width 146 height 7
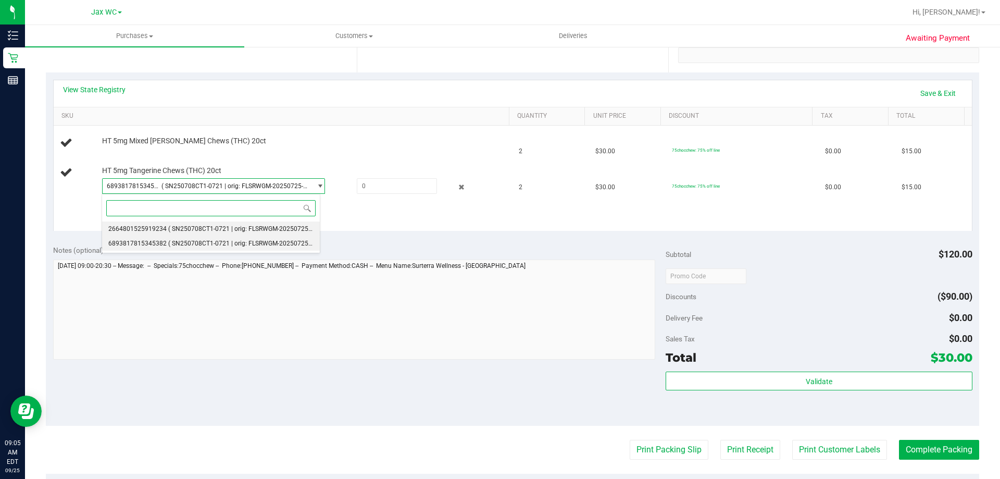
click at [230, 227] on span "( SN250708CT1-0721 | orig: FLSRWGM-20250725-797 )" at bounding box center [246, 228] width 156 height 7
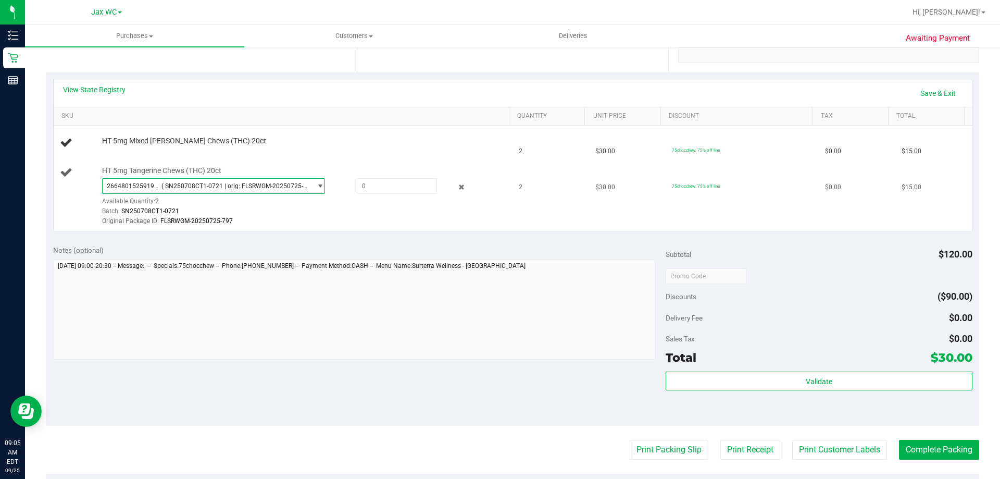
click at [364, 194] on div "2664801525919234 ( SN250708CT1-0721 | orig: FLSRWGM-20250725-797 ) 266480152591…" at bounding box center [303, 202] width 402 height 48
click at [367, 188] on span at bounding box center [397, 186] width 80 height 16
type input "2"
type input "2.0000"
click at [365, 235] on div "View State Registry Save & Exit SKU Quantity Unit Price Discount Tax Total HT 5…" at bounding box center [512, 155] width 933 height 166
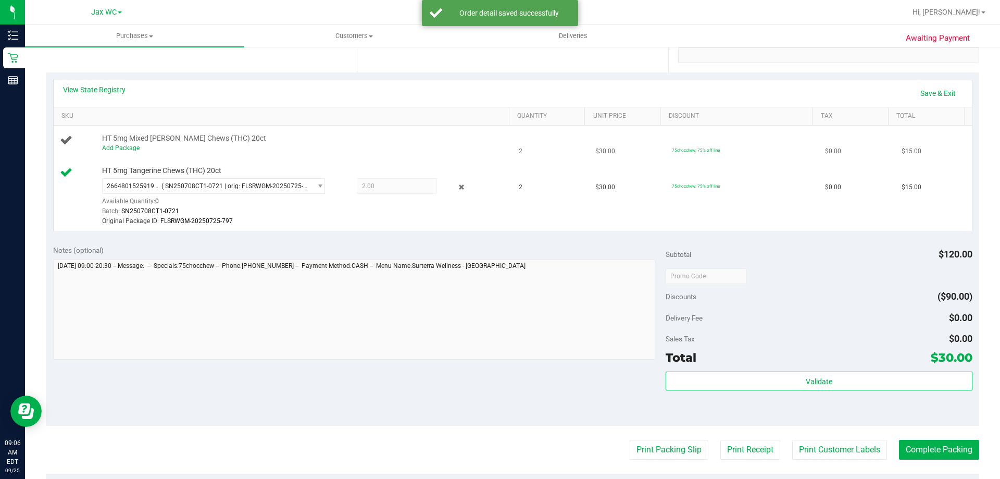
click at [124, 156] on td "HT 5mg Mixed Berry Chews (THC) 20ct Add Package" at bounding box center [283, 142] width 459 height 35
click at [131, 146] on link "Add Package" at bounding box center [120, 147] width 37 height 7
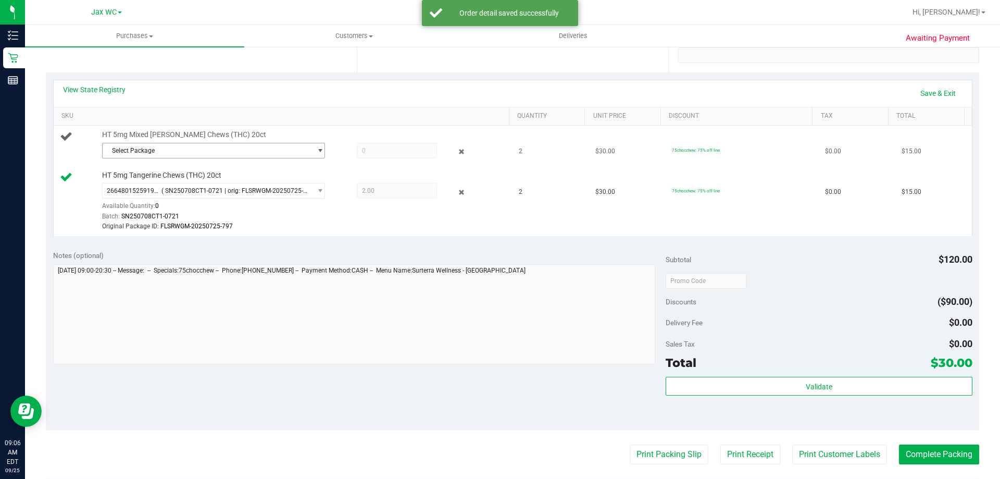
click at [251, 155] on span "Select Package" at bounding box center [207, 150] width 209 height 15
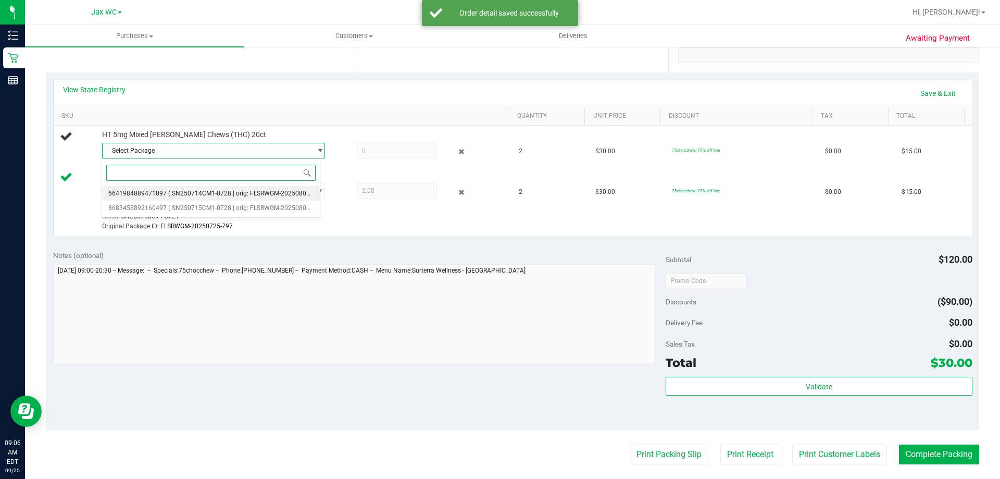
click at [246, 189] on li "6641984889471897 ( SN250714CM1-0728 | orig: FLSRWGM-20250804-1723 )" at bounding box center [211, 193] width 218 height 15
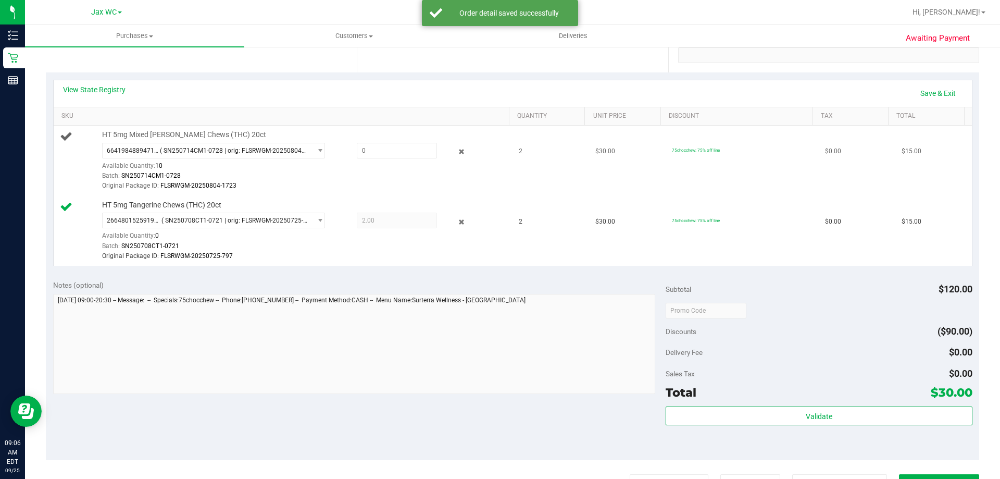
click at [237, 159] on div "Available Quantity: 10" at bounding box center [219, 168] width 234 height 20
click at [241, 147] on span "( SN250714CM1-0728 | orig: FLSRWGM-20250804-1723 )" at bounding box center [233, 150] width 147 height 7
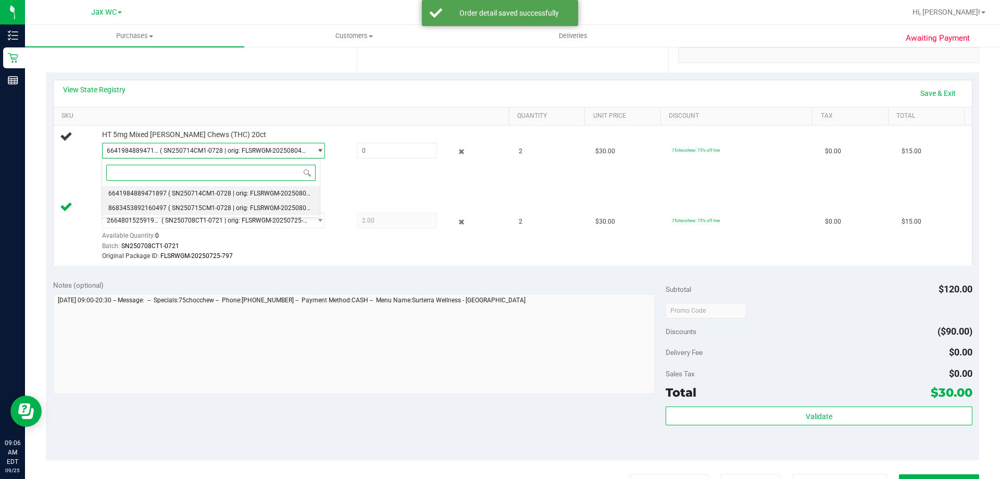
click at [237, 212] on li "8683453892160497 ( SN250715CM1-0728 | orig: FLSRWGM-20250804-1645 )" at bounding box center [211, 207] width 218 height 15
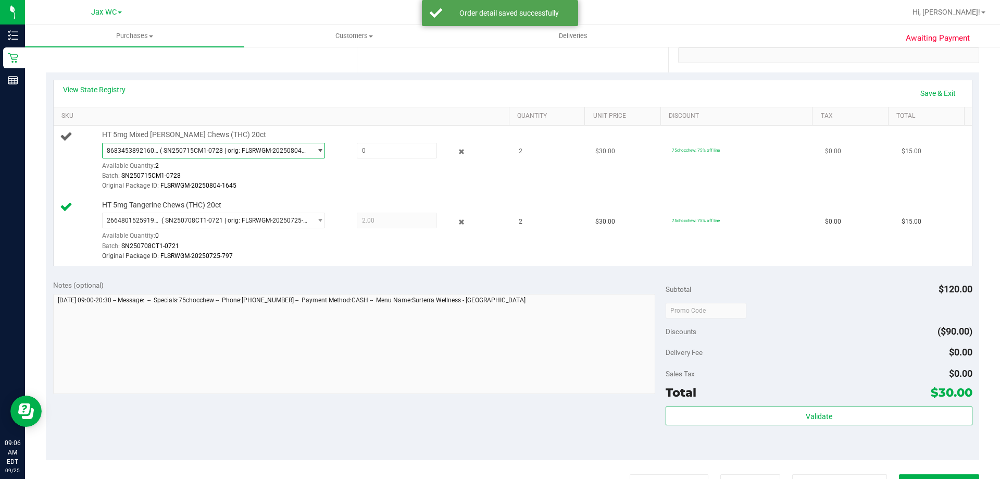
click at [343, 149] on div at bounding box center [386, 151] width 100 height 16
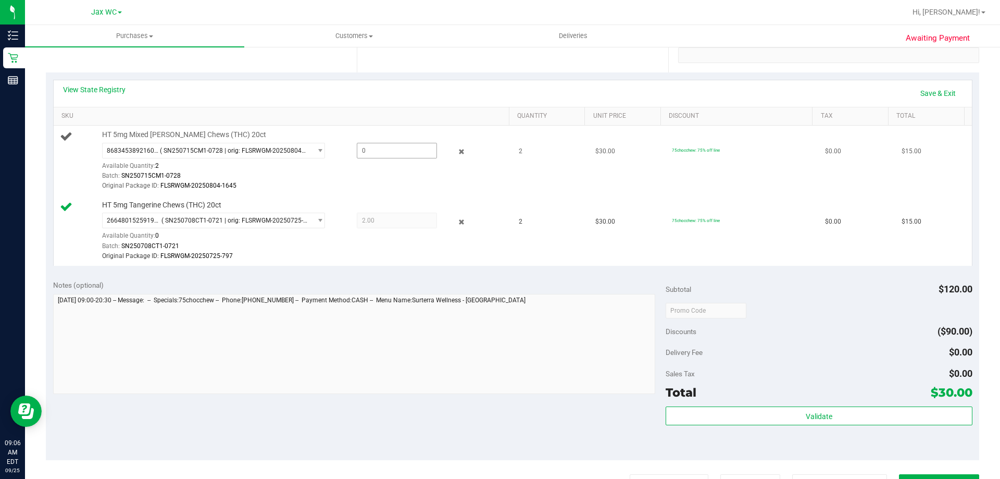
click at [409, 152] on span at bounding box center [397, 151] width 80 height 16
type input "2"
type input "2.0000"
click at [369, 197] on td "HT 5mg Tangerine Chews (THC) 20ct 2664801525919234 ( SN250708CT1-0721 | orig: F…" at bounding box center [283, 231] width 459 height 70
click at [931, 96] on link "Save & Exit" at bounding box center [937, 93] width 49 height 18
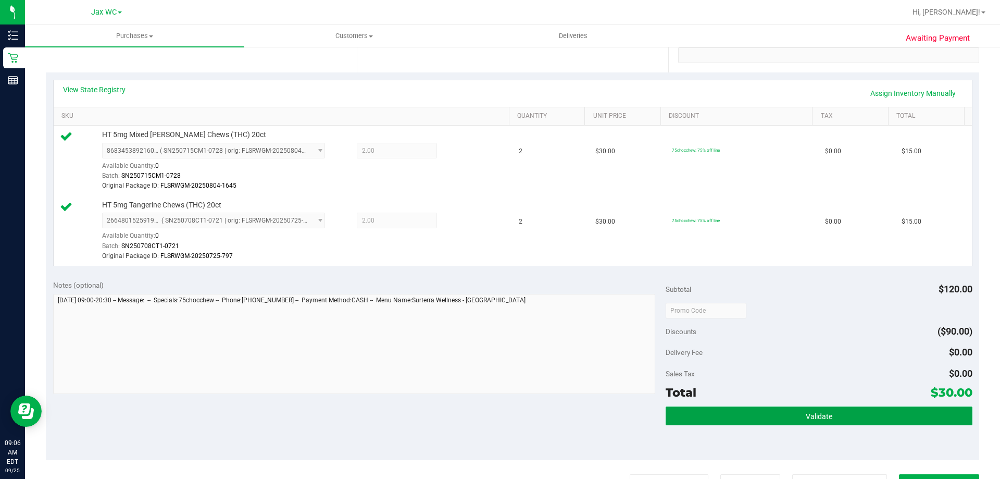
click at [793, 415] on button "Validate" at bounding box center [818, 415] width 306 height 19
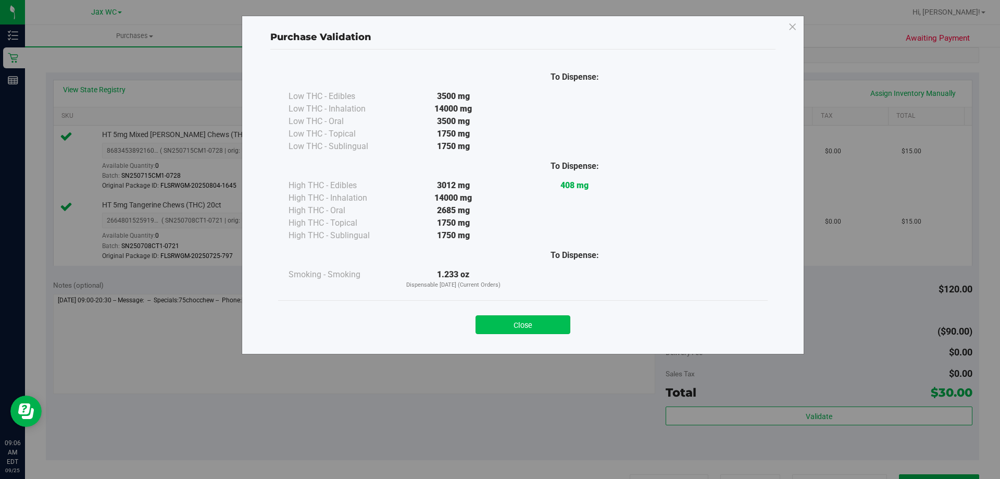
click at [524, 329] on button "Close" at bounding box center [522, 324] width 95 height 19
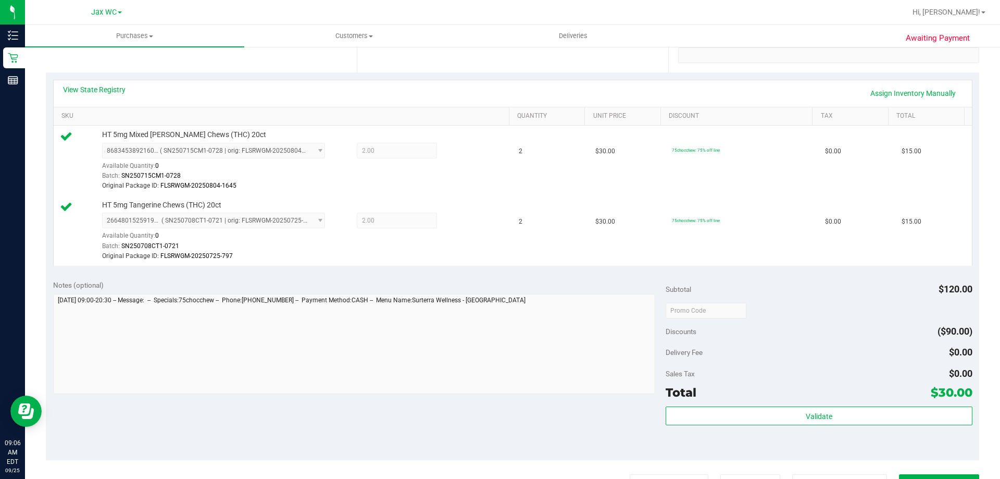
scroll to position [453, 0]
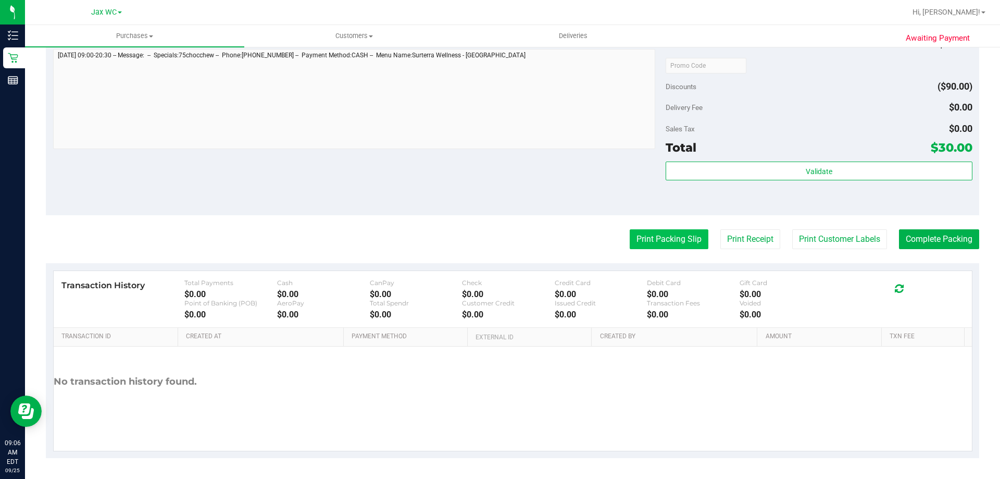
click at [672, 244] on button "Print Packing Slip" at bounding box center [669, 239] width 79 height 20
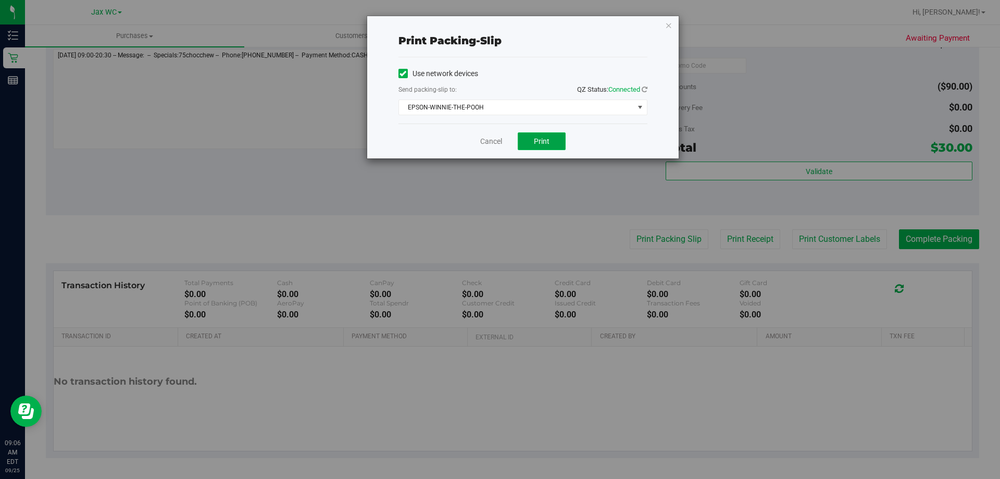
click at [563, 149] on button "Print" at bounding box center [542, 141] width 48 height 18
click at [666, 30] on icon "button" at bounding box center [668, 25] width 7 height 12
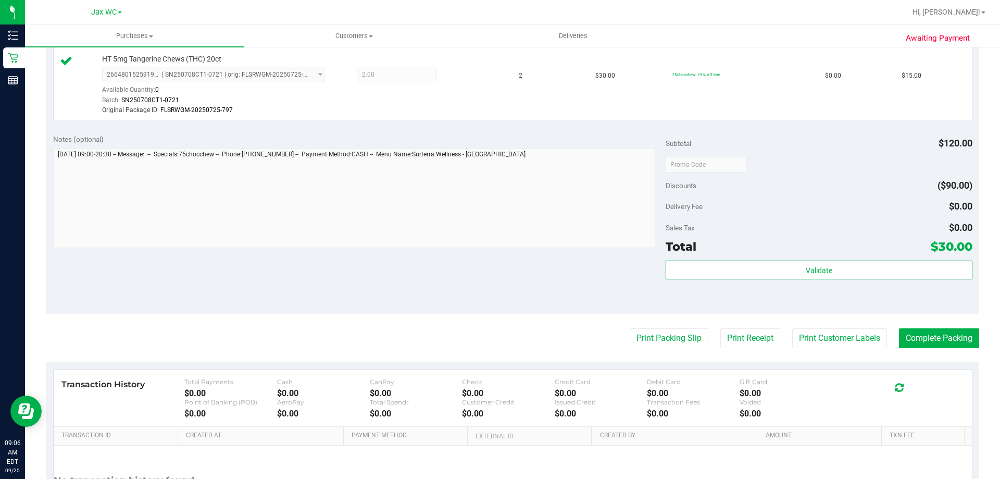
scroll to position [417, 0]
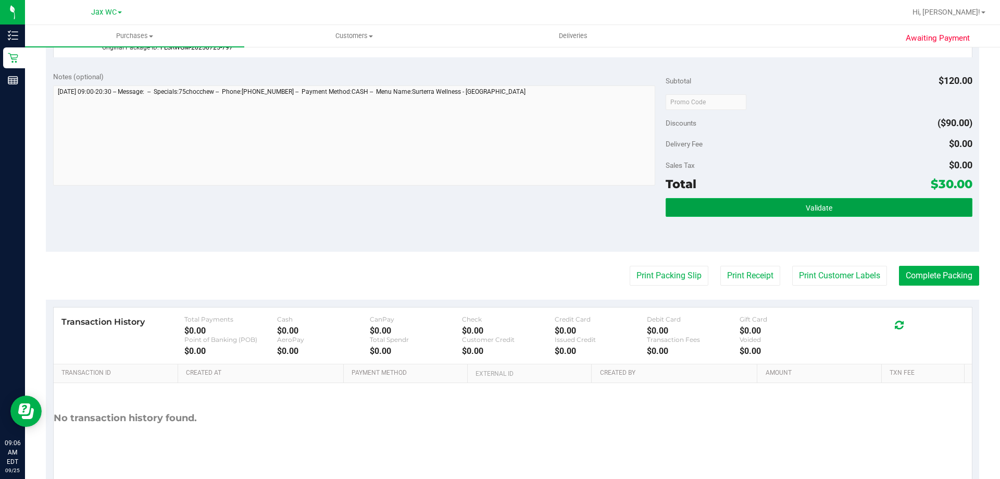
click at [676, 206] on button "Validate" at bounding box center [818, 207] width 306 height 19
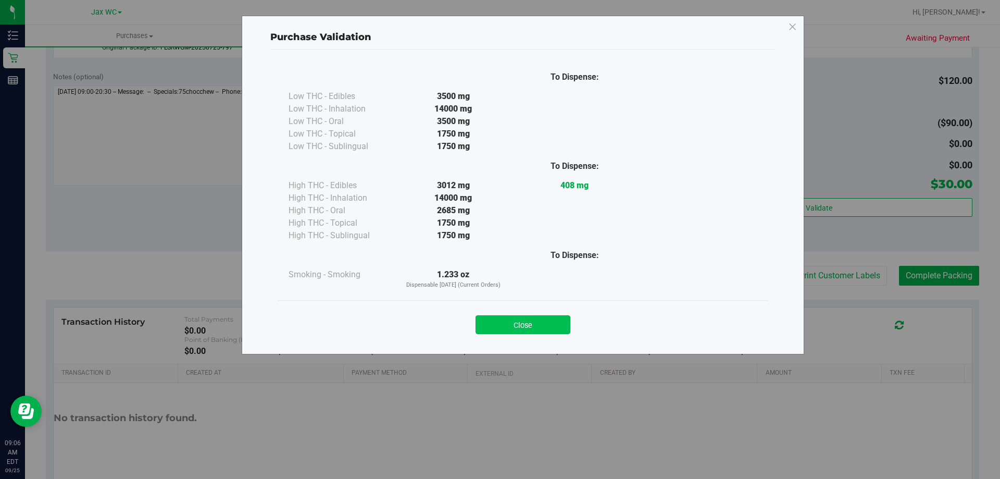
click at [549, 317] on button "Close" at bounding box center [522, 324] width 95 height 19
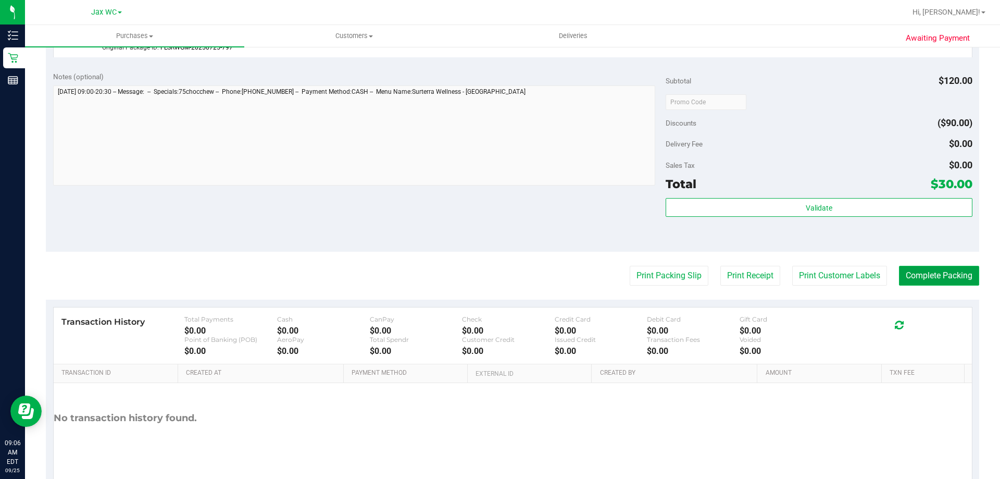
click at [940, 269] on button "Complete Packing" at bounding box center [939, 276] width 80 height 20
